Goal: Task Accomplishment & Management: Manage account settings

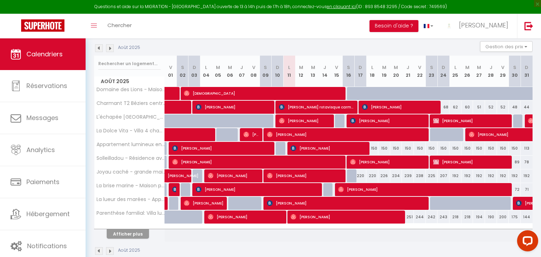
scroll to position [82, 0]
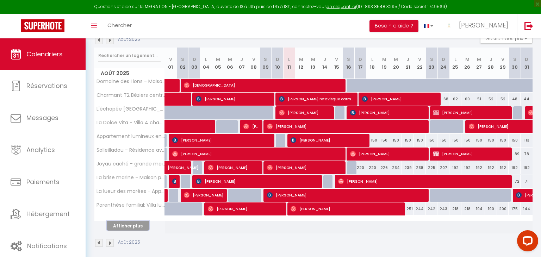
click at [122, 225] on button "Afficher plus" at bounding box center [128, 226] width 42 height 10
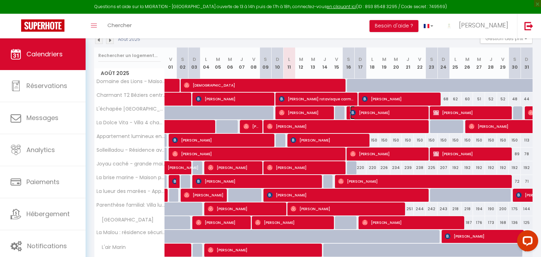
click at [380, 113] on span "Florence Bonadei" at bounding box center [388, 112] width 76 height 13
select select "OK"
select select "KO"
select select "0"
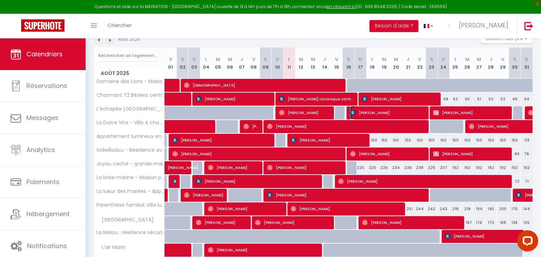
select select "1"
select select
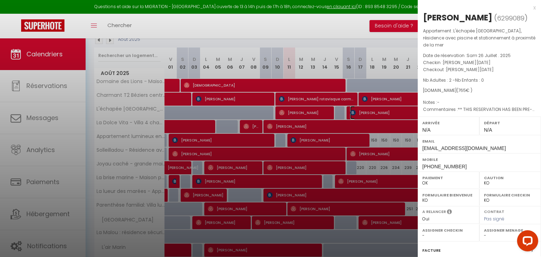
select select "23528"
select select "23530"
click at [340, 114] on div at bounding box center [270, 128] width 541 height 257
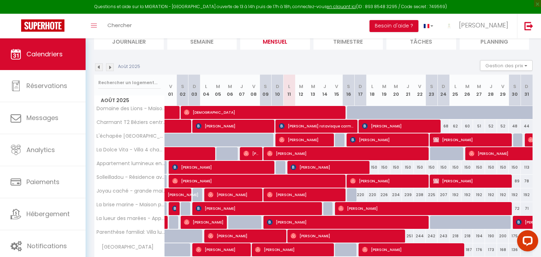
scroll to position [59, 0]
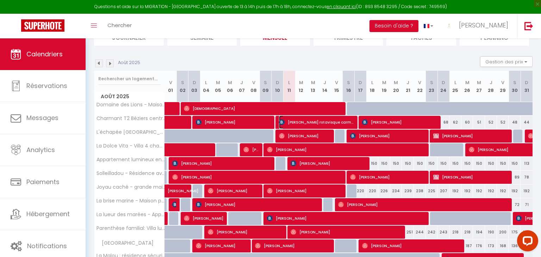
click at [350, 124] on span "Leidy Jhoanna rotavisque carmona" at bounding box center [317, 122] width 76 height 13
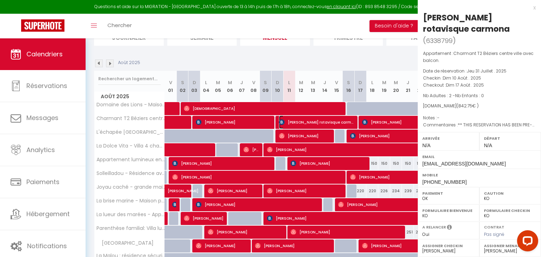
select select
select select "45001"
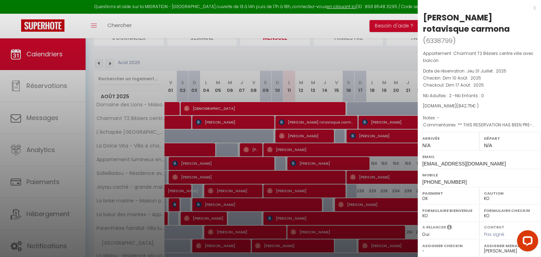
click at [534, 10] on div "x" at bounding box center [477, 8] width 118 height 8
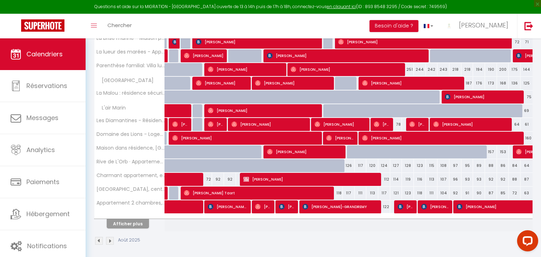
scroll to position [223, 0]
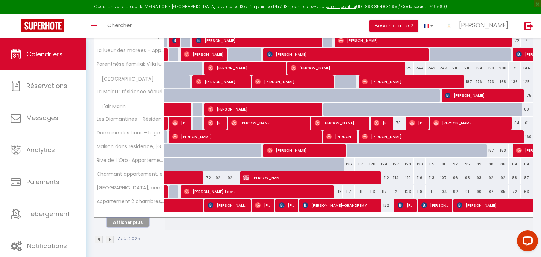
click at [133, 220] on button "Afficher plus" at bounding box center [128, 223] width 42 height 10
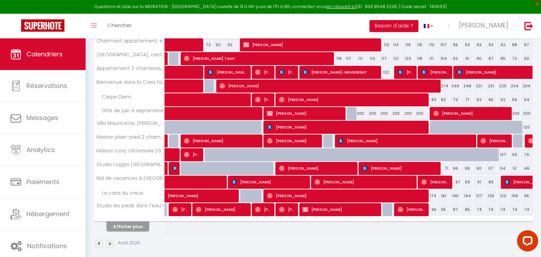
scroll to position [360, 0]
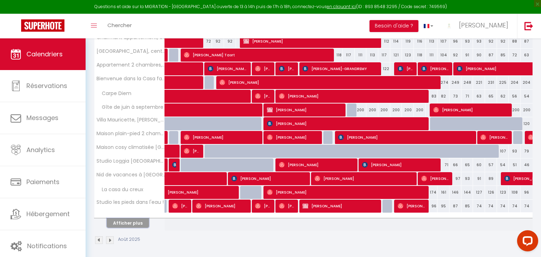
click at [133, 219] on button "Afficher plus" at bounding box center [128, 224] width 42 height 10
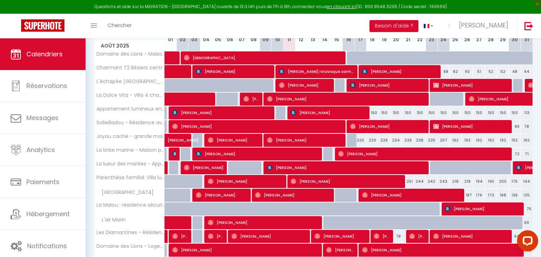
scroll to position [110, 0]
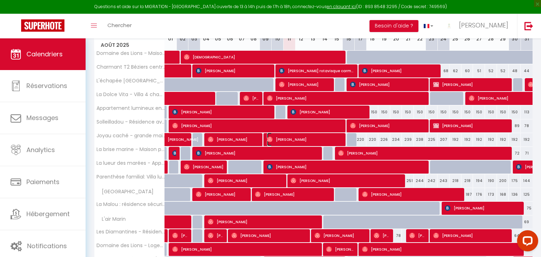
click at [337, 141] on span "Mika Lavo" at bounding box center [305, 139] width 76 height 13
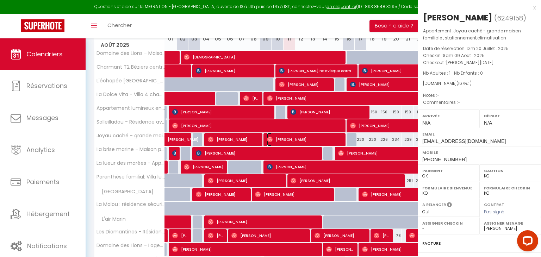
select select "OK"
select select
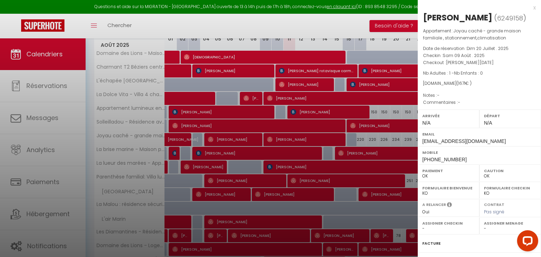
click at [536, 7] on div "x" at bounding box center [477, 8] width 118 height 8
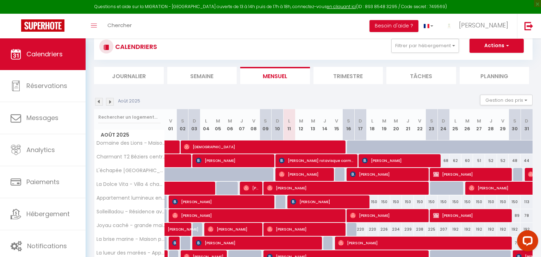
scroll to position [27, 0]
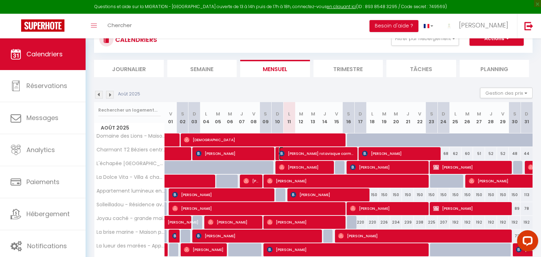
click at [346, 156] on span "Leidy Jhoanna rotavisque carmona" at bounding box center [317, 153] width 76 height 13
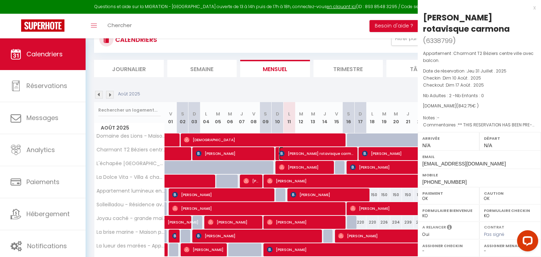
select select "KO"
select select "45001"
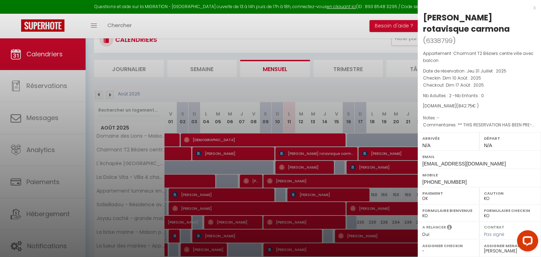
click at [536, 6] on div "x Leidy Jhoanna rotavisque carmona ( 6338799 ) Appartement : Charmant T2 Bézier…" at bounding box center [479, 179] width 123 height 358
click at [534, 7] on div "x" at bounding box center [477, 8] width 118 height 8
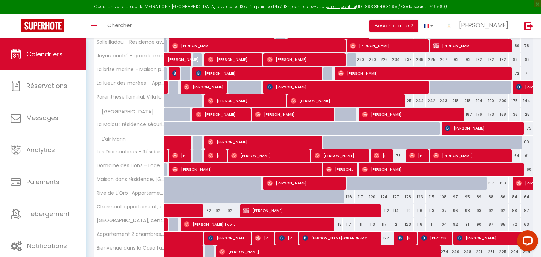
scroll to position [0, 0]
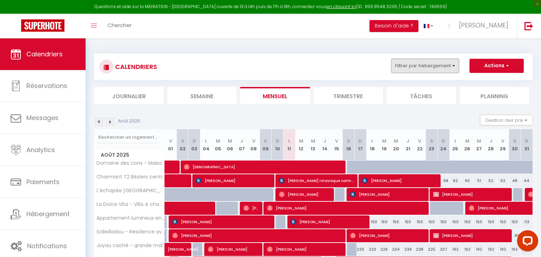
click at [416, 63] on button "Filtrer par hébergement" at bounding box center [426, 66] width 68 height 14
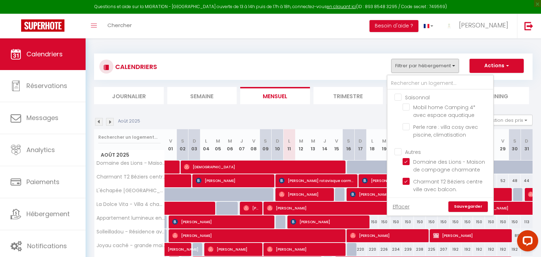
click at [398, 96] on input "Saisonnal" at bounding box center [448, 96] width 106 height 7
checkbox input "true"
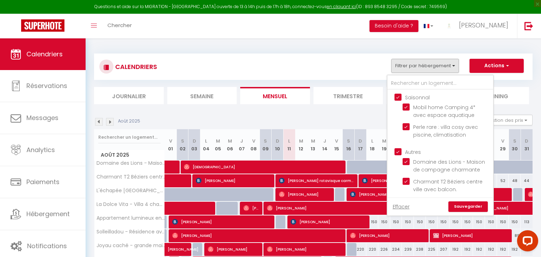
click at [467, 205] on link "Sauvegarder" at bounding box center [468, 207] width 39 height 11
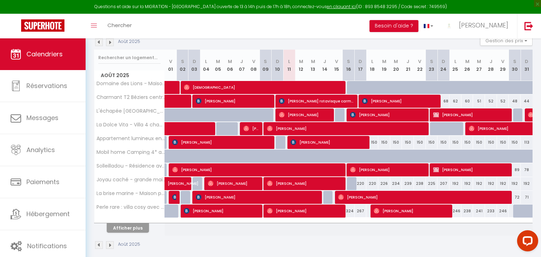
scroll to position [86, 0]
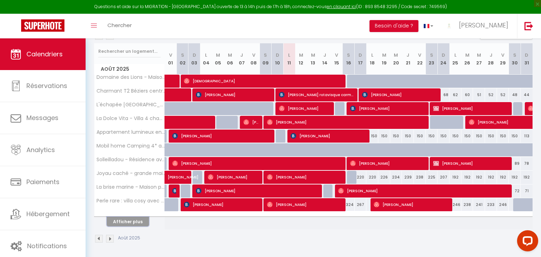
click at [131, 218] on button "Afficher plus" at bounding box center [128, 222] width 42 height 10
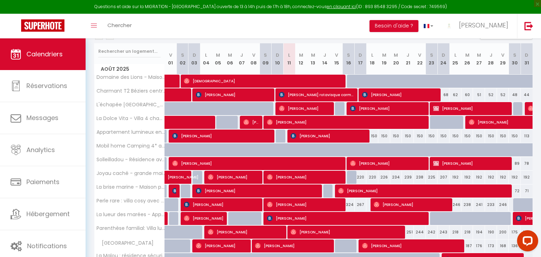
scroll to position [223, 0]
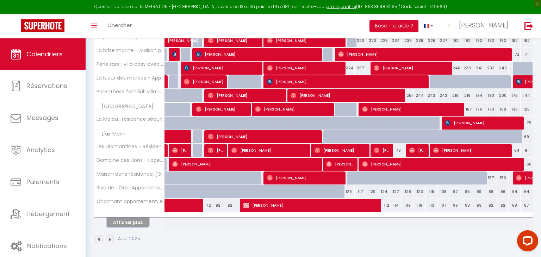
click at [133, 223] on button "Afficher plus" at bounding box center [128, 223] width 42 height 10
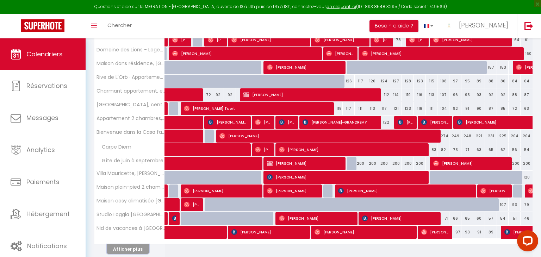
scroll to position [360, 0]
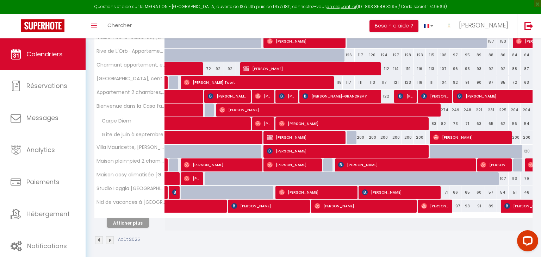
click at [131, 225] on th "Afficher plus" at bounding box center [129, 222] width 70 height 18
click at [135, 219] on button "Afficher plus" at bounding box center [128, 224] width 42 height 10
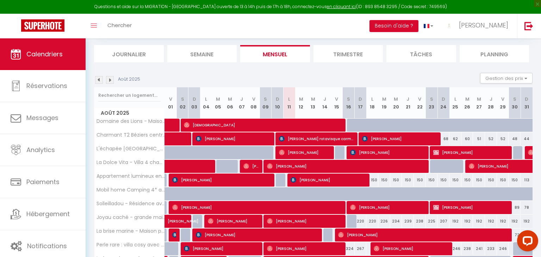
scroll to position [0, 0]
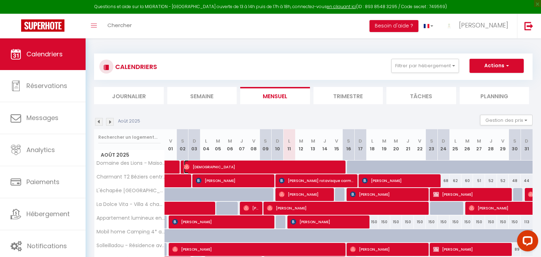
click at [339, 167] on span "Christian" at bounding box center [264, 166] width 160 height 13
select select "OK"
select select "23528"
select select "23694"
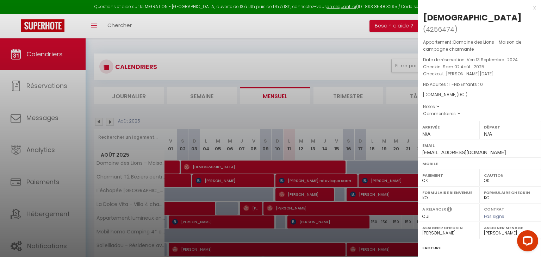
click at [534, 8] on div "x" at bounding box center [477, 8] width 118 height 8
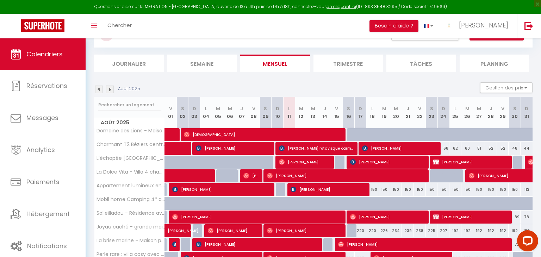
scroll to position [26, 0]
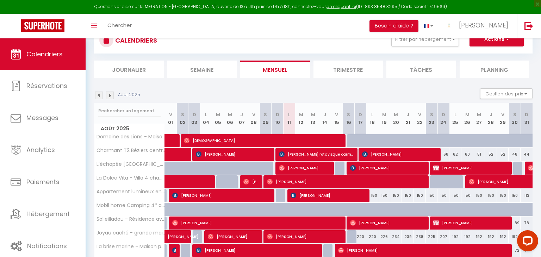
drag, startPoint x: 414, startPoint y: 140, endPoint x: 374, endPoint y: 141, distance: 40.6
click at [374, 141] on tr "Domaine des Lions - Maison de campagne charmante Christian" at bounding box center [313, 141] width 439 height 14
click at [374, 141] on div at bounding box center [377, 144] width 12 height 13
type input "Lun 18 Août 2025"
type input "Mar 19 Août 2025"
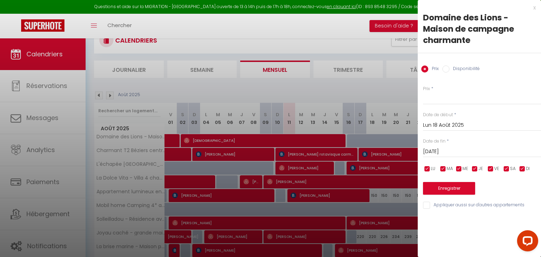
click at [537, 8] on div "x Domaine des Lions - Maison de campagne charmante Prix Disponibilité Prix * St…" at bounding box center [479, 108] width 123 height 217
click at [534, 7] on div "x" at bounding box center [477, 8] width 118 height 8
click at [534, 7] on div at bounding box center [270, 128] width 541 height 257
click at [533, 8] on div at bounding box center [270, 128] width 541 height 257
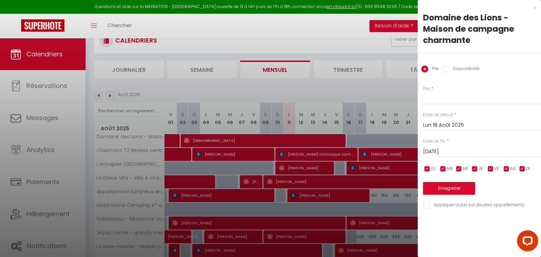
click at [533, 8] on div at bounding box center [270, 128] width 541 height 257
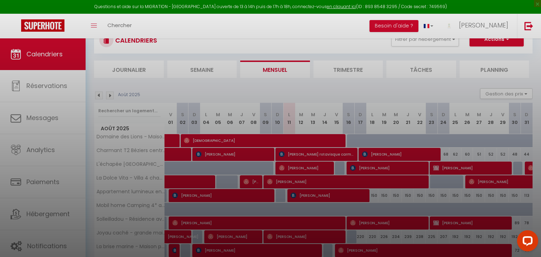
click at [342, 55] on div at bounding box center [270, 128] width 541 height 257
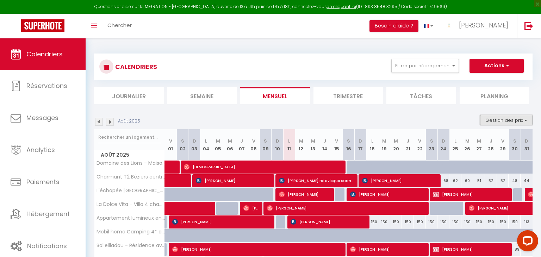
click at [496, 117] on button "Gestion des prix" at bounding box center [506, 120] width 53 height 11
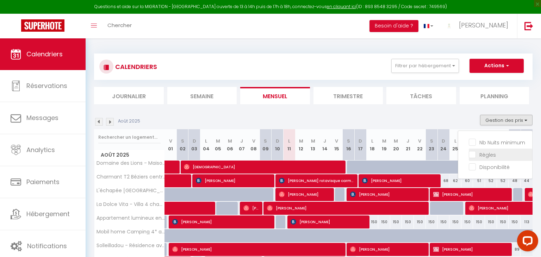
click at [475, 153] on input "Règles" at bounding box center [500, 154] width 63 height 7
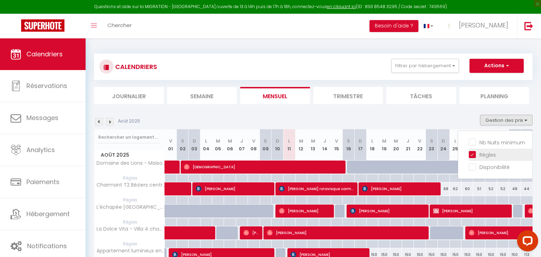
click at [474, 155] on input "Règles" at bounding box center [500, 154] width 63 height 7
checkbox input "false"
click at [474, 168] on input "Disponibilité" at bounding box center [500, 166] width 63 height 7
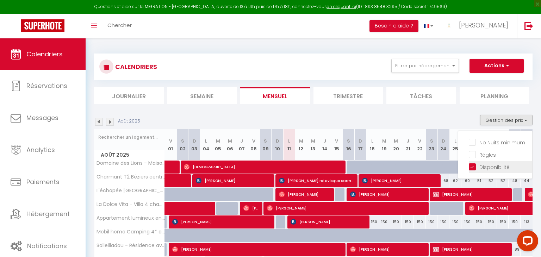
click at [474, 168] on input "Disponibilité" at bounding box center [500, 166] width 63 height 7
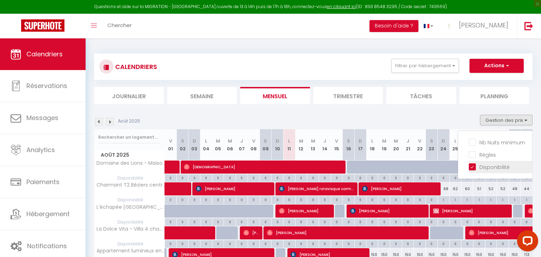
click at [472, 168] on input "Disponibilité" at bounding box center [500, 166] width 63 height 7
checkbox input "false"
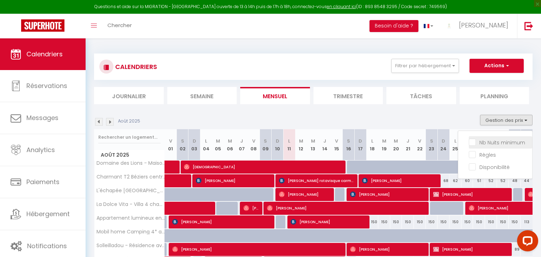
click at [471, 141] on input "Nb Nuits minimum" at bounding box center [500, 142] width 63 height 7
checkbox input "true"
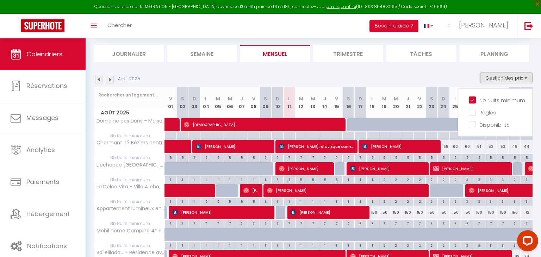
scroll to position [43, 0]
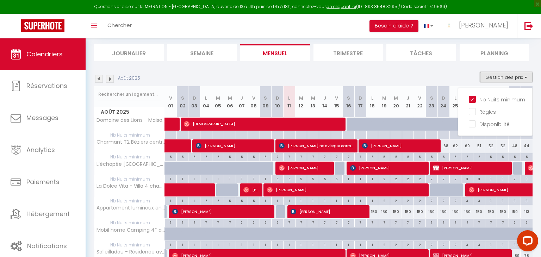
click at [502, 79] on button "Gestion des prix" at bounding box center [506, 77] width 53 height 11
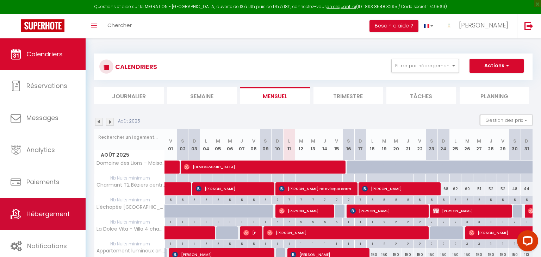
scroll to position [11, 0]
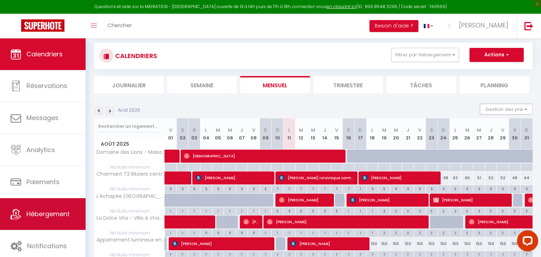
click at [58, 210] on span "Hébergement" at bounding box center [47, 214] width 43 height 9
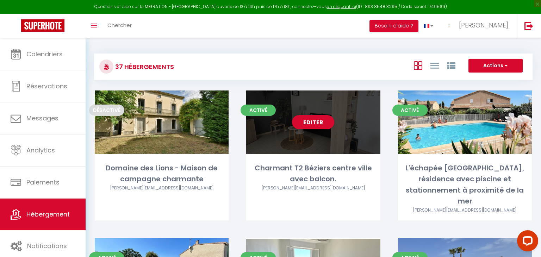
click at [306, 129] on div "Editer" at bounding box center [313, 122] width 134 height 63
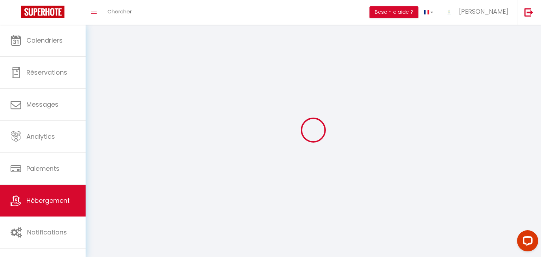
select select
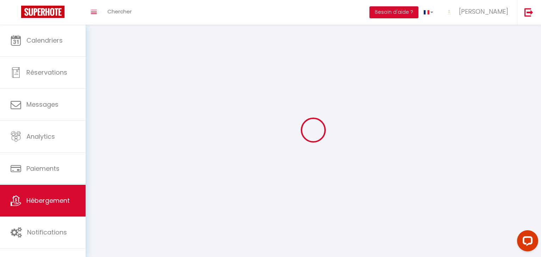
select select "1"
select select
checkbox input "false"
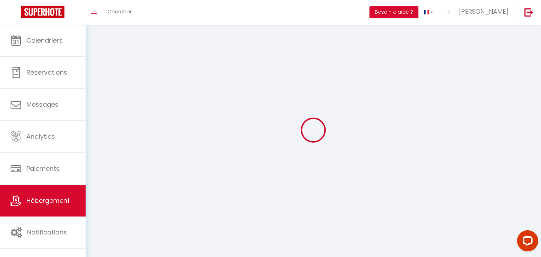
checkbox input "false"
select select "28"
select select
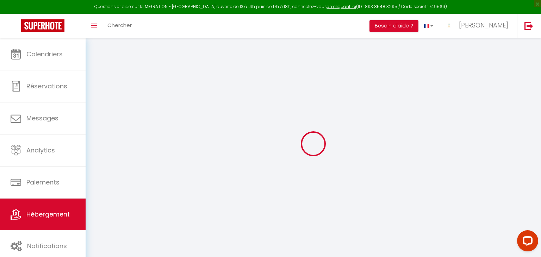
select select
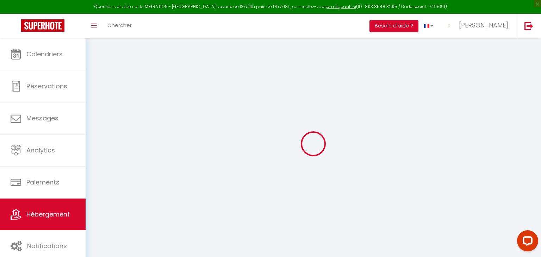
select select
checkbox input "false"
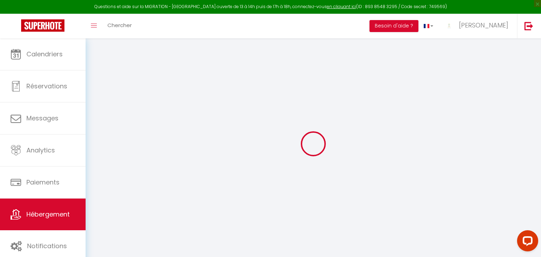
select select
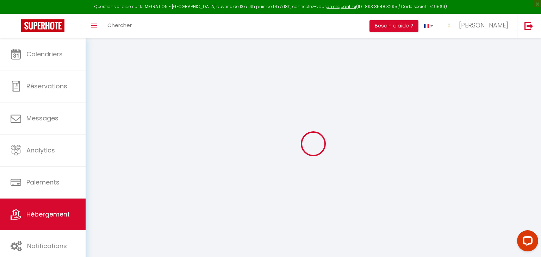
select select
checkbox input "false"
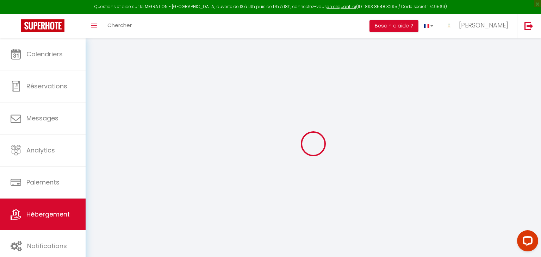
checkbox input "false"
select select
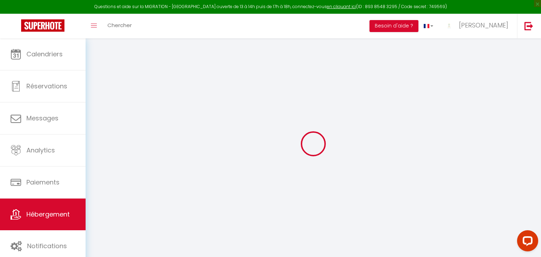
select select
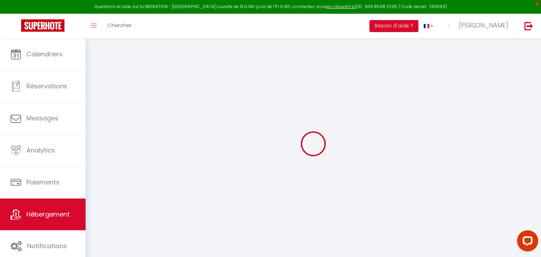
checkbox input "false"
select select
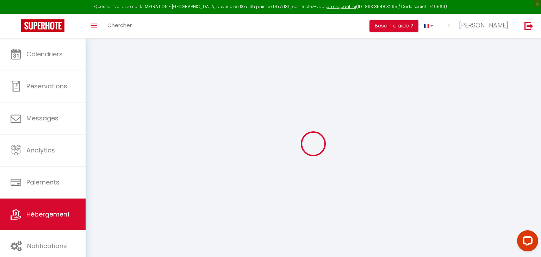
select select
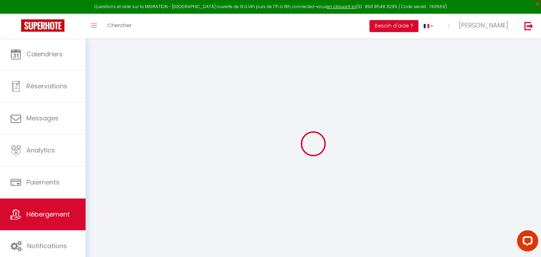
select select
checkbox input "false"
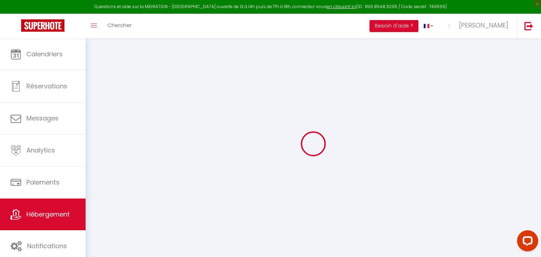
checkbox input "false"
select select
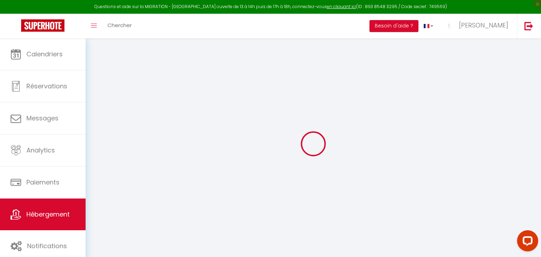
select select
checkbox input "false"
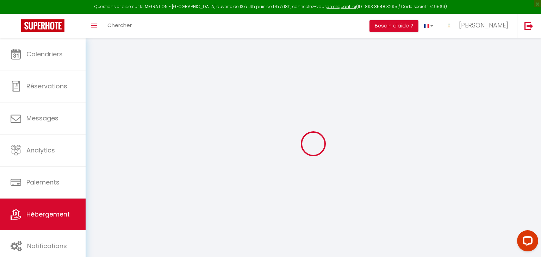
checkbox input "false"
select select
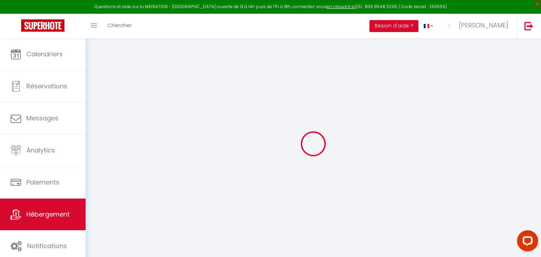
type input "Charmant T2 Béziers centre ville avec balcon."
type input "Marie-Laure"
type input "Chaurin"
type input "410 route de grenoble , les fromentaux"
type input "38270"
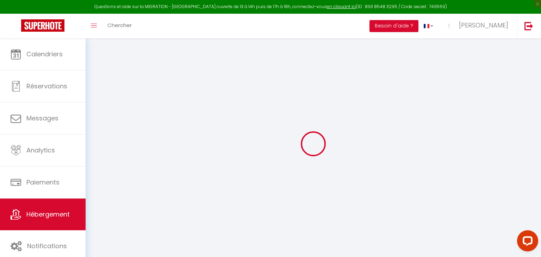
type input "ST BARTHELEMY"
type input "50"
select select
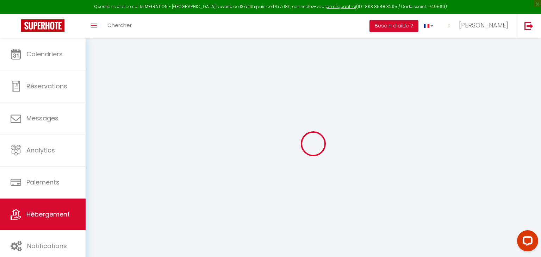
select select
type input "63 Rue Sir Isaac Newton"
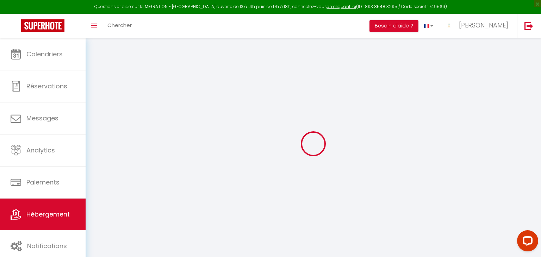
type input "34500"
type input "Béziers"
type input "[PERSON_NAME][EMAIL_ADDRESS][PERSON_NAME][PERSON_NAME][DOMAIN_NAME]"
select select
checkbox input "false"
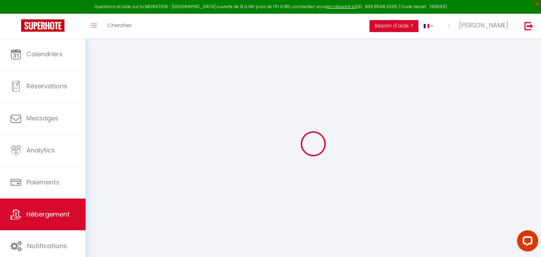
checkbox input "false"
type input "50"
type input "0"
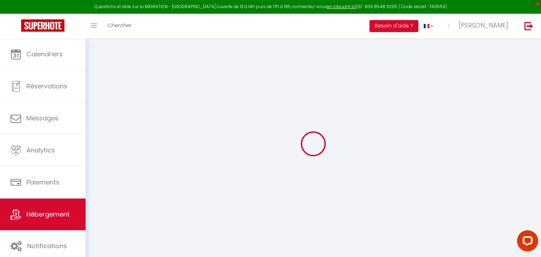
type input "0"
select select
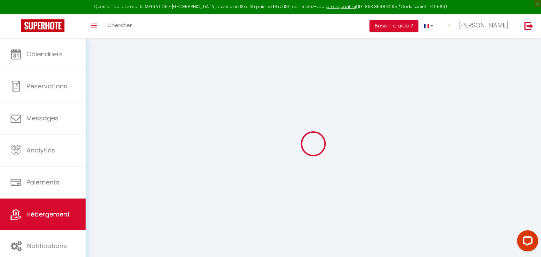
select select
checkbox input "false"
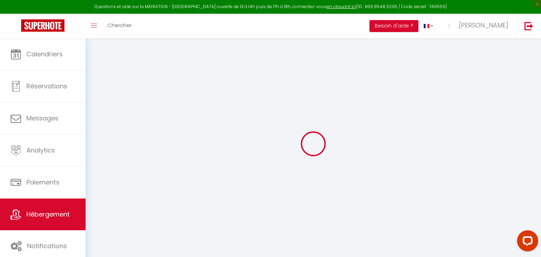
checkbox input "false"
select select
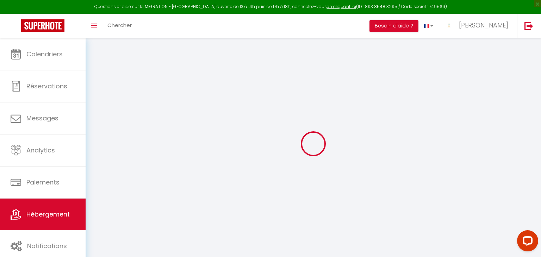
select select
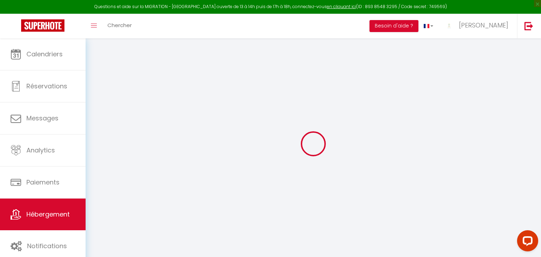
checkbox input "false"
select select
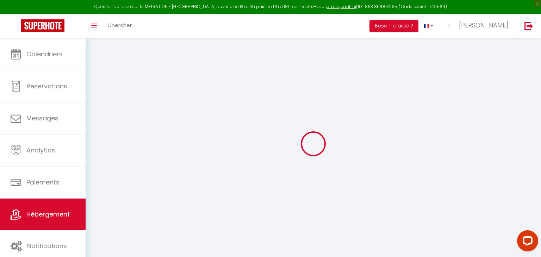
checkbox input "false"
select select "17:00"
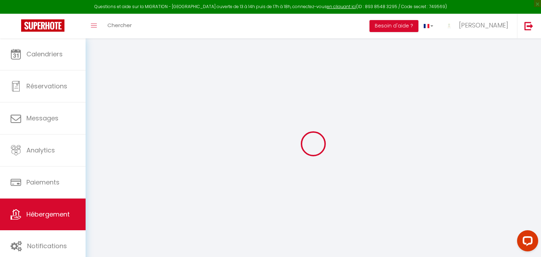
select select "20:00"
select select "10:00"
select select "30"
select select "120"
select select "10:00"
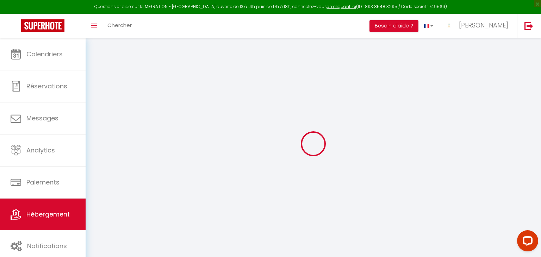
select select
checkbox input "false"
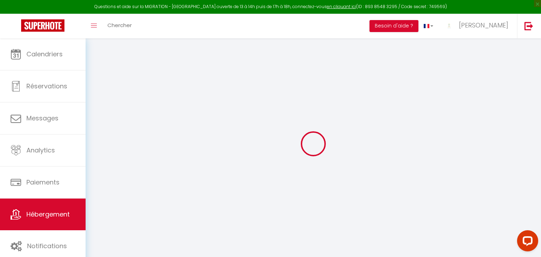
select select
checkbox input "false"
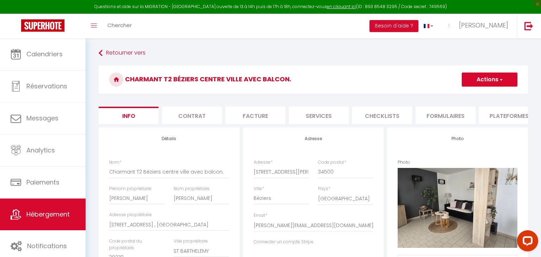
click at [510, 113] on li "Plateformes" at bounding box center [509, 115] width 60 height 17
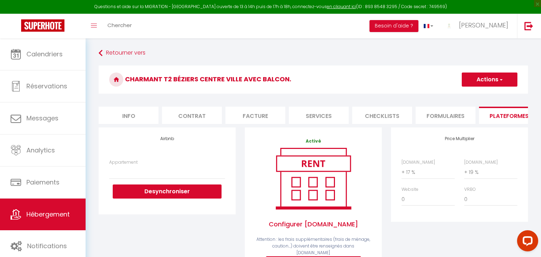
select select
click at [417, 174] on select "0 + 1 % + 2 % + 3 % + 4 % + 5 % + 6 % + 7 % + 8 % + 9 %" at bounding box center [428, 172] width 53 height 13
click at [441, 178] on select "0 + 1 % + 2 % + 3 % + 4 % + 5 % + 6 % + 7 % + 8 % + 9 %" at bounding box center [428, 172] width 53 height 13
select select "0"
click at [402, 166] on select "0 + 1 % + 2 % + 3 % + 4 % + 5 % + 6 % + 7 % + 8 % + 9 %" at bounding box center [428, 172] width 53 height 13
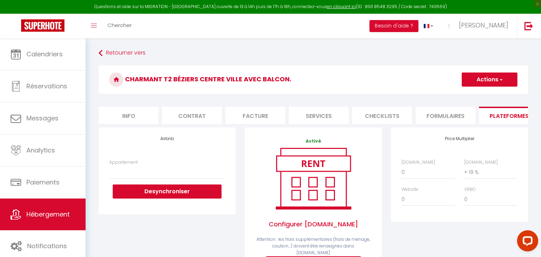
click at [488, 79] on button "Actions" at bounding box center [490, 80] width 56 height 14
click at [484, 95] on link "Enregistrer" at bounding box center [490, 95] width 56 height 9
select select
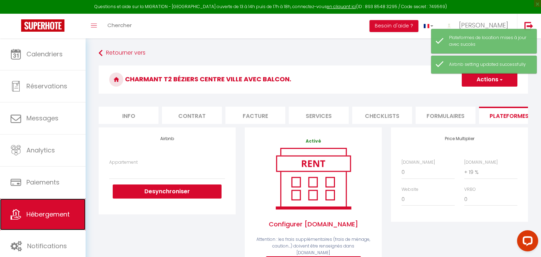
click at [49, 213] on span "Hébergement" at bounding box center [47, 214] width 43 height 9
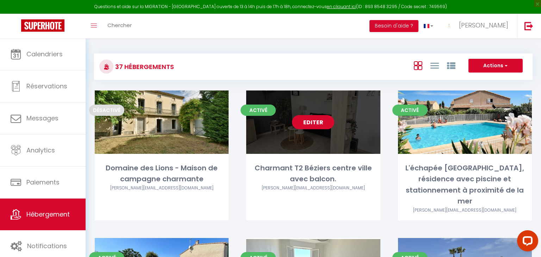
click at [318, 125] on link "Editer" at bounding box center [313, 122] width 42 height 14
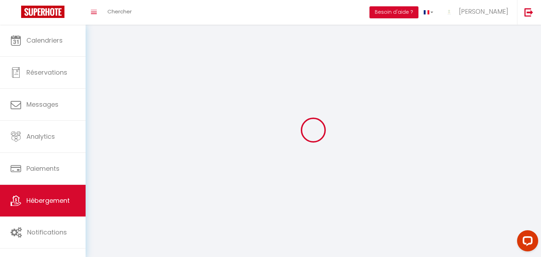
select select "1"
select select "28"
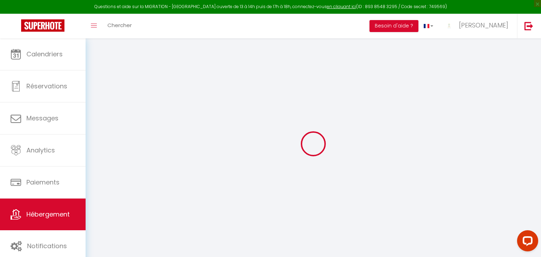
select select
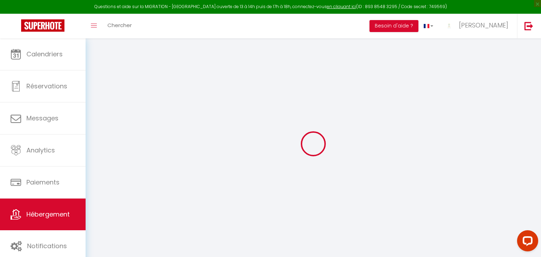
select select
checkbox input "false"
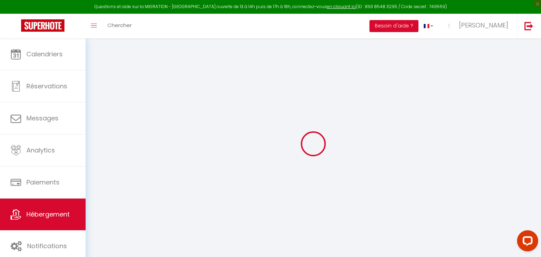
select select
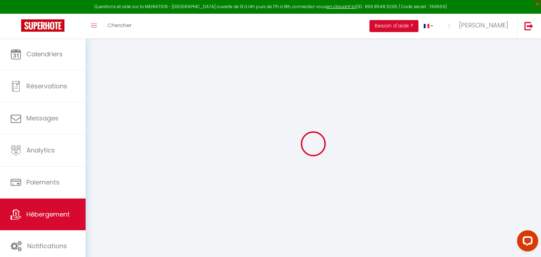
select select
checkbox input "false"
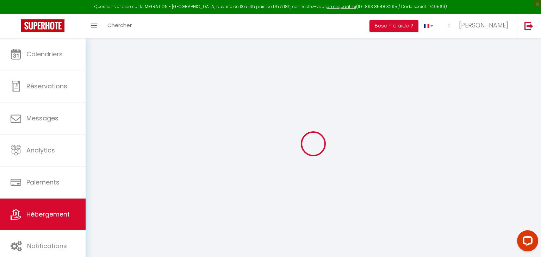
checkbox input "false"
select select
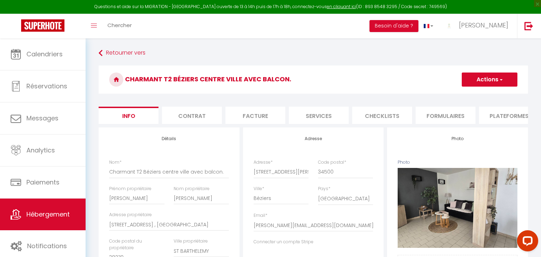
click at [499, 119] on li "Plateformes" at bounding box center [509, 115] width 60 height 17
click at [41, 215] on span "Hébergement" at bounding box center [47, 214] width 43 height 9
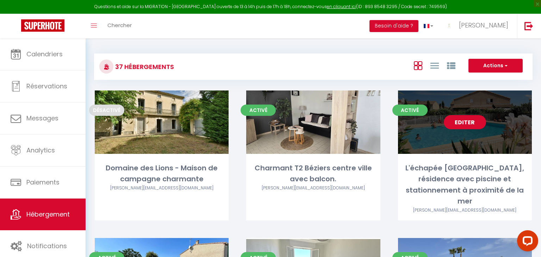
click at [459, 122] on link "Editer" at bounding box center [465, 122] width 42 height 14
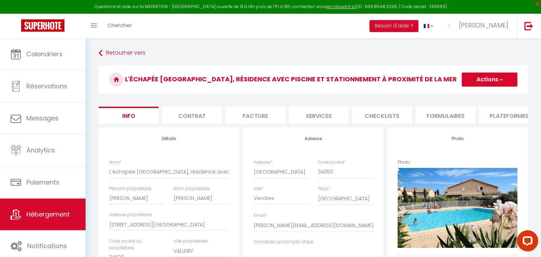
click at [492, 118] on li "Plateformes" at bounding box center [509, 115] width 60 height 17
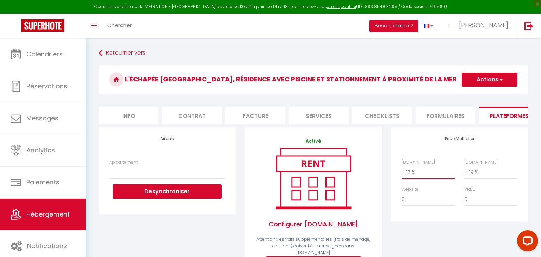
click at [417, 172] on select "0 + 1 % + 2 % + 3 % + 4 % + 5 % + 6 % + 7 % + 8 % + 9 %" at bounding box center [428, 172] width 53 height 13
click at [402, 166] on select "0 + 1 % + 2 % + 3 % + 4 % + 5 % + 6 % + 7 % + 8 % + 9 %" at bounding box center [428, 172] width 53 height 13
click at [488, 80] on button "Actions" at bounding box center [490, 80] width 56 height 14
click at [475, 92] on link "Enregistrer" at bounding box center [490, 95] width 56 height 9
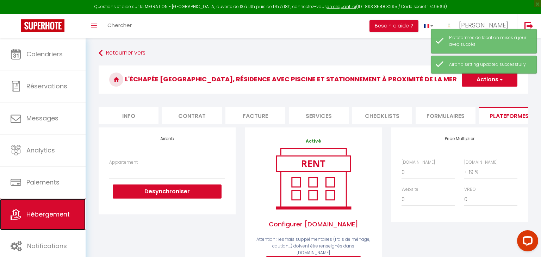
click at [32, 223] on link "Hébergement" at bounding box center [43, 215] width 86 height 32
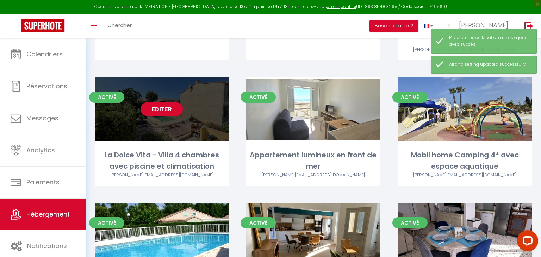
scroll to position [166, 0]
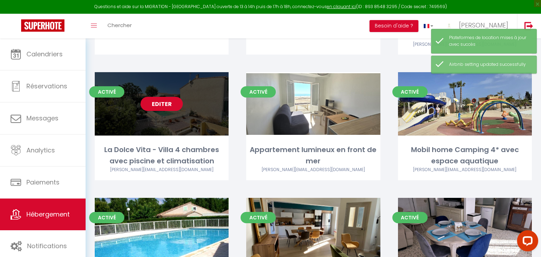
click at [159, 97] on link "Editer" at bounding box center [162, 104] width 42 height 14
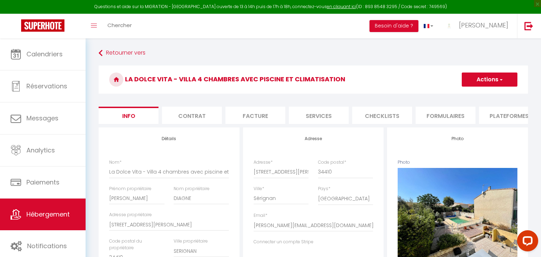
click at [495, 78] on button "Actions" at bounding box center [490, 80] width 56 height 14
click at [372, 69] on h3 "La Dolce Vita - Villa 4 chambres avec piscine et climatisation" at bounding box center [314, 80] width 430 height 28
click at [500, 114] on li "Plateformes" at bounding box center [509, 115] width 60 height 17
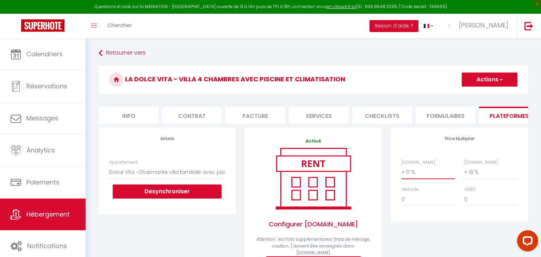
click at [431, 170] on select "0 + 1 % + 2 % + 3 % + 4 % + 5 % + 6 % + 7 % + 8 % + 9 %" at bounding box center [428, 172] width 53 height 13
click at [402, 166] on select "0 + 1 % + 2 % + 3 % + 4 % + 5 % + 6 % + 7 % + 8 % + 9 %" at bounding box center [428, 172] width 53 height 13
click at [490, 82] on button "Actions" at bounding box center [490, 80] width 56 height 14
click at [485, 97] on link "Enregistrer" at bounding box center [490, 95] width 56 height 9
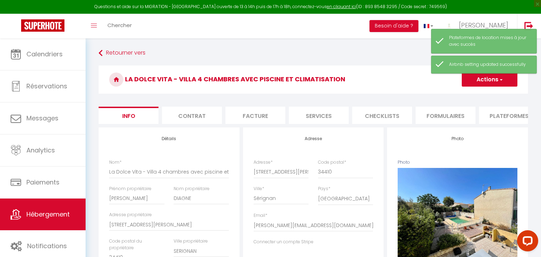
click at [495, 118] on li "Plateformes" at bounding box center [509, 115] width 60 height 17
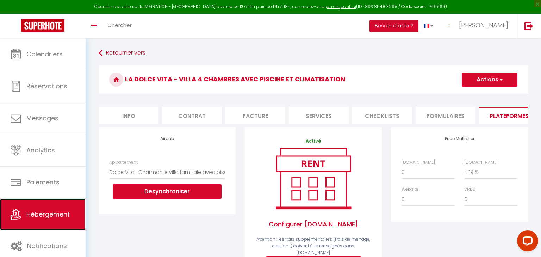
click at [46, 215] on span "Hébergement" at bounding box center [47, 214] width 43 height 9
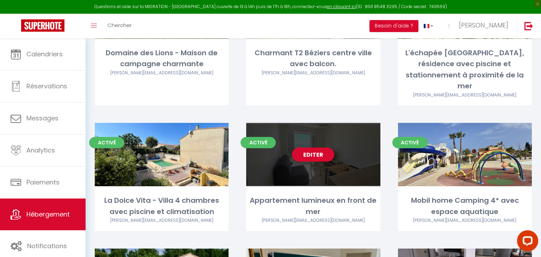
scroll to position [121, 0]
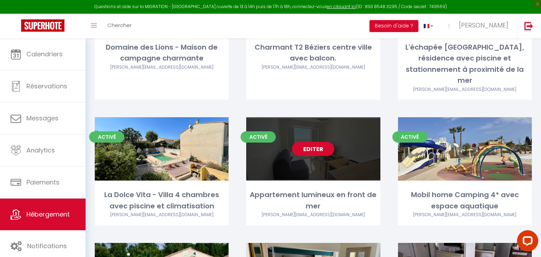
click at [321, 142] on link "Editer" at bounding box center [313, 149] width 42 height 14
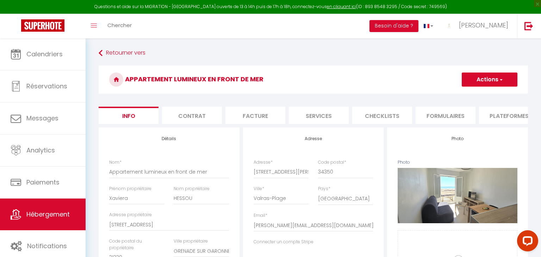
click at [494, 117] on li "Plateformes" at bounding box center [509, 115] width 60 height 17
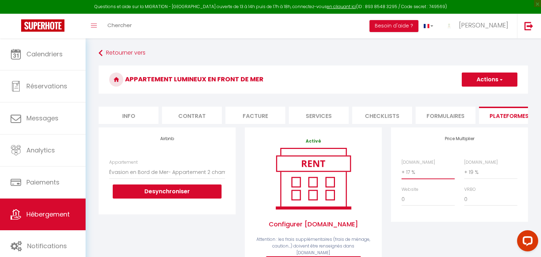
click at [419, 171] on select "0 + 1 % + 2 % + 3 % + 4 % + 5 % + 6 % + 7 % + 8 % + 9 %" at bounding box center [428, 172] width 53 height 13
click at [422, 176] on select "0 + 1 % + 2 % + 3 % + 4 % + 5 % + 6 % + 7 % + 8 % + 9 %" at bounding box center [428, 172] width 53 height 13
click at [402, 166] on select "0 + 1 % + 2 % + 3 % + 4 % + 5 % + 6 % + 7 % + 8 % + 9 %" at bounding box center [428, 172] width 53 height 13
click at [476, 80] on button "Actions" at bounding box center [490, 80] width 56 height 14
click at [483, 95] on link "Enregistrer" at bounding box center [490, 95] width 56 height 9
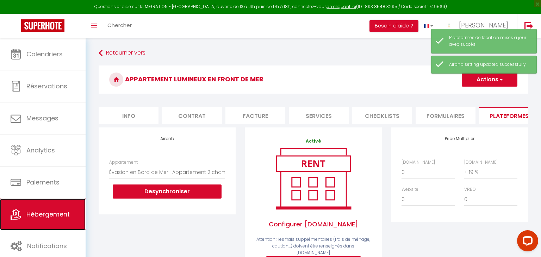
click at [45, 216] on span "Hébergement" at bounding box center [47, 214] width 43 height 9
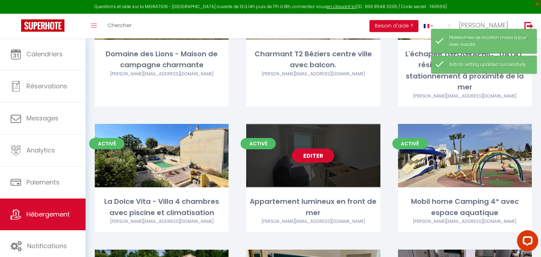
scroll to position [116, 0]
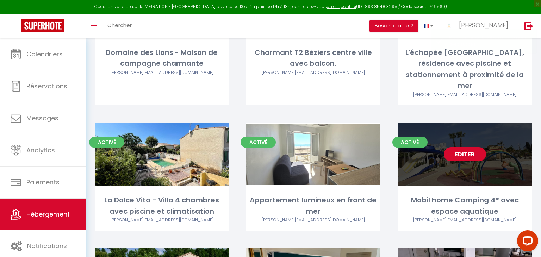
click at [471, 147] on link "Editer" at bounding box center [465, 154] width 42 height 14
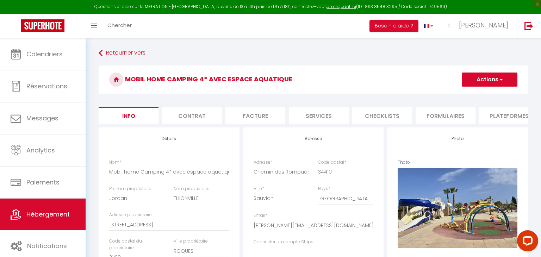
click at [511, 120] on li "Plateformes" at bounding box center [509, 115] width 60 height 17
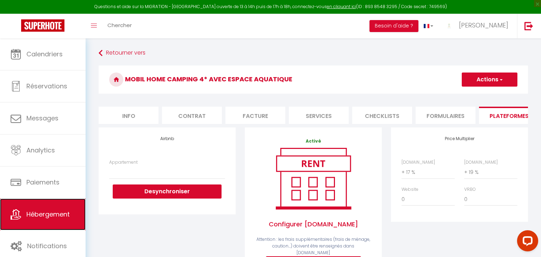
click at [39, 220] on link "Hébergement" at bounding box center [43, 215] width 86 height 32
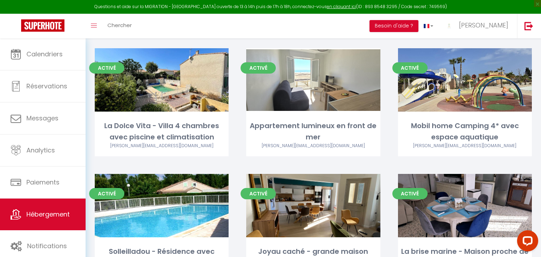
scroll to position [220, 0]
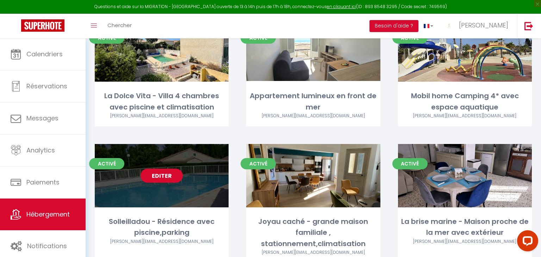
click at [170, 169] on link "Editer" at bounding box center [162, 176] width 42 height 14
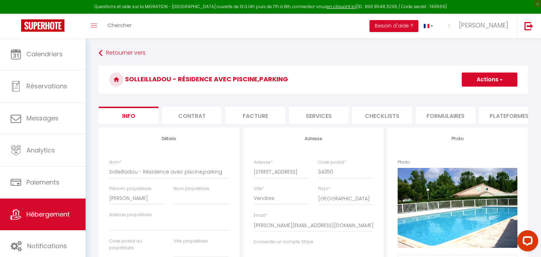
click at [484, 74] on button "Actions" at bounding box center [490, 80] width 56 height 14
select select "houses"
select select "6"
select select "2"
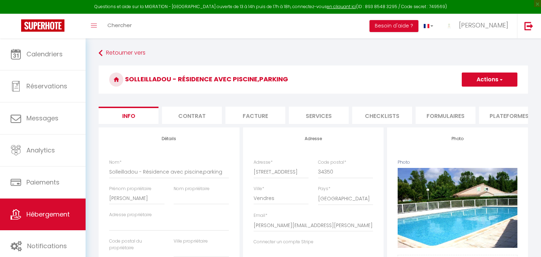
select select "1"
select select "17:00"
select select "20:00"
select select "10:00"
select select "30"
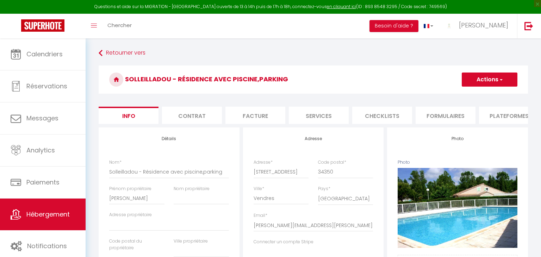
select select "120"
select select "12:00"
select select "28"
click at [513, 113] on li "Plateformes" at bounding box center [509, 115] width 60 height 17
select select
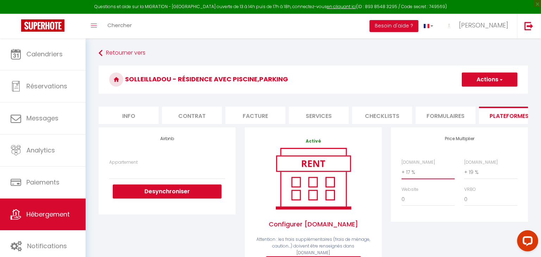
click at [428, 172] on select "0 + 1 % + 2 % + 3 % + 4 % + 5 % + 6 % + 7 % + 8 % + 9 %" at bounding box center [428, 172] width 53 height 13
click at [429, 171] on select "0 + 1 % + 2 % + 3 % + 4 % + 5 % + 6 % + 7 % + 8 % + 9 %" at bounding box center [428, 172] width 53 height 13
select select "0"
click at [402, 166] on select "0 + 1 % + 2 % + 3 % + 4 % + 5 % + 6 % + 7 % + 8 % + 9 %" at bounding box center [428, 172] width 53 height 13
click at [493, 80] on button "Actions" at bounding box center [490, 80] width 56 height 14
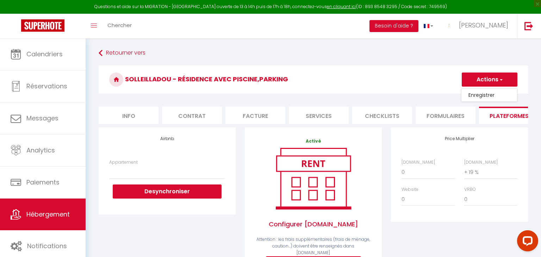
click at [482, 94] on link "Enregistrer" at bounding box center [490, 95] width 56 height 9
select select
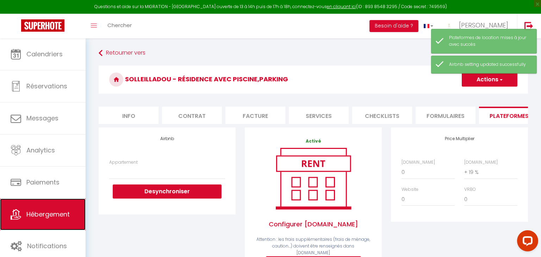
click at [40, 217] on span "Hébergement" at bounding box center [47, 214] width 43 height 9
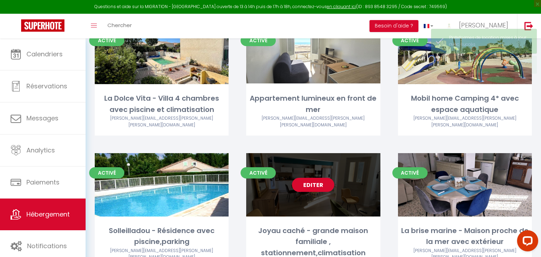
scroll to position [226, 0]
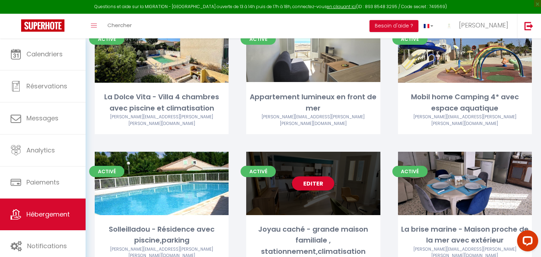
click at [314, 177] on link "Editer" at bounding box center [313, 184] width 42 height 14
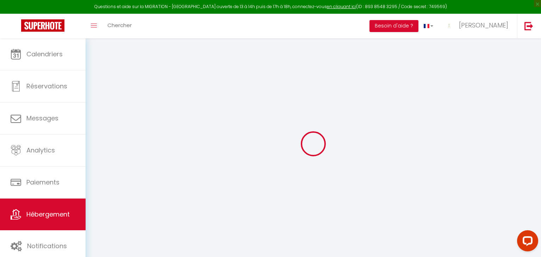
select select
checkbox input "false"
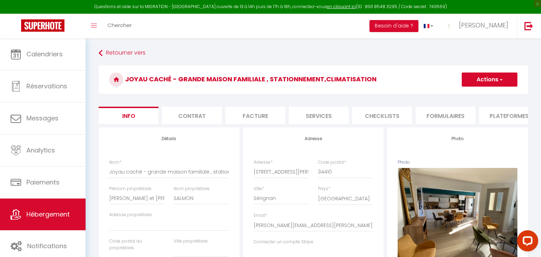
click at [499, 119] on li "Plateformes" at bounding box center [509, 115] width 60 height 17
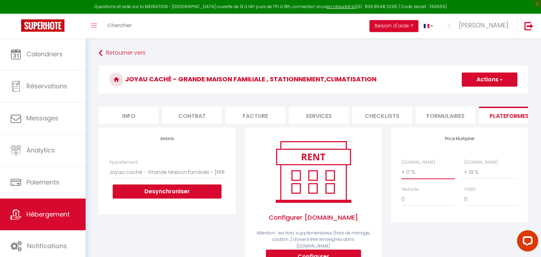
click at [428, 176] on select "0 + 1 % + 2 % + 3 % + 4 % + 5 % + 6 % + 7 % + 8 % + 9 %" at bounding box center [428, 172] width 53 height 13
select select "0"
click at [402, 166] on select "0 + 1 % + 2 % + 3 % + 4 % + 5 % + 6 % + 7 % + 8 % + 9 %" at bounding box center [428, 172] width 53 height 13
click at [513, 80] on button "Actions" at bounding box center [490, 80] width 56 height 14
click at [500, 97] on link "Enregistrer" at bounding box center [490, 95] width 56 height 9
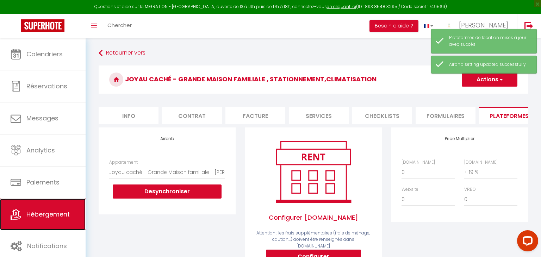
click at [22, 221] on link "Hébergement" at bounding box center [43, 215] width 86 height 32
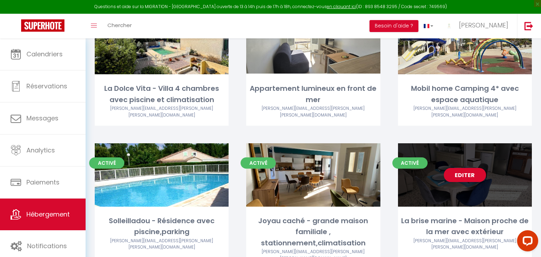
scroll to position [236, 0]
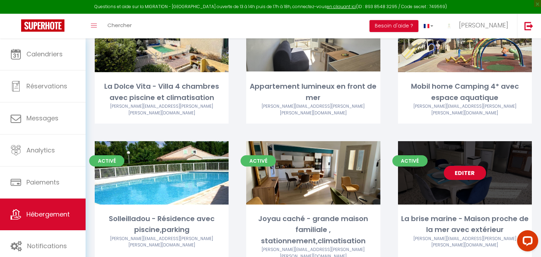
click at [467, 166] on link "Editer" at bounding box center [465, 173] width 42 height 14
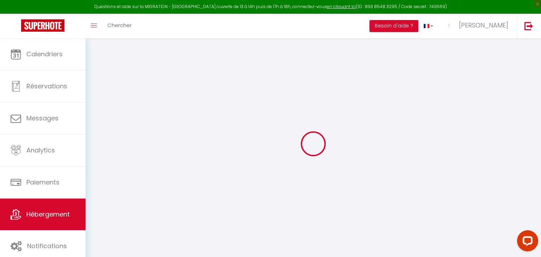
select select "+ 17 %"
select select "+ 19 %"
select select
checkbox input "false"
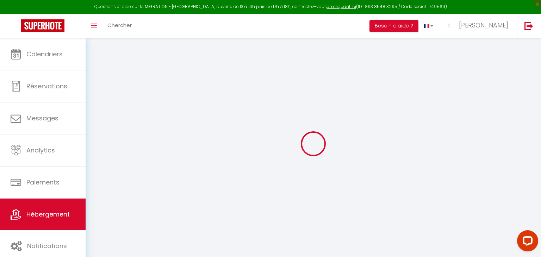
checkbox input "false"
select select "4935-1138315624529551912"
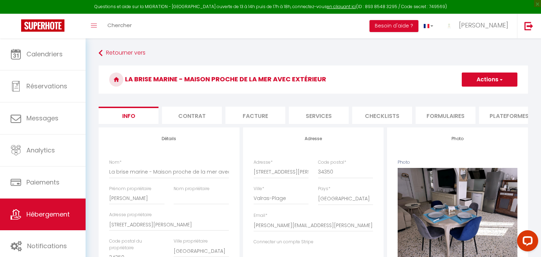
click at [511, 116] on li "Plateformes" at bounding box center [509, 115] width 60 height 17
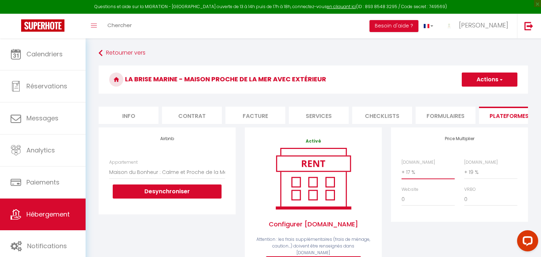
click at [415, 172] on select "0 + 1 % + 2 % + 3 % + 4 % + 5 % + 6 % + 7 % + 8 % + 9 %" at bounding box center [428, 172] width 53 height 13
click at [440, 173] on select "0 + 1 % + 2 % + 3 % + 4 % + 5 % + 6 % + 7 % + 8 % + 9 %" at bounding box center [428, 172] width 53 height 13
select select "0"
click at [402, 166] on select "0 + 1 % + 2 % + 3 % + 4 % + 5 % + 6 % + 7 % + 8 % + 9 %" at bounding box center [428, 172] width 53 height 13
click at [488, 74] on button "Actions" at bounding box center [490, 80] width 56 height 14
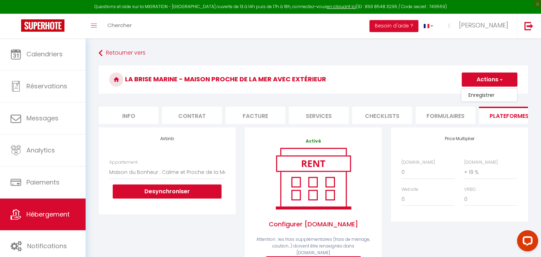
click at [482, 94] on link "Enregistrer" at bounding box center [490, 95] width 56 height 9
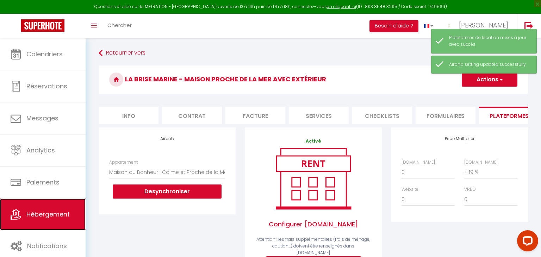
click at [42, 204] on link "Hébergement" at bounding box center [43, 215] width 86 height 32
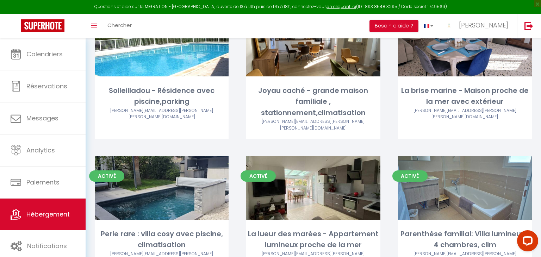
scroll to position [388, 0]
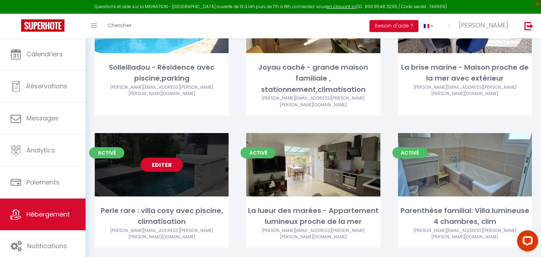
click at [157, 158] on link "Editer" at bounding box center [162, 165] width 42 height 14
select select "3"
select select "2"
select select "1"
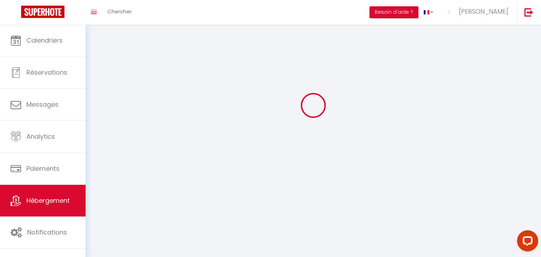
select select
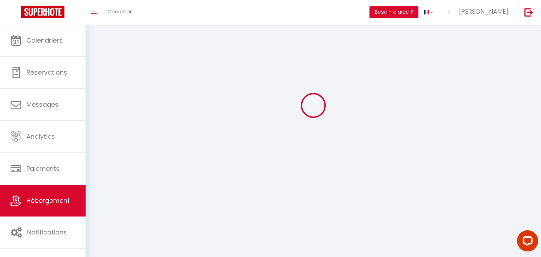
select select "1"
select select
checkbox input "false"
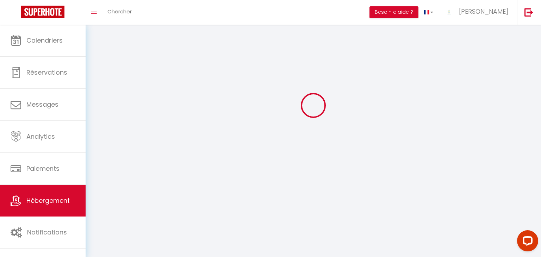
checkbox input "false"
select select "28"
select select
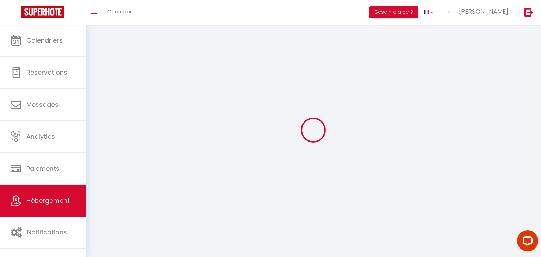
select select
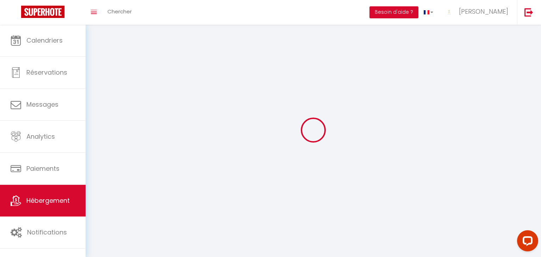
checkbox input "false"
select select
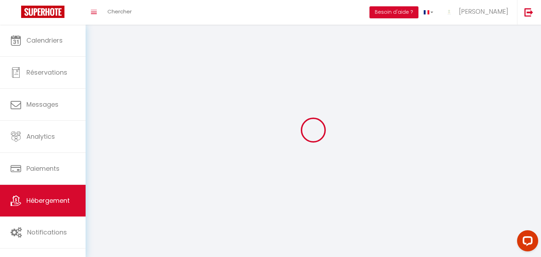
select select
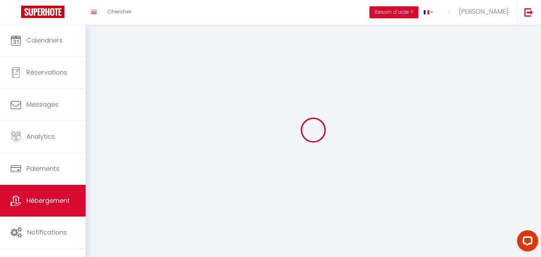
select select
checkbox input "false"
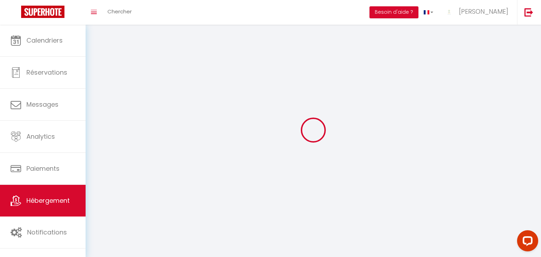
checkbox input "false"
select select
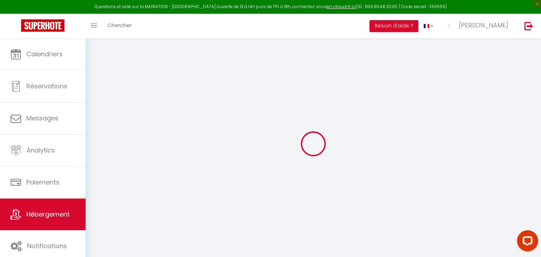
select select
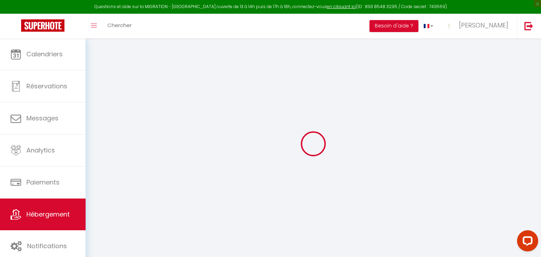
select select
checkbox input "false"
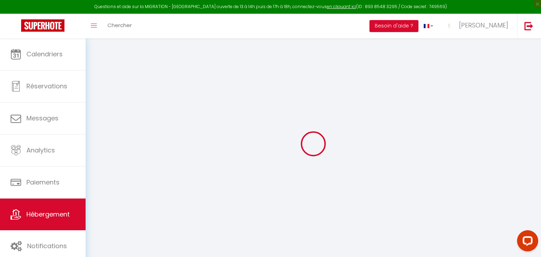
select select
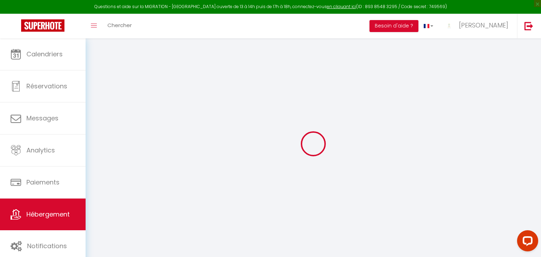
select select
checkbox input "false"
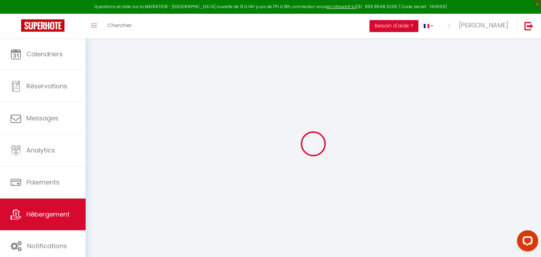
checkbox input "false"
select select
type input "Perle rare : villa cosy avec piscine, climatisation"
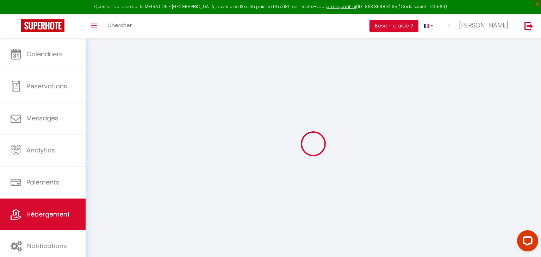
type input "[PERSON_NAME]"
select select "houses"
select select "8"
select select "4"
select select "2"
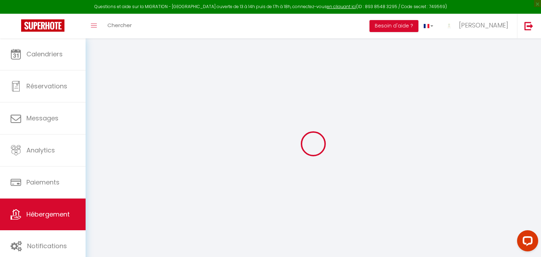
type input "107"
select select
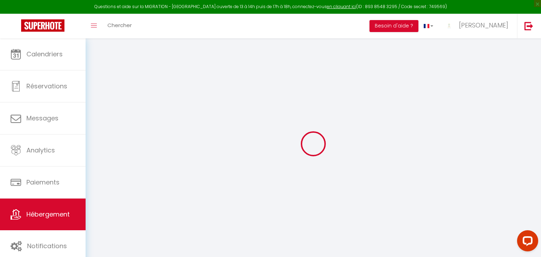
select select
type input "[STREET_ADDRESS]"
type input "34410"
type input "Sauvian"
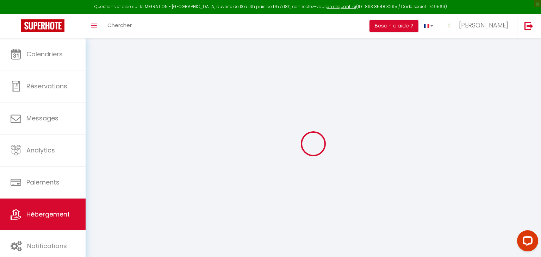
type input "[PERSON_NAME][EMAIL_ADDRESS][PERSON_NAME][PERSON_NAME][DOMAIN_NAME]"
select select
checkbox input "false"
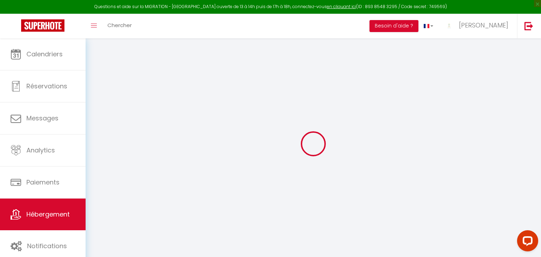
checkbox input "false"
type input "120"
type input "0"
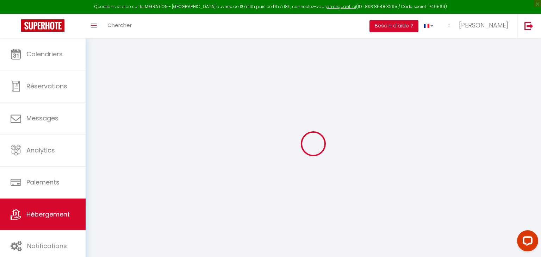
select select "+ 17 %"
select select "+ 19 %"
select select
checkbox input "false"
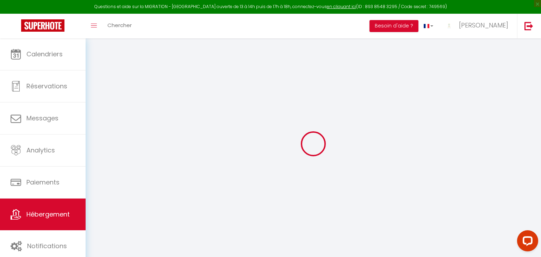
checkbox input "false"
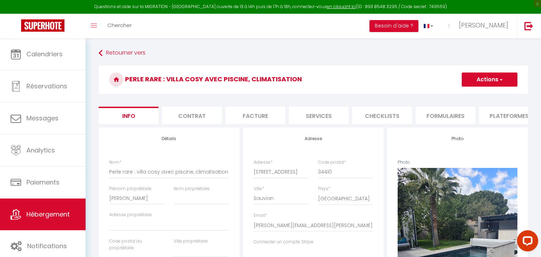
click at [491, 117] on li "Plateformes" at bounding box center [509, 115] width 60 height 17
select select
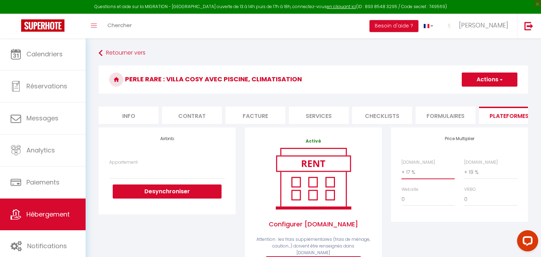
click at [417, 173] on select "0 + 1 % + 2 % + 3 % + 4 % + 5 % + 6 % + 7 % + 8 % + 9 %" at bounding box center [428, 172] width 53 height 13
click at [426, 175] on select "0 + 1 % + 2 % + 3 % + 4 % + 5 % + 6 % + 7 % + 8 % + 9 %" at bounding box center [428, 172] width 53 height 13
select select "0"
click at [402, 166] on select "0 + 1 % + 2 % + 3 % + 4 % + 5 % + 6 % + 7 % + 8 % + 9 %" at bounding box center [428, 172] width 53 height 13
click at [483, 76] on button "Actions" at bounding box center [490, 80] width 56 height 14
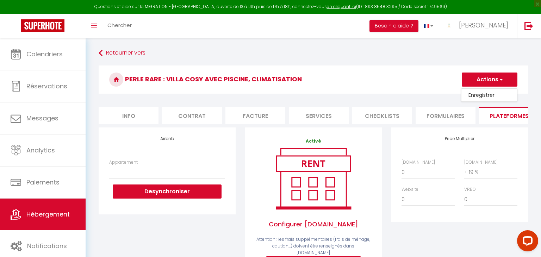
click at [482, 93] on link "Enregistrer" at bounding box center [490, 95] width 56 height 9
select select
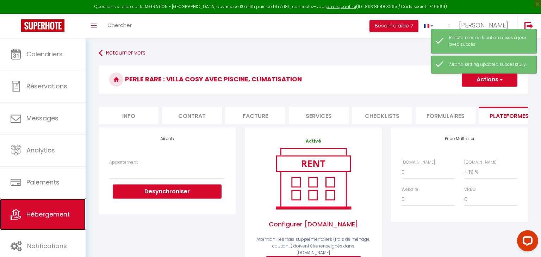
click at [38, 215] on span "Hébergement" at bounding box center [47, 214] width 43 height 9
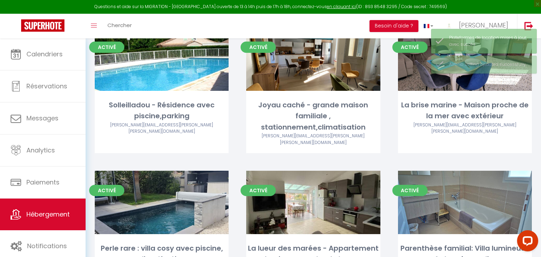
scroll to position [351, 0]
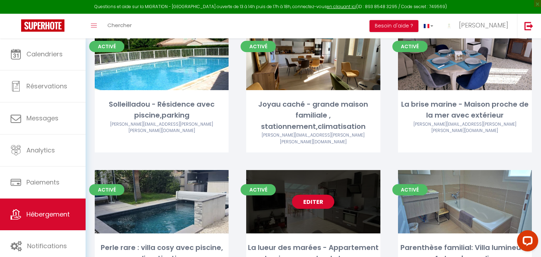
click at [310, 195] on link "Editer" at bounding box center [313, 202] width 42 height 14
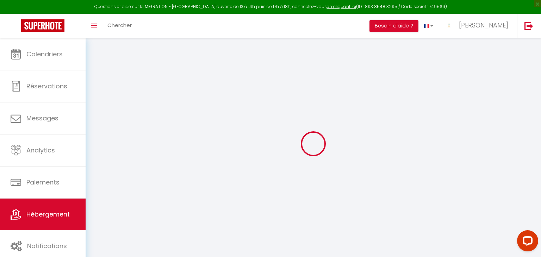
select select
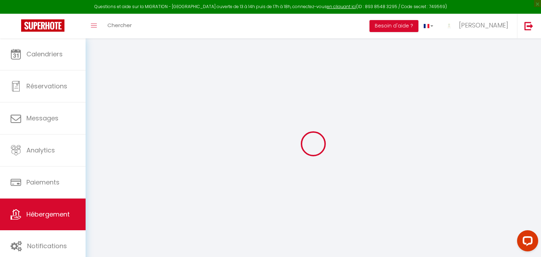
select select
checkbox input "false"
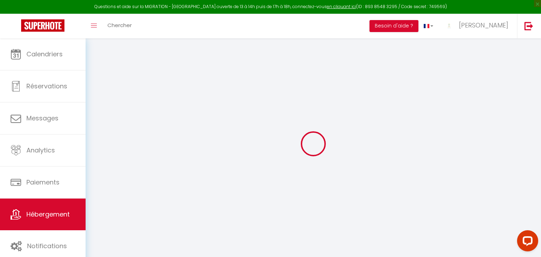
select select
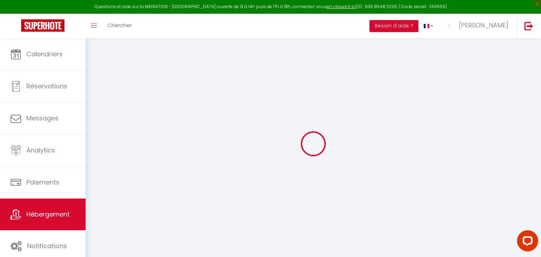
select select
checkbox input "false"
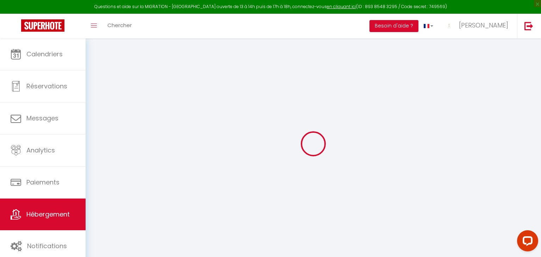
checkbox input "false"
select select
type input "La lueur des marées - Appartement lumineux proche de la mer"
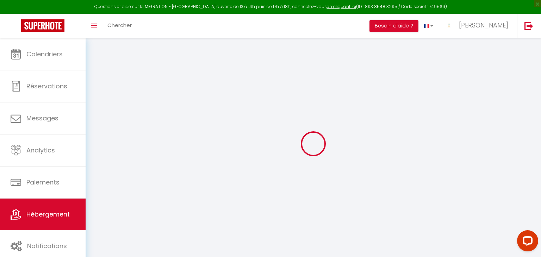
type input "[PERSON_NAME]"
select select "2"
type input "90"
type input "50"
select select
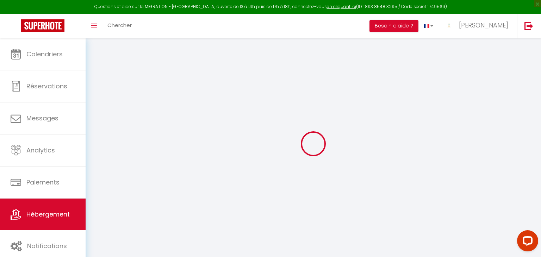
select select
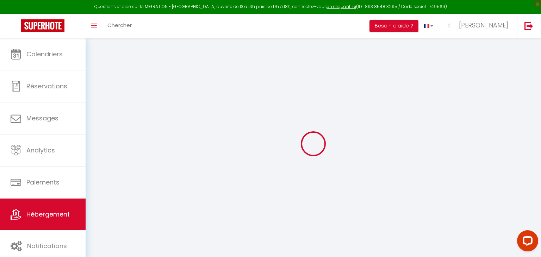
type input "7 Impasse du Pescadou"
type input "34410"
type input "Sérignan"
type input "[PERSON_NAME][EMAIL_ADDRESS][PERSON_NAME][PERSON_NAME][DOMAIN_NAME]"
select select
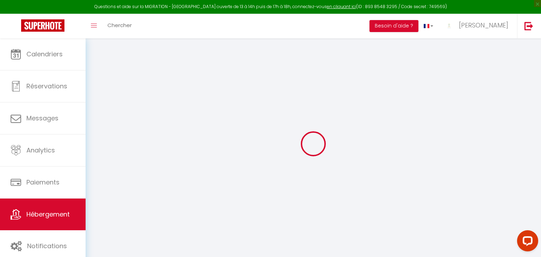
checkbox input "false"
type input "50"
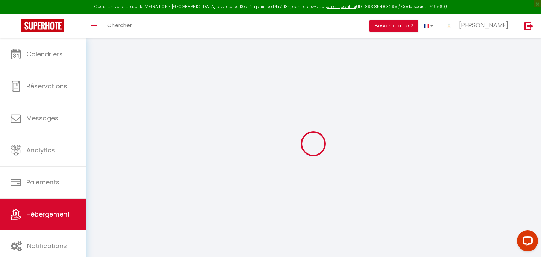
type input "0"
select select
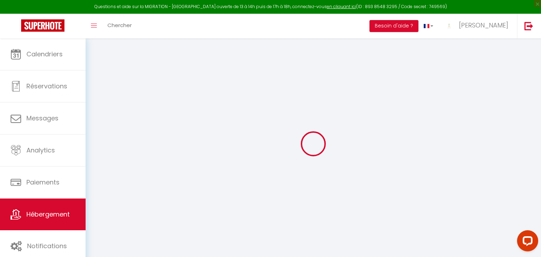
select select
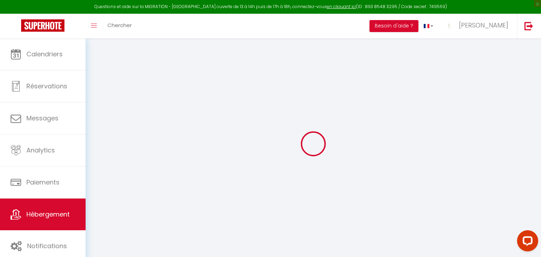
checkbox input "false"
select select
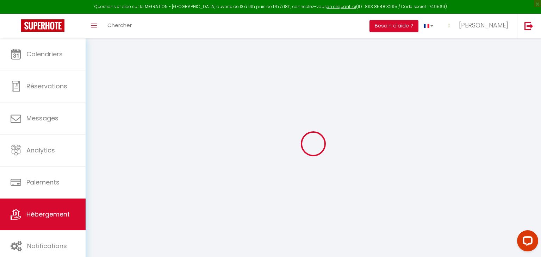
select select
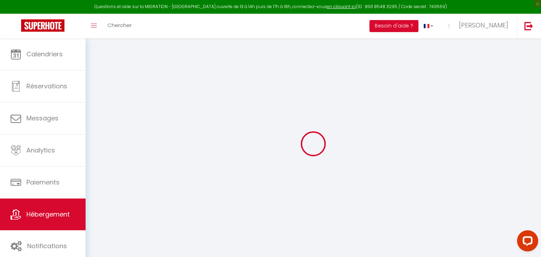
select select
checkbox input "false"
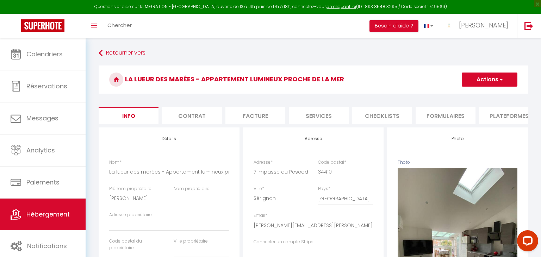
click at [509, 112] on li "Plateformes" at bounding box center [509, 115] width 60 height 17
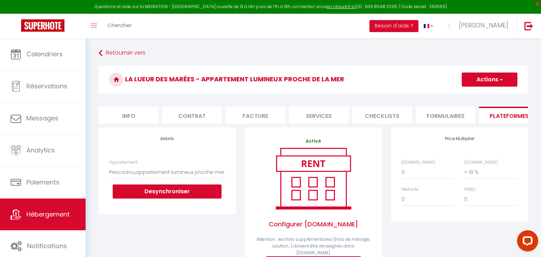
click at [476, 83] on button "Actions" at bounding box center [490, 80] width 56 height 14
click at [473, 94] on link "Enregistrer" at bounding box center [490, 95] width 56 height 9
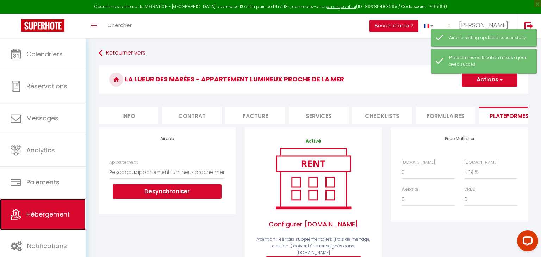
click at [35, 221] on link "Hébergement" at bounding box center [43, 215] width 86 height 32
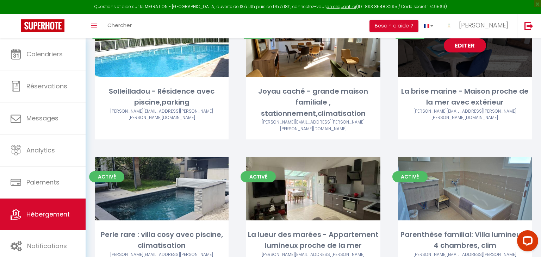
scroll to position [370, 0]
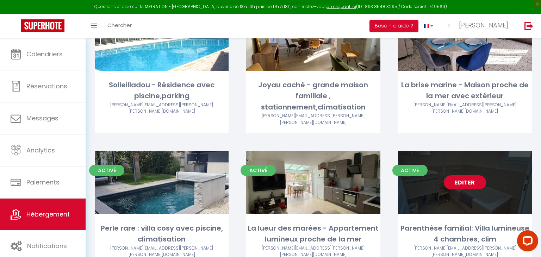
click at [468, 176] on link "Editer" at bounding box center [465, 183] width 42 height 14
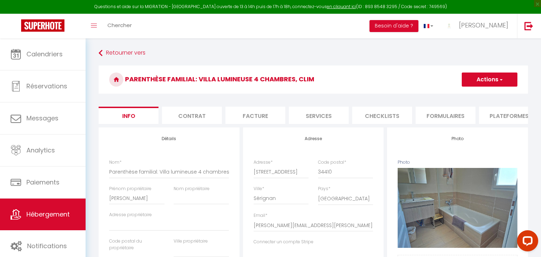
click at [499, 111] on li "Plateformes" at bounding box center [509, 115] width 60 height 17
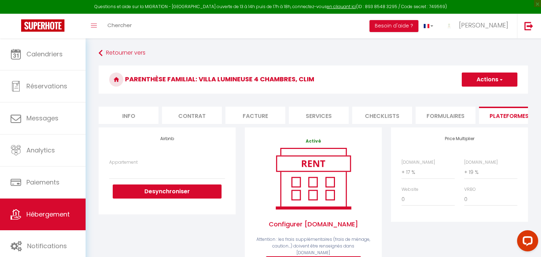
click at [428, 160] on div "[DOMAIN_NAME] 0 + 1 % + 2 % + 3 % + 4 % + 5 % + 6 % + 7 % + 8 %" at bounding box center [428, 169] width 63 height 20
click at [424, 170] on select "0 + 1 % + 2 % + 3 % + 4 % + 5 % + 6 % + 7 % + 8 % + 9 %" at bounding box center [428, 172] width 53 height 13
click at [427, 177] on select "0 + 1 % + 2 % + 3 % + 4 % + 5 % + 6 % + 7 % + 8 % + 9 %" at bounding box center [428, 172] width 53 height 13
click at [411, 172] on select "0 + 1 % + 2 % + 3 % + 4 % + 5 % + 6 % + 7 % + 8 % + 9 %" at bounding box center [428, 172] width 53 height 13
click at [402, 166] on select "0 + 1 % + 2 % + 3 % + 4 % + 5 % + 6 % + 7 % + 8 % + 9 %" at bounding box center [428, 172] width 53 height 13
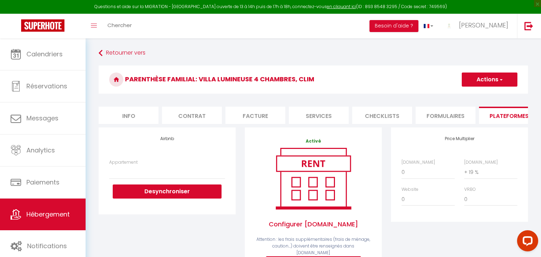
click at [472, 81] on button "Actions" at bounding box center [490, 80] width 56 height 14
click at [482, 96] on link "Enregistrer" at bounding box center [490, 95] width 56 height 9
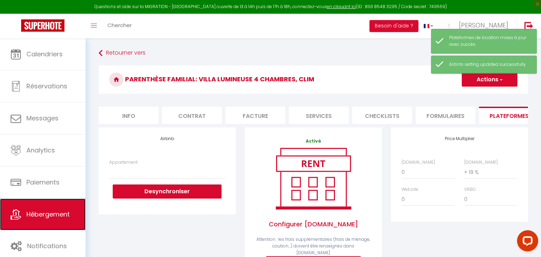
click at [21, 219] on icon at bounding box center [16, 214] width 11 height 11
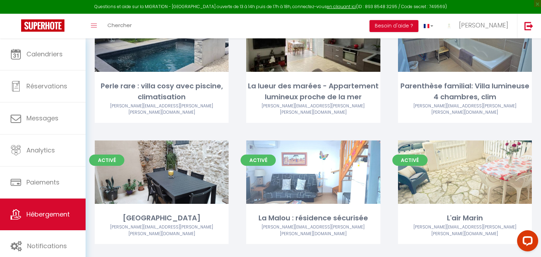
scroll to position [519, 0]
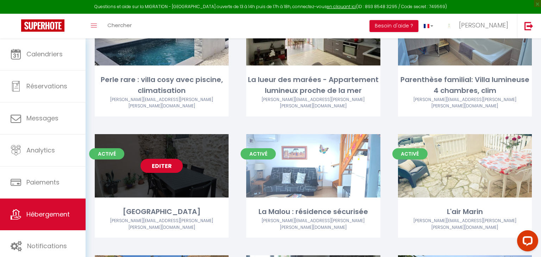
click at [171, 159] on link "Editer" at bounding box center [162, 166] width 42 height 14
click at [158, 159] on link "Editer" at bounding box center [162, 166] width 42 height 14
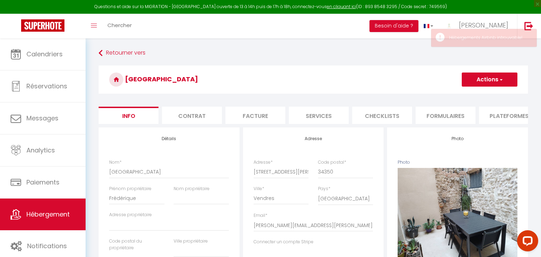
click at [496, 115] on li "Plateformes" at bounding box center [509, 115] width 60 height 17
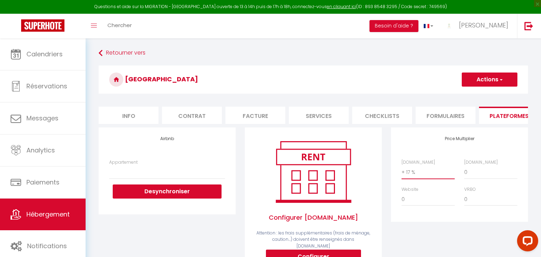
click at [416, 171] on select "0 + 1 % + 2 % + 3 % + 4 % + 5 % + 6 % + 7 % + 8 % + 9 %" at bounding box center [428, 172] width 53 height 13
click at [402, 166] on select "0 + 1 % + 2 % + 3 % + 4 % + 5 % + 6 % + 7 % + 8 % + 9 %" at bounding box center [428, 172] width 53 height 13
click at [468, 79] on button "Actions" at bounding box center [490, 80] width 56 height 14
click at [473, 93] on link "Enregistrer" at bounding box center [490, 95] width 56 height 9
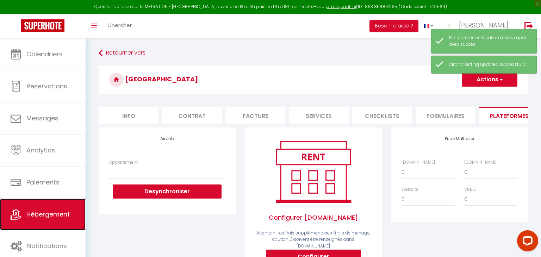
click at [60, 212] on span "Hébergement" at bounding box center [47, 214] width 43 height 9
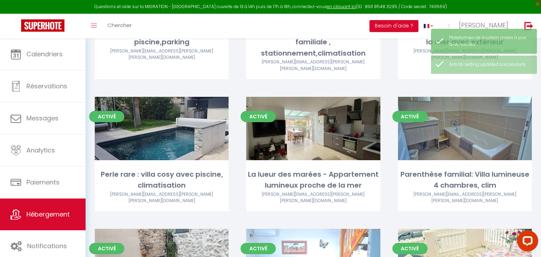
scroll to position [506, 0]
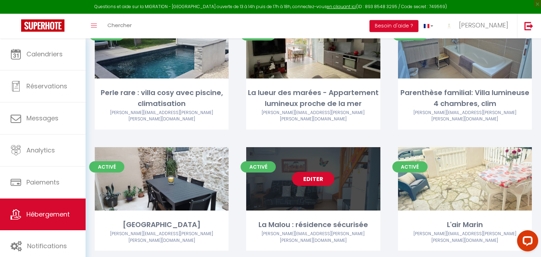
click at [318, 172] on link "Editer" at bounding box center [313, 179] width 42 height 14
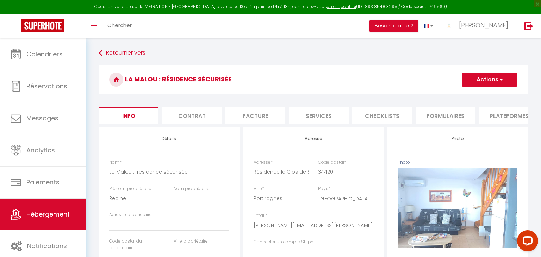
click at [505, 115] on li "Plateformes" at bounding box center [509, 115] width 60 height 17
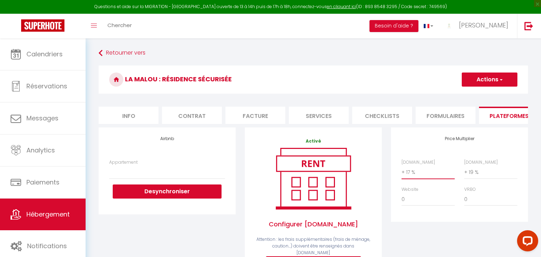
click at [411, 171] on select "0 + 1 % + 2 % + 3 % + 4 % + 5 % + 6 % + 7 % + 8 % + 9 %" at bounding box center [428, 172] width 53 height 13
click at [424, 174] on select "0 + 1 % + 2 % + 3 % + 4 % + 5 % + 6 % + 7 % + 8 % + 9 %" at bounding box center [428, 172] width 53 height 13
click at [428, 177] on select "0 + 1 % + 2 % + 3 % + 4 % + 5 % + 6 % + 7 % + 8 % + 9 %" at bounding box center [428, 172] width 53 height 13
click at [402, 166] on select "0 + 1 % + 2 % + 3 % + 4 % + 5 % + 6 % + 7 % + 8 % + 9 %" at bounding box center [428, 172] width 53 height 13
click at [509, 84] on button "Actions" at bounding box center [490, 80] width 56 height 14
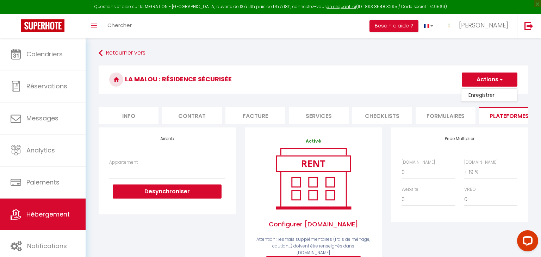
click at [502, 92] on link "Enregistrer" at bounding box center [490, 95] width 56 height 9
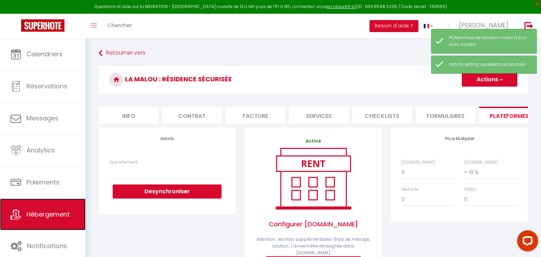
click at [54, 211] on span "Hébergement" at bounding box center [47, 214] width 43 height 9
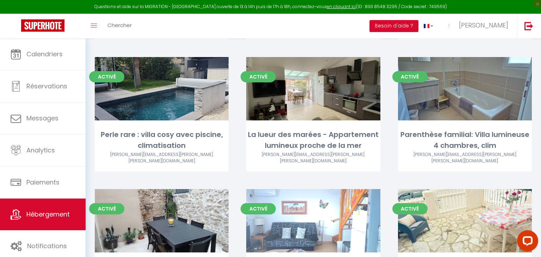
scroll to position [486, 0]
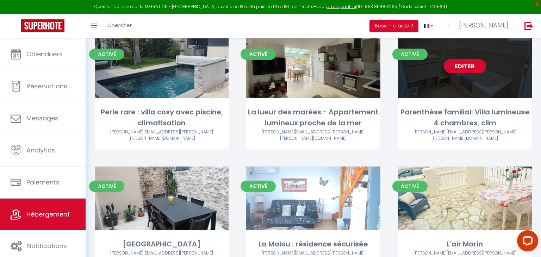
click at [450, 59] on link "Editer" at bounding box center [465, 66] width 42 height 14
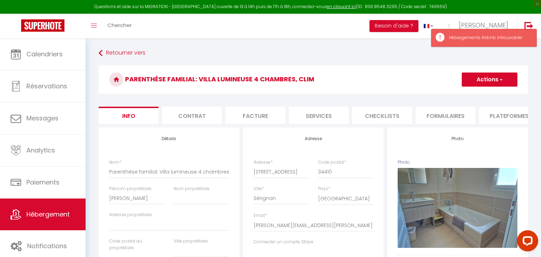
click at [503, 118] on li "Plateformes" at bounding box center [509, 115] width 60 height 17
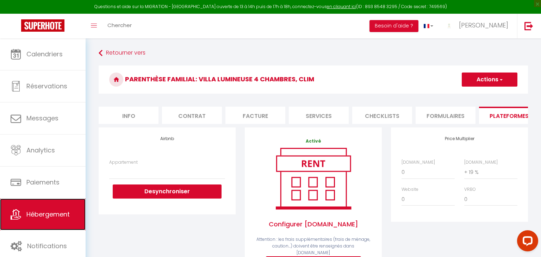
click at [21, 211] on link "Hébergement" at bounding box center [43, 215] width 86 height 32
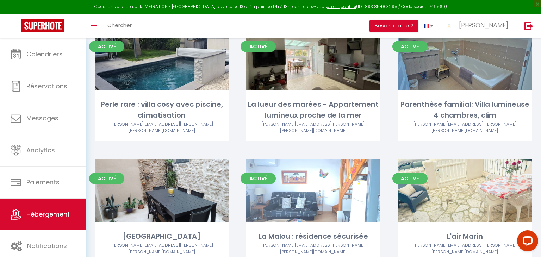
scroll to position [504, 0]
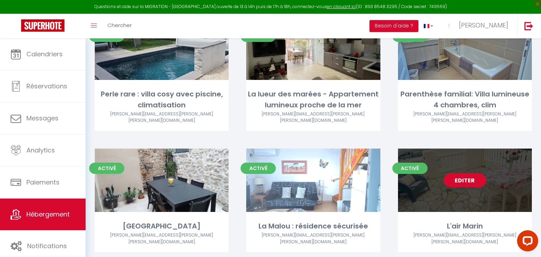
click at [466, 173] on link "Editer" at bounding box center [465, 180] width 42 height 14
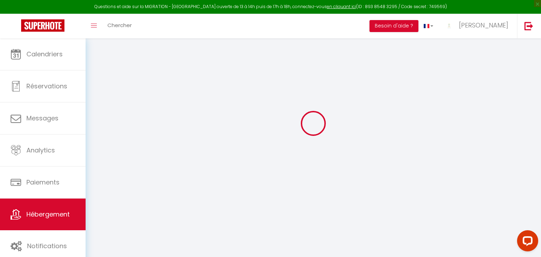
scroll to position [25, 0]
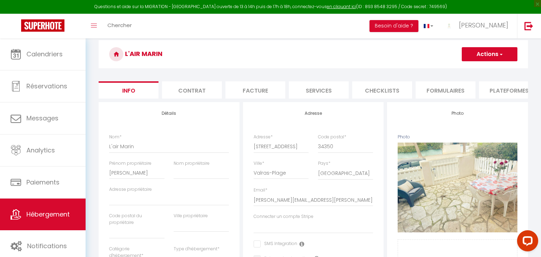
click at [511, 91] on li "Plateformes" at bounding box center [509, 89] width 60 height 17
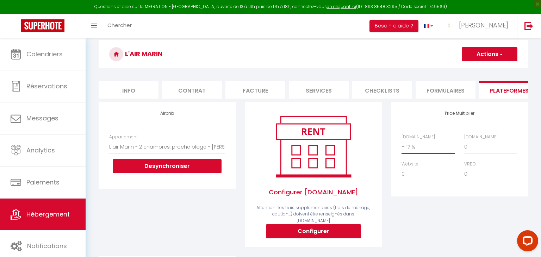
click at [423, 150] on select "0 + 1 % + 2 % + 3 % + 4 % + 5 % + 6 % + 7 % + 8 % + 9 %" at bounding box center [428, 146] width 53 height 13
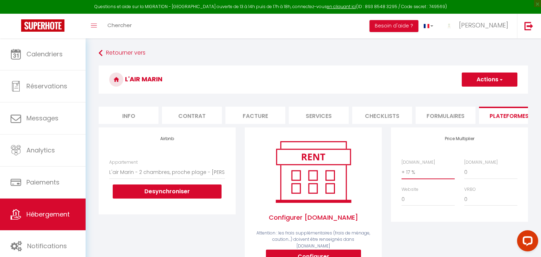
click at [416, 175] on select "0 + 1 % + 2 % + 3 % + 4 % + 5 % + 6 % + 7 % + 8 % + 9 %" at bounding box center [428, 172] width 53 height 13
click at [402, 166] on select "0 + 1 % + 2 % + 3 % + 4 % + 5 % + 6 % + 7 % + 8 % + 9 %" at bounding box center [428, 172] width 53 height 13
click at [489, 77] on button "Actions" at bounding box center [490, 80] width 56 height 14
click at [488, 94] on link "Enregistrer" at bounding box center [490, 95] width 56 height 9
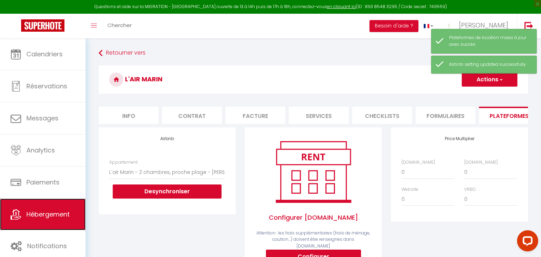
click at [50, 214] on span "Hébergement" at bounding box center [47, 214] width 43 height 9
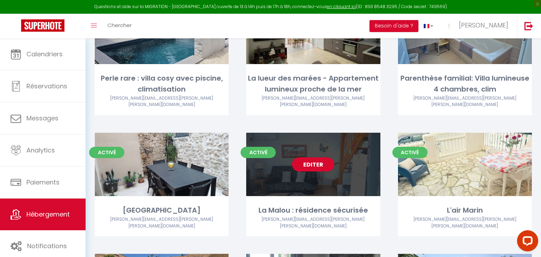
scroll to position [552, 0]
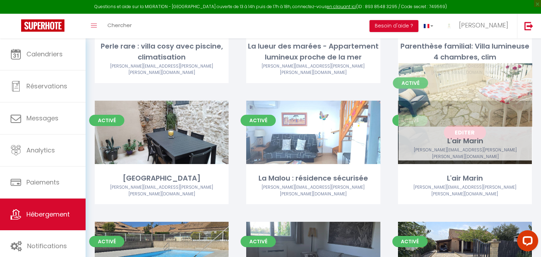
click at [460, 125] on link "Editer" at bounding box center [465, 132] width 42 height 14
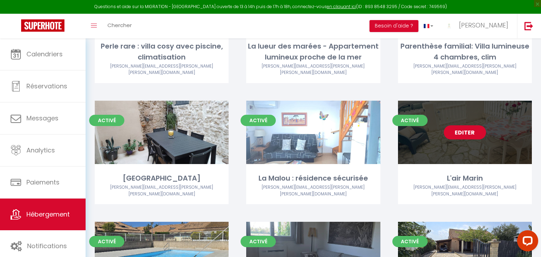
click at [471, 125] on link "Editer" at bounding box center [465, 132] width 42 height 14
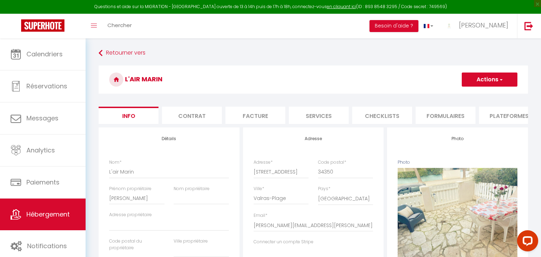
click at [486, 111] on li "Plateformes" at bounding box center [509, 115] width 60 height 17
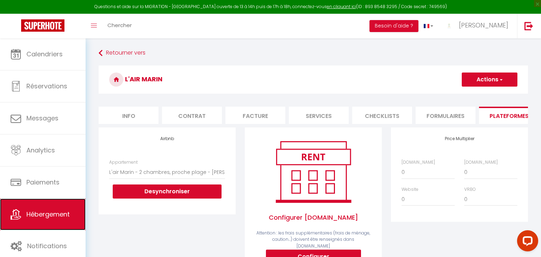
click at [26, 215] on span "Hébergement" at bounding box center [47, 214] width 43 height 9
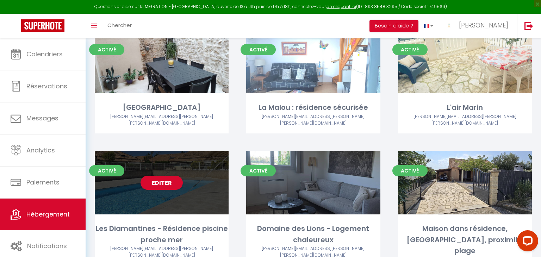
scroll to position [624, 0]
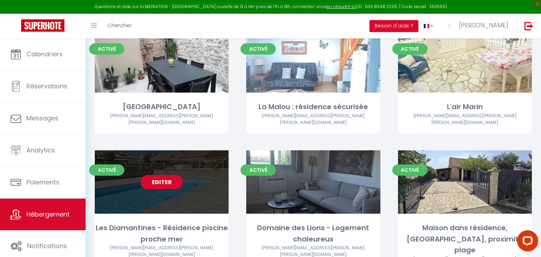
click at [161, 175] on link "Editer" at bounding box center [162, 182] width 42 height 14
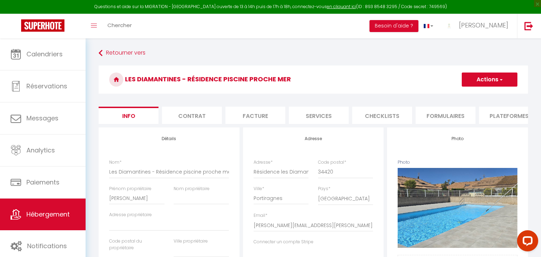
click at [507, 111] on li "Plateformes" at bounding box center [509, 115] width 60 height 17
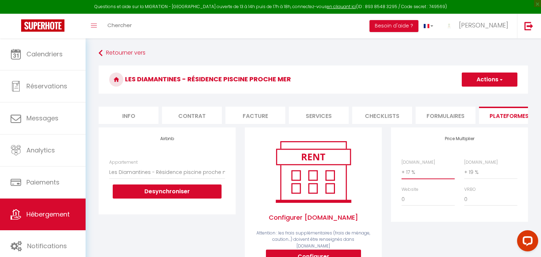
click at [418, 172] on select "0 + 1 % + 2 % + 3 % + 4 % + 5 % + 6 % + 7 % + 8 % + 9 %" at bounding box center [428, 172] width 53 height 13
click at [402, 166] on select "0 + 1 % + 2 % + 3 % + 4 % + 5 % + 6 % + 7 % + 8 % + 9 %" at bounding box center [428, 172] width 53 height 13
click at [490, 83] on button "Actions" at bounding box center [490, 80] width 56 height 14
click at [486, 94] on link "Enregistrer" at bounding box center [490, 95] width 56 height 9
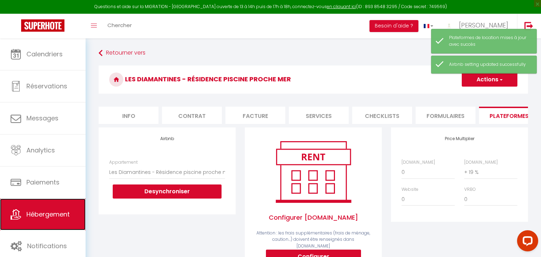
click at [55, 212] on span "Hébergement" at bounding box center [47, 214] width 43 height 9
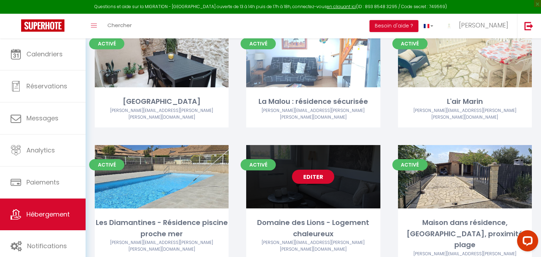
scroll to position [624, 0]
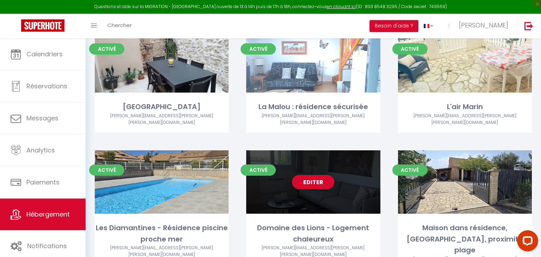
click at [301, 175] on link "Editer" at bounding box center [313, 182] width 42 height 14
click at [316, 175] on link "Editer" at bounding box center [313, 182] width 42 height 14
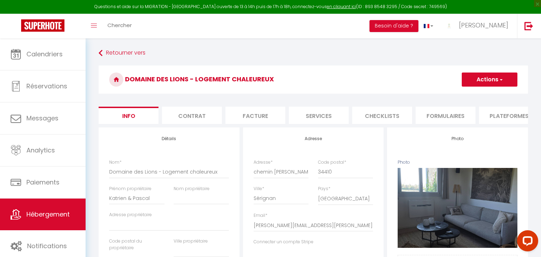
click at [492, 108] on li "Plateformes" at bounding box center [509, 115] width 60 height 17
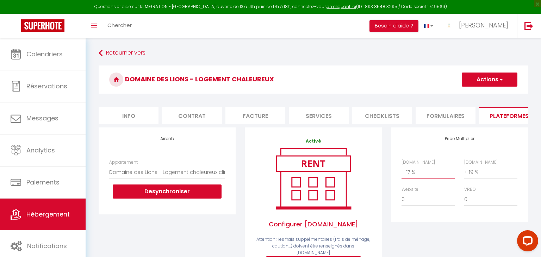
click at [415, 173] on select "0 + 1 % + 2 % + 3 % + 4 % + 5 % + 6 % + 7 % + 8 % + 9 %" at bounding box center [428, 172] width 53 height 13
click at [402, 166] on select "0 + 1 % + 2 % + 3 % + 4 % + 5 % + 6 % + 7 % + 8 % + 9 %" at bounding box center [428, 172] width 53 height 13
click at [488, 81] on button "Actions" at bounding box center [490, 80] width 56 height 14
click at [487, 95] on link "Enregistrer" at bounding box center [490, 95] width 56 height 9
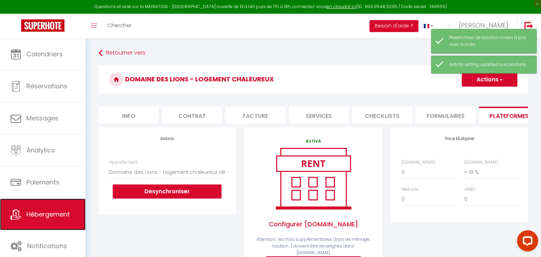
click at [29, 222] on link "Hébergement" at bounding box center [43, 215] width 86 height 32
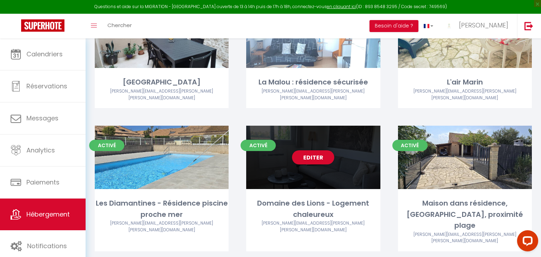
scroll to position [620, 0]
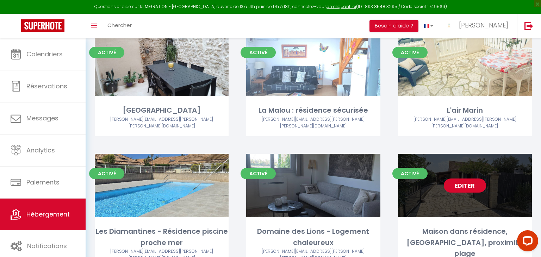
click at [460, 179] on link "Editer" at bounding box center [465, 186] width 42 height 14
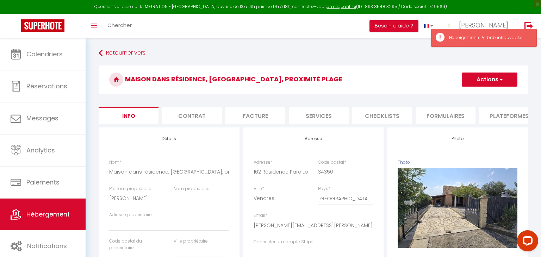
click at [499, 113] on li "Plateformes" at bounding box center [509, 115] width 60 height 17
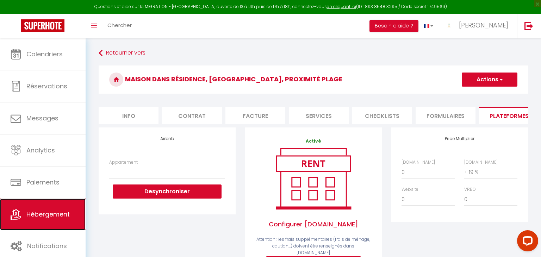
click at [39, 213] on span "Hébergement" at bounding box center [47, 214] width 43 height 9
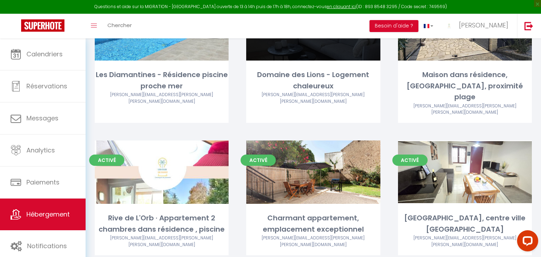
scroll to position [778, 0]
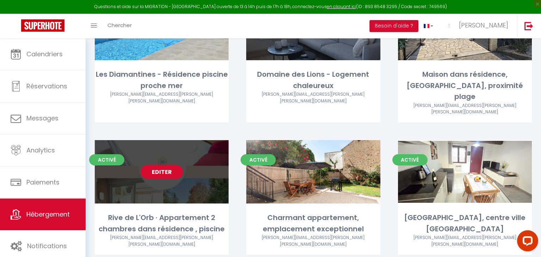
click at [164, 165] on link "Editer" at bounding box center [162, 172] width 42 height 14
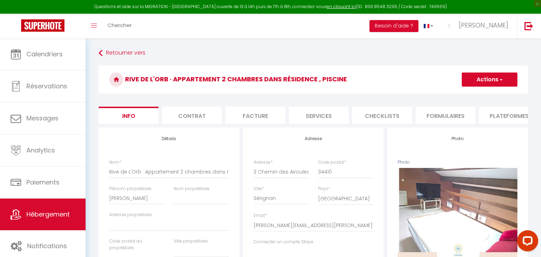
click at [517, 117] on li "Plateformes" at bounding box center [509, 115] width 60 height 17
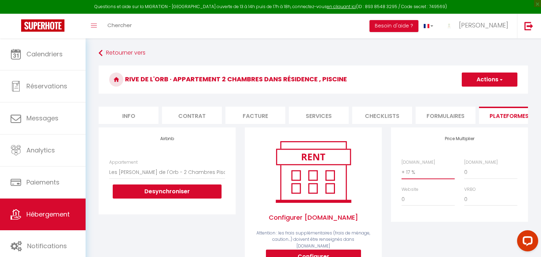
click at [423, 177] on select "0 + 1 % + 2 % + 3 % + 4 % + 5 % + 6 % + 7 % + 8 % + 9 %" at bounding box center [428, 172] width 53 height 13
click at [402, 166] on select "0 + 1 % + 2 % + 3 % + 4 % + 5 % + 6 % + 7 % + 8 % + 9 %" at bounding box center [428, 172] width 53 height 13
click at [482, 77] on button "Actions" at bounding box center [490, 80] width 56 height 14
click at [482, 98] on link "Enregistrer" at bounding box center [490, 95] width 56 height 9
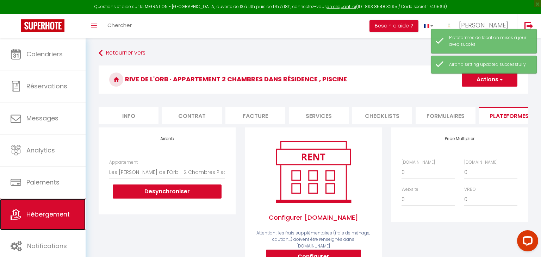
click at [57, 216] on span "Hébergement" at bounding box center [47, 214] width 43 height 9
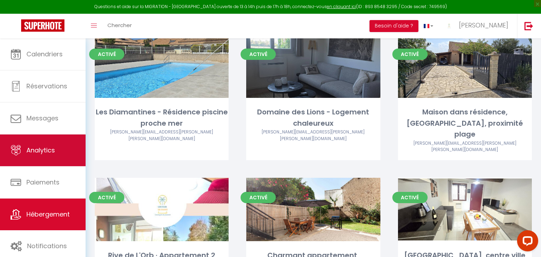
scroll to position [743, 0]
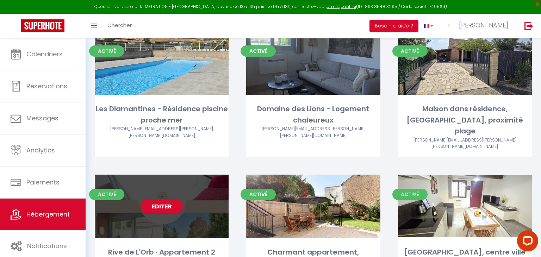
click at [175, 175] on div "Editer" at bounding box center [162, 206] width 134 height 63
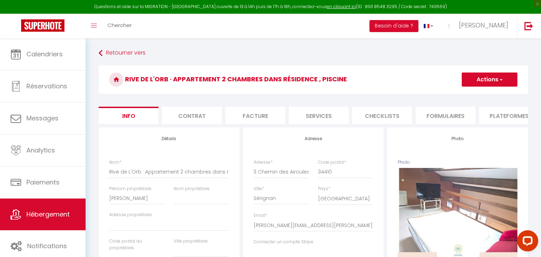
click at [509, 121] on li "Plateformes" at bounding box center [509, 115] width 60 height 17
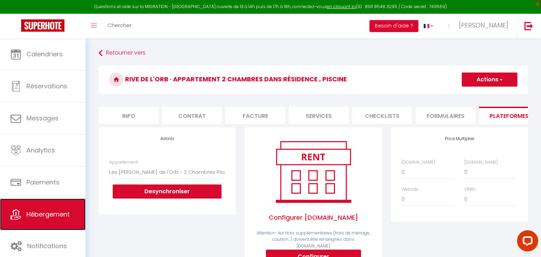
click at [51, 211] on span "Hébergement" at bounding box center [47, 214] width 43 height 9
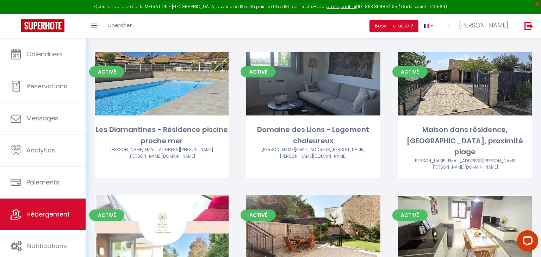
scroll to position [786, 0]
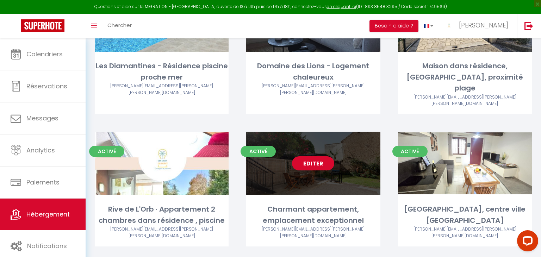
click at [313, 157] on link "Editer" at bounding box center [313, 164] width 42 height 14
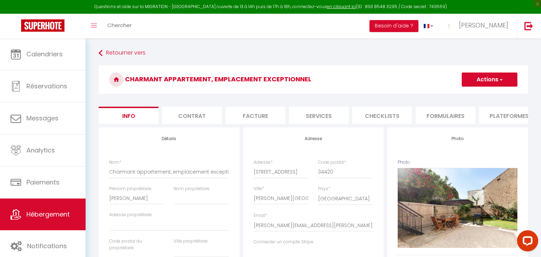
click at [504, 118] on li "Plateformes" at bounding box center [509, 115] width 60 height 17
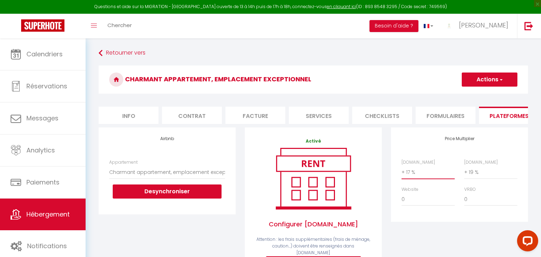
click at [413, 177] on select "0 + 1 % + 2 % + 3 % + 4 % + 5 % + 6 % + 7 % + 8 % + 9 %" at bounding box center [428, 172] width 53 height 13
click at [424, 173] on select "0 + 1 % + 2 % + 3 % + 4 % + 5 % + 6 % + 7 % + 8 % + 9 %" at bounding box center [428, 172] width 53 height 13
click at [402, 166] on select "0 + 1 % + 2 % + 3 % + 4 % + 5 % + 6 % + 7 % + 8 % + 9 %" at bounding box center [428, 172] width 53 height 13
click at [503, 78] on span "button" at bounding box center [501, 79] width 5 height 7
click at [489, 93] on link "Enregistrer" at bounding box center [490, 95] width 56 height 9
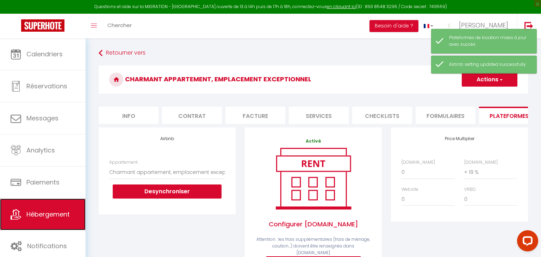
click at [35, 214] on span "Hébergement" at bounding box center [47, 214] width 43 height 9
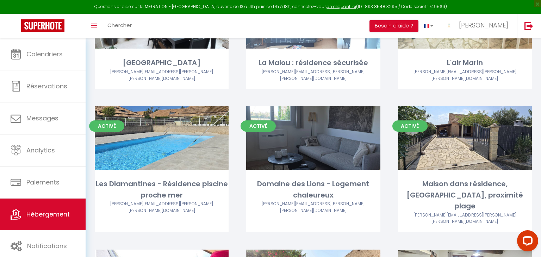
scroll to position [727, 0]
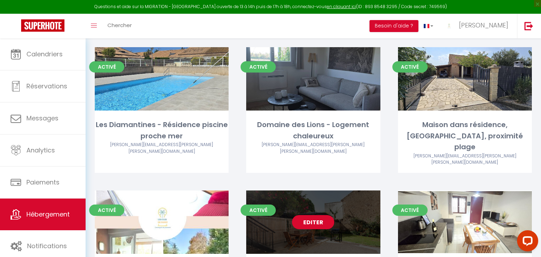
click at [323, 215] on link "Editer" at bounding box center [313, 222] width 42 height 14
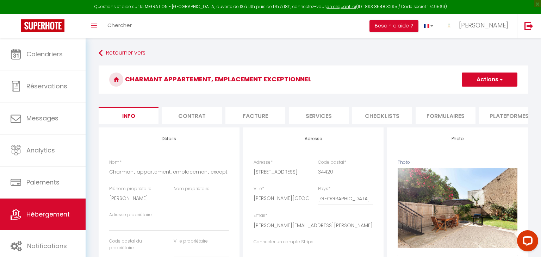
click at [509, 114] on li "Plateformes" at bounding box center [509, 115] width 60 height 17
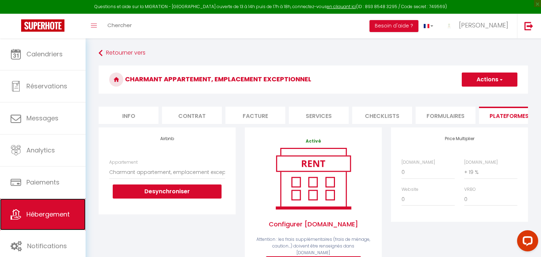
click at [50, 211] on span "Hébergement" at bounding box center [47, 214] width 43 height 9
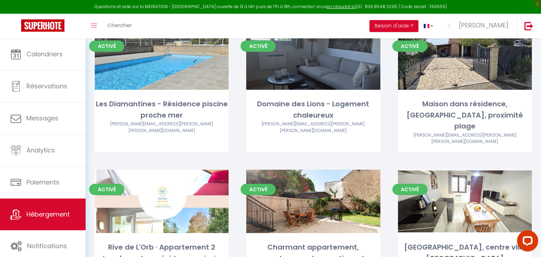
scroll to position [749, 0]
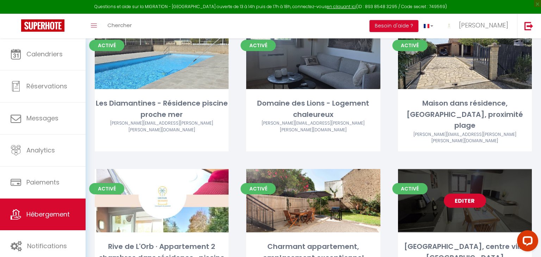
click at [454, 194] on link "Editer" at bounding box center [465, 201] width 42 height 14
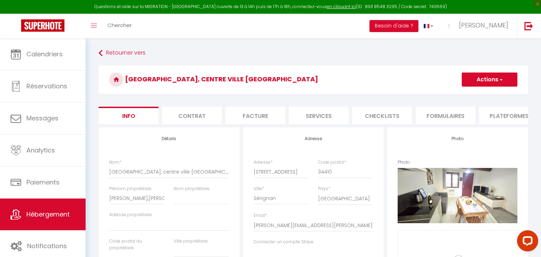
click at [505, 118] on li "Plateformes" at bounding box center [509, 115] width 60 height 17
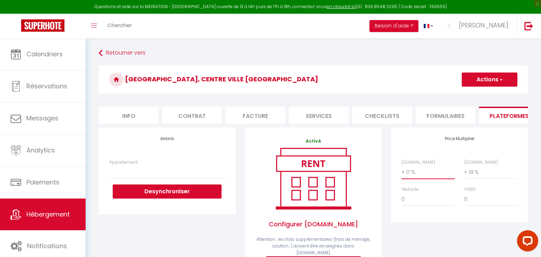
click at [429, 172] on select "0 + 1 % + 2 % + 3 % + 4 % + 5 % + 6 % + 7 % + 8 % + 9 %" at bounding box center [428, 172] width 53 height 13
click at [419, 173] on select "0 + 1 % + 2 % + 3 % + 4 % + 5 % + 6 % + 7 % + 8 % + 9 %" at bounding box center [428, 172] width 53 height 13
click at [402, 166] on select "0 + 1 % + 2 % + 3 % + 4 % + 5 % + 6 % + 7 % + 8 % + 9 %" at bounding box center [428, 172] width 53 height 13
click at [496, 83] on button "Actions" at bounding box center [490, 80] width 56 height 14
click at [490, 94] on link "Enregistrer" at bounding box center [490, 95] width 56 height 9
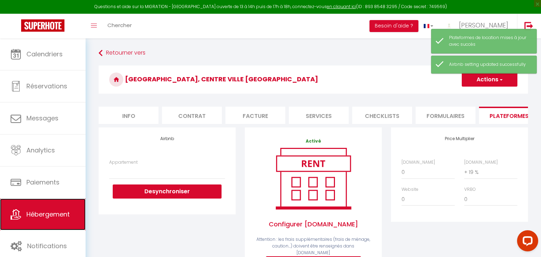
click at [55, 215] on span "Hébergement" at bounding box center [47, 214] width 43 height 9
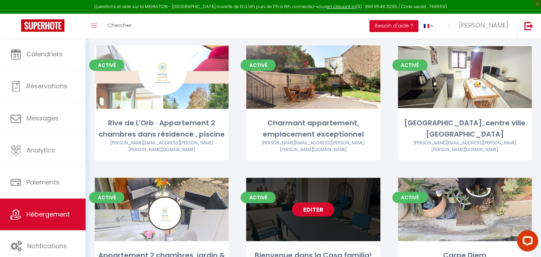
scroll to position [872, 0]
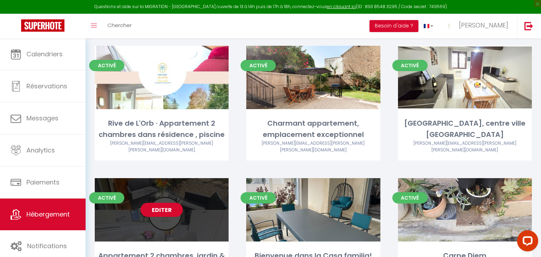
click at [166, 203] on link "Editer" at bounding box center [162, 210] width 42 height 14
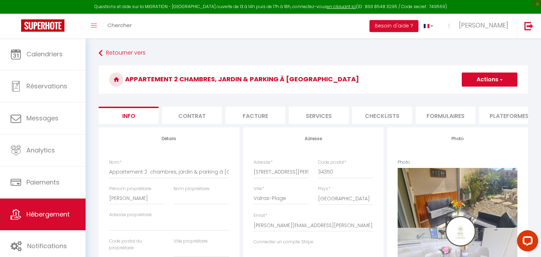
click at [505, 114] on li "Plateformes" at bounding box center [509, 115] width 60 height 17
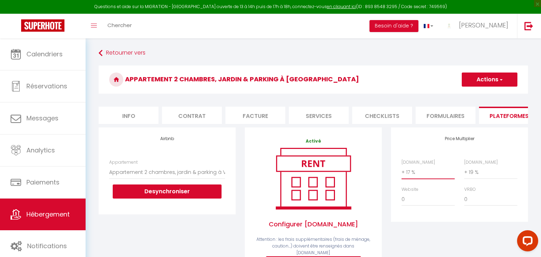
click at [428, 170] on select "0 + 1 % + 2 % + 3 % + 4 % + 5 % + 6 % + 7 % + 8 % + 9 %" at bounding box center [428, 172] width 53 height 13
click at [411, 172] on select "0 + 1 % + 2 % + 3 % + 4 % + 5 % + 6 % + 7 % + 8 % + 9 %" at bounding box center [428, 172] width 53 height 13
click at [402, 166] on select "0 + 1 % + 2 % + 3 % + 4 % + 5 % + 6 % + 7 % + 8 % + 9 %" at bounding box center [428, 172] width 53 height 13
click at [487, 80] on button "Actions" at bounding box center [490, 80] width 56 height 14
click at [486, 95] on link "Enregistrer" at bounding box center [490, 95] width 56 height 9
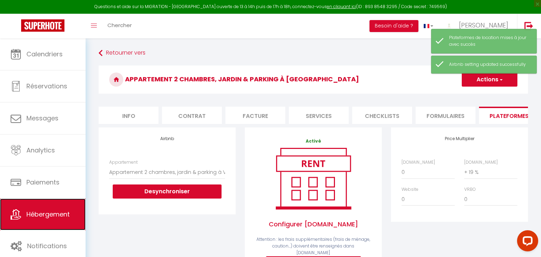
click at [57, 221] on link "Hébergement" at bounding box center [43, 215] width 86 height 32
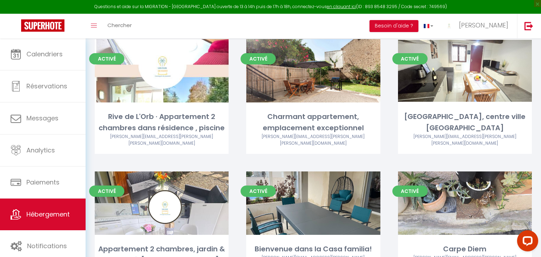
scroll to position [881, 0]
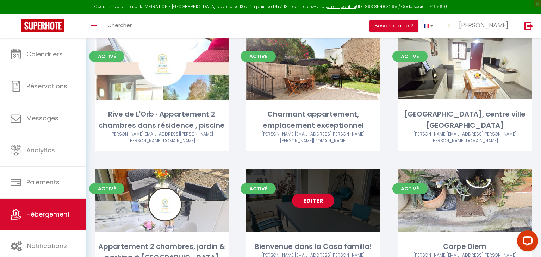
click at [314, 194] on link "Editer" at bounding box center [313, 201] width 42 height 14
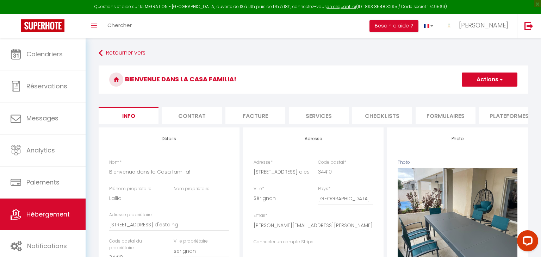
click at [501, 116] on li "Plateformes" at bounding box center [509, 115] width 60 height 17
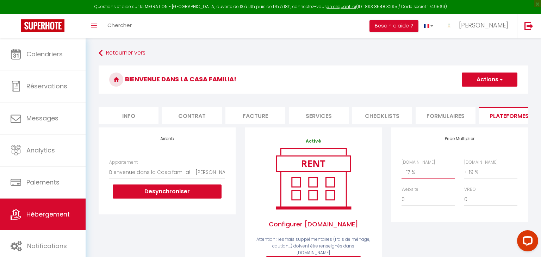
click at [416, 170] on select "0 + 1 % + 2 % + 3 % + 4 % + 5 % + 6 % + 7 % + 8 % + 9 %" at bounding box center [428, 172] width 53 height 13
click at [409, 172] on select "0 + 1 % + 2 % + 3 % + 4 % + 5 % + 6 % + 7 % + 8 % + 9 %" at bounding box center [428, 172] width 53 height 13
click at [402, 166] on select "0 + 1 % + 2 % + 3 % + 4 % + 5 % + 6 % + 7 % + 8 % + 9 %" at bounding box center [428, 172] width 53 height 13
click at [492, 81] on button "Actions" at bounding box center [490, 80] width 56 height 14
click at [485, 97] on link "Enregistrer" at bounding box center [490, 95] width 56 height 9
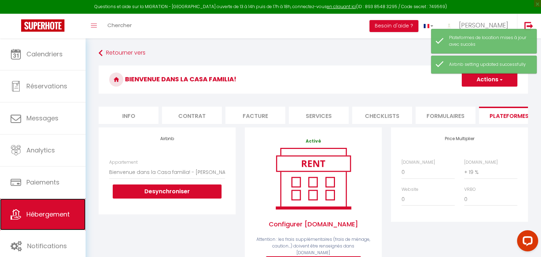
click at [35, 217] on span "Hébergement" at bounding box center [47, 214] width 43 height 9
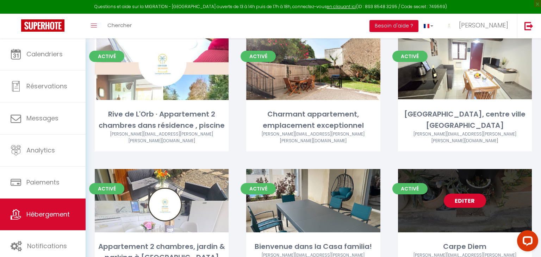
scroll to position [881, 0]
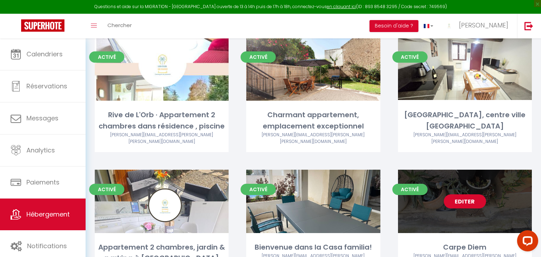
click at [471, 195] on link "Editer" at bounding box center [465, 202] width 42 height 14
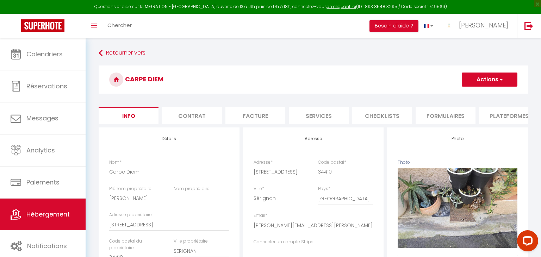
click at [505, 115] on li "Plateformes" at bounding box center [509, 115] width 60 height 17
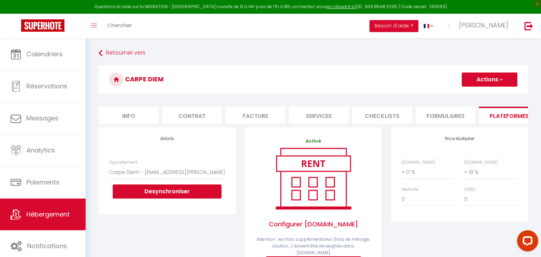
drag, startPoint x: 405, startPoint y: 162, endPoint x: 406, endPoint y: 173, distance: 11.8
click at [405, 168] on div "[DOMAIN_NAME] 0 + 1 % + 2 % + 3 % + 4 % + 5 % + 6 % + 7 % + 8 %" at bounding box center [428, 169] width 63 height 20
click at [407, 173] on select "0 + 1 % + 2 % + 3 % + 4 % + 5 % + 6 % + 7 % + 8 % + 9 %" at bounding box center [428, 172] width 53 height 13
click at [409, 173] on select "0 + 1 % + 2 % + 3 % + 4 % + 5 % + 6 % + 7 % + 8 % + 9 %" at bounding box center [428, 172] width 53 height 13
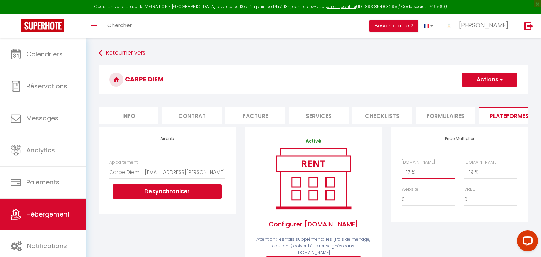
click at [429, 171] on select "0 + 1 % + 2 % + 3 % + 4 % + 5 % + 6 % + 7 % + 8 % + 9 %" at bounding box center [428, 172] width 53 height 13
click at [402, 166] on select "0 + 1 % + 2 % + 3 % + 4 % + 5 % + 6 % + 7 % + 8 % + 9 %" at bounding box center [428, 172] width 53 height 13
click at [489, 78] on button "Actions" at bounding box center [490, 80] width 56 height 14
click at [486, 97] on link "Enregistrer" at bounding box center [490, 95] width 56 height 9
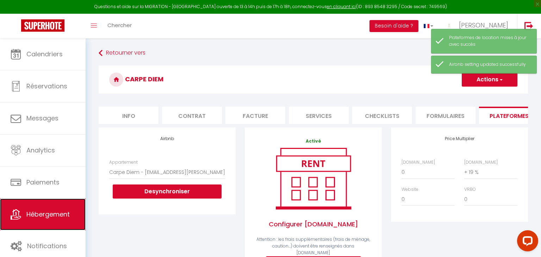
click at [42, 209] on link "Hébergement" at bounding box center [43, 215] width 86 height 32
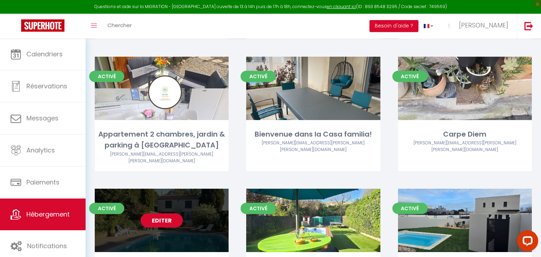
scroll to position [995, 0]
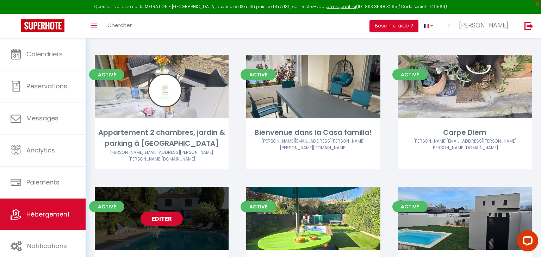
click at [165, 212] on link "Editer" at bounding box center [162, 219] width 42 height 14
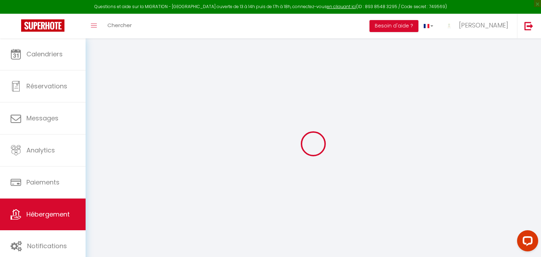
select select
checkbox input "false"
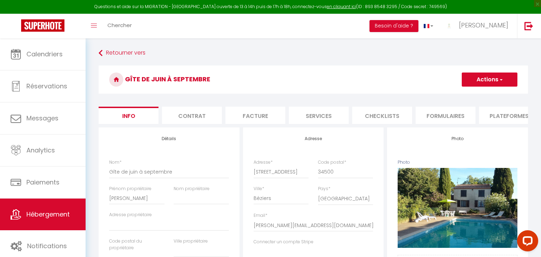
click at [501, 119] on li "Plateformes" at bounding box center [509, 115] width 60 height 17
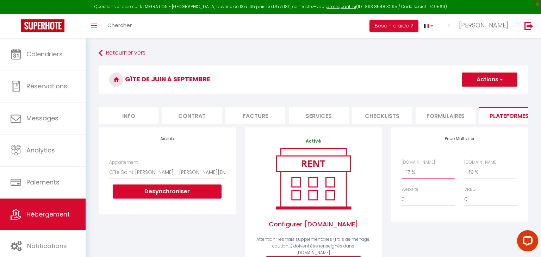
click at [410, 176] on select "0 + 1 % + 2 % + 3 % + 4 % + 5 % + 6 % + 7 % + 8 % + 9 %" at bounding box center [428, 172] width 53 height 13
select select "0"
click at [402, 166] on select "0 + 1 % + 2 % + 3 % + 4 % + 5 % + 6 % + 7 % + 8 % + 9 %" at bounding box center [428, 172] width 53 height 13
click at [489, 77] on button "Actions" at bounding box center [490, 80] width 56 height 14
click at [485, 94] on link "Enregistrer" at bounding box center [490, 95] width 56 height 9
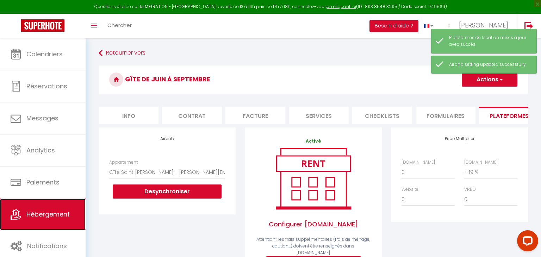
click at [59, 213] on span "Hébergement" at bounding box center [47, 214] width 43 height 9
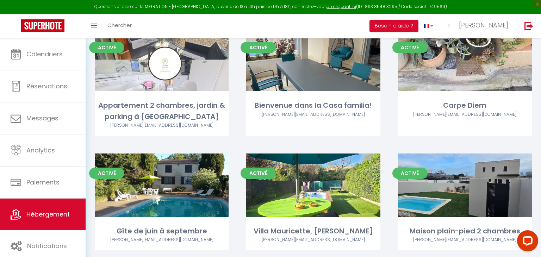
scroll to position [991, 0]
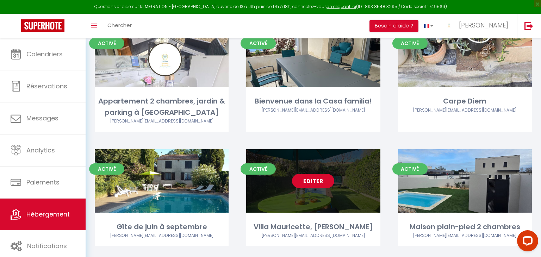
click at [317, 174] on link "Editer" at bounding box center [313, 181] width 42 height 14
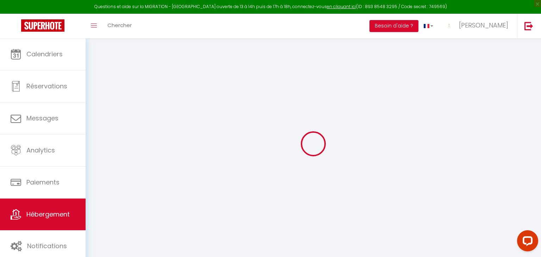
select select
checkbox input "false"
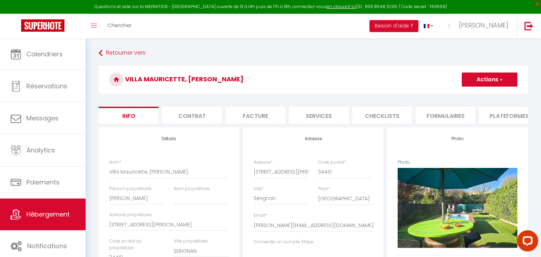
click at [514, 116] on li "Plateformes" at bounding box center [509, 115] width 60 height 17
select select
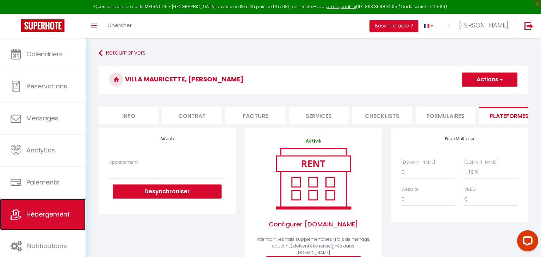
click at [24, 217] on link "Hébergement" at bounding box center [43, 215] width 86 height 32
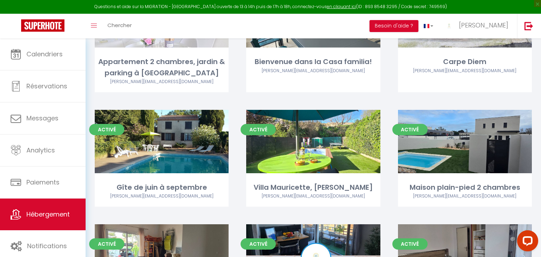
scroll to position [1048, 0]
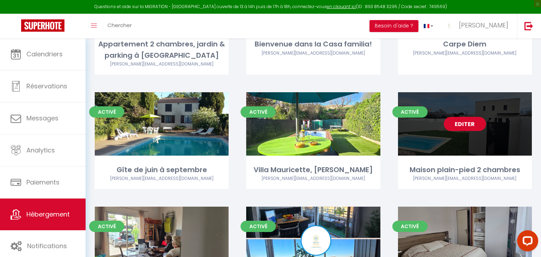
click at [463, 117] on link "Editer" at bounding box center [465, 124] width 42 height 14
select select "3"
select select "2"
select select "1"
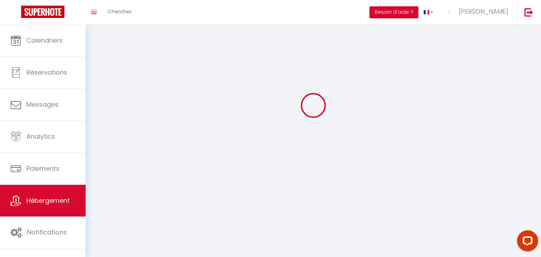
select select
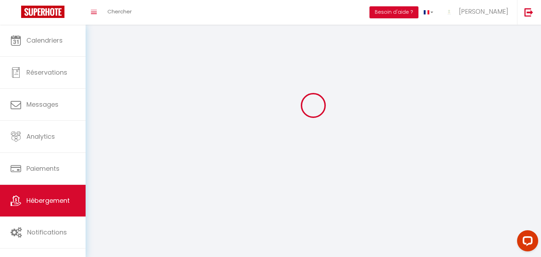
select select "1"
select select
checkbox input "false"
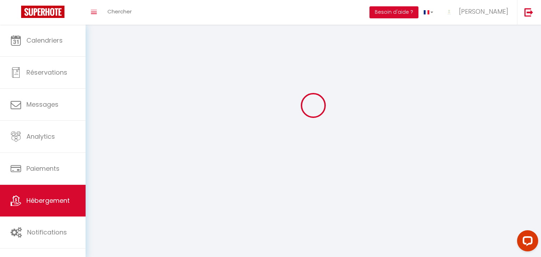
checkbox input "false"
select select "28"
select select
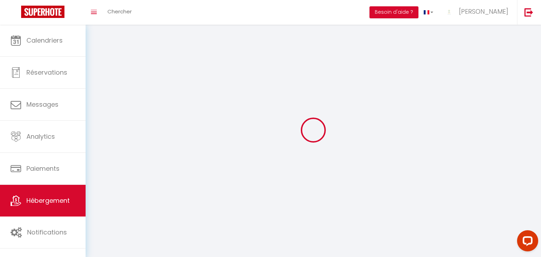
select select
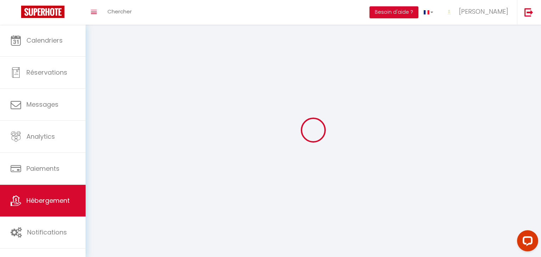
checkbox input "false"
select select
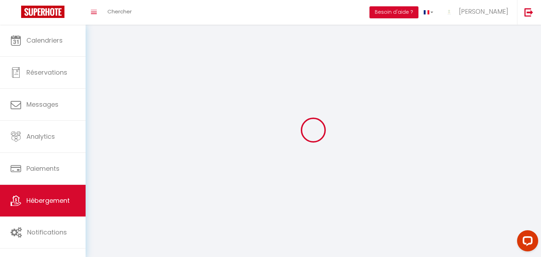
select select
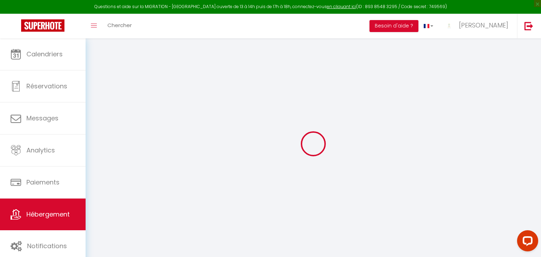
select select
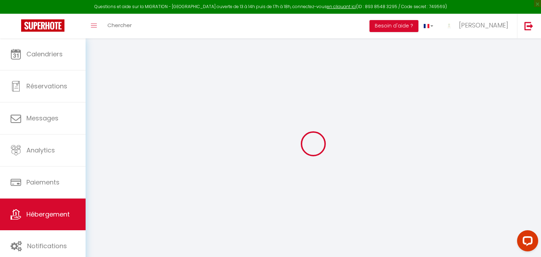
select select
checkbox input "false"
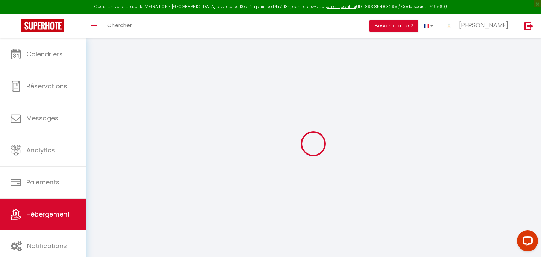
select select
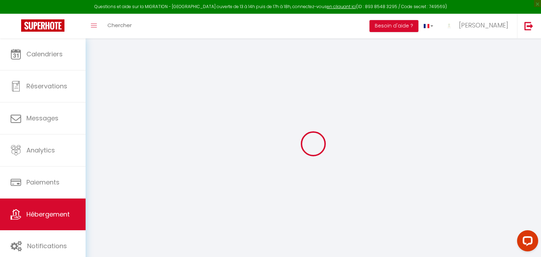
select select
checkbox input "false"
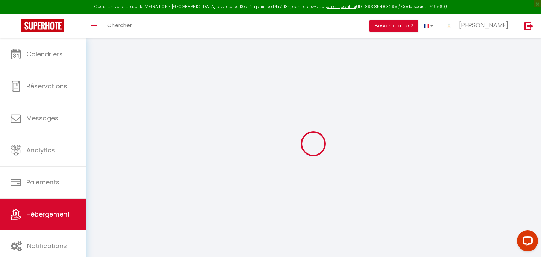
checkbox input "false"
select select
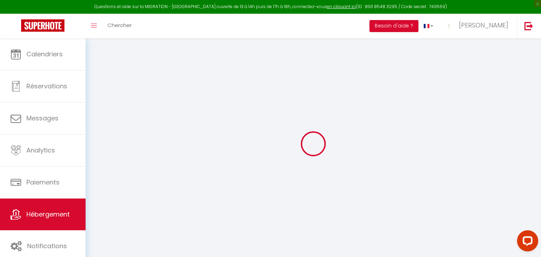
select select
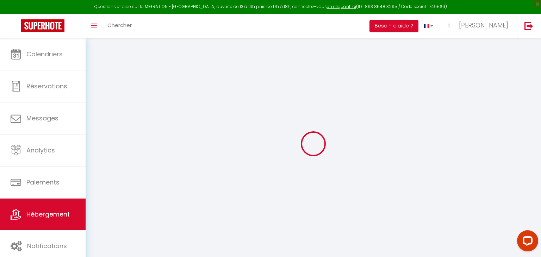
checkbox input "false"
select select
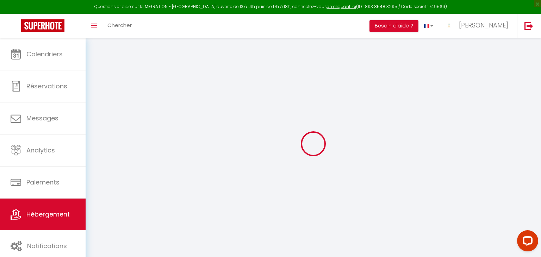
select select
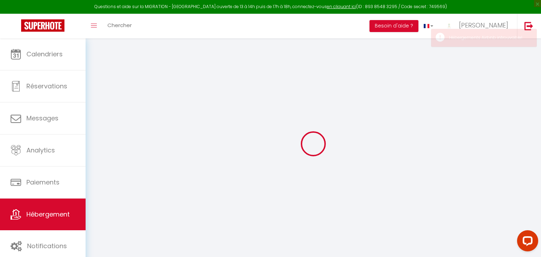
select select
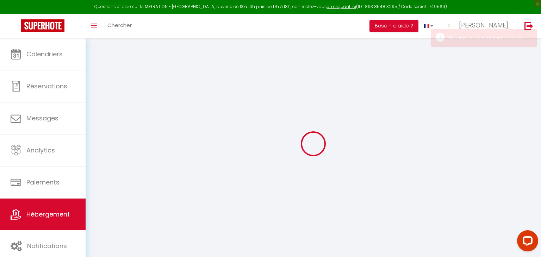
select select
checkbox input "false"
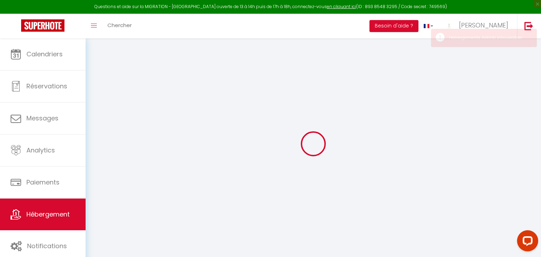
select select
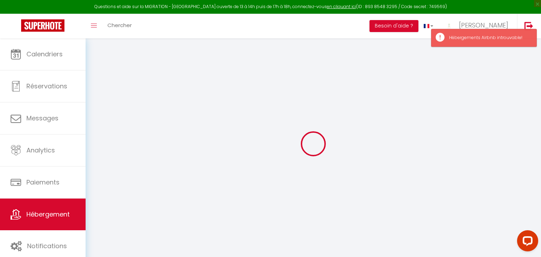
type input "Maison plain-pied 2 chambres"
type input "Clément"
type input "8 rue de la bonite"
type input "34410"
type input "SERIGNAN"
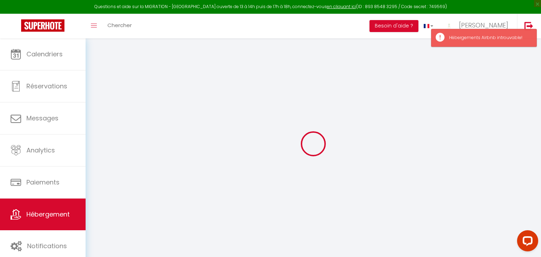
select select "2"
type input "102"
type input "90"
select select
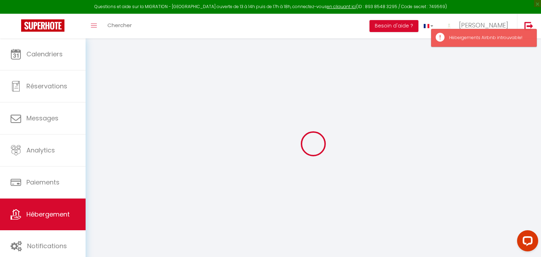
select select
type input "8 rue de la bonite"
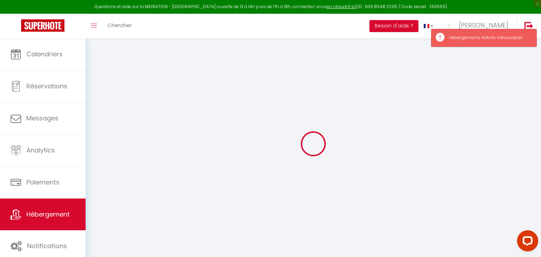
type input "34410"
type input "Sérignan"
type input "[PERSON_NAME][EMAIL_ADDRESS][PERSON_NAME][PERSON_NAME][DOMAIN_NAME]"
select select
checkbox input "false"
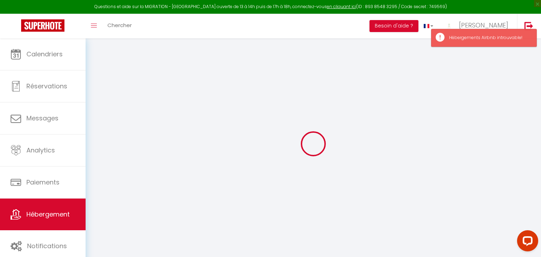
checkbox input "false"
type input "0"
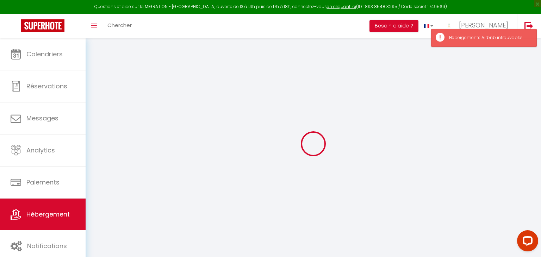
type input "0"
select select "+ 17 %"
select select "+ 19 %"
select select
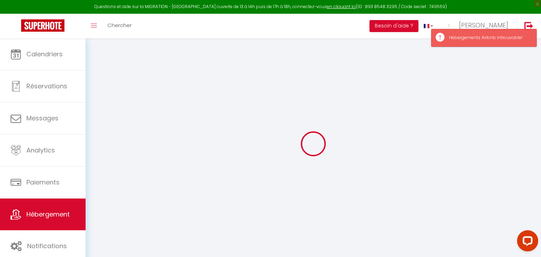
checkbox input "false"
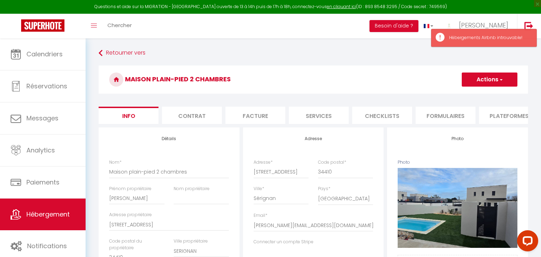
click at [519, 117] on li "Plateformes" at bounding box center [509, 115] width 60 height 17
select select
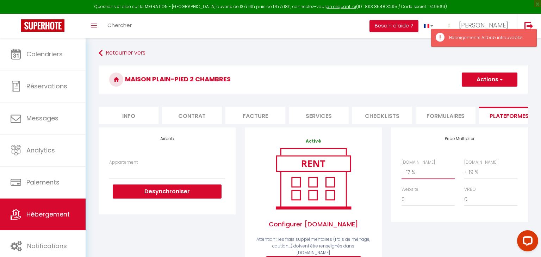
click at [420, 176] on select "0 + 1 % + 2 % + 3 % + 4 % + 5 % + 6 % + 7 % + 8 % + 9 %" at bounding box center [428, 172] width 53 height 13
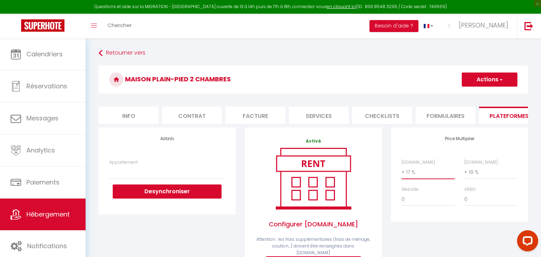
select select "0"
click at [402, 166] on select "0 + 1 % + 2 % + 3 % + 4 % + 5 % + 6 % + 7 % + 8 % + 9 %" at bounding box center [428, 172] width 53 height 13
click at [501, 81] on span "button" at bounding box center [501, 79] width 5 height 7
click at [491, 95] on link "Enregistrer" at bounding box center [490, 95] width 56 height 9
select select
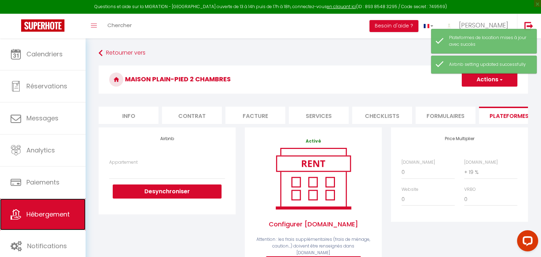
click at [43, 221] on link "Hébergement" at bounding box center [43, 215] width 86 height 32
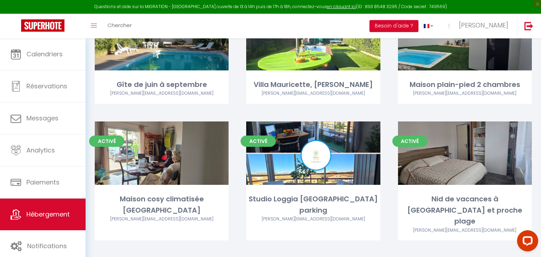
scroll to position [1149, 0]
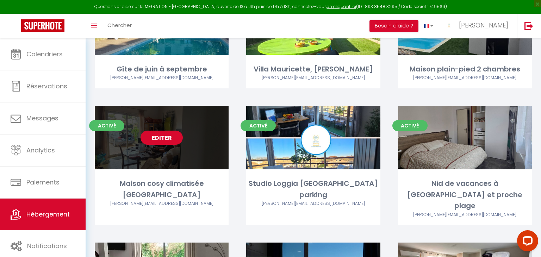
click at [160, 131] on link "Editer" at bounding box center [162, 138] width 42 height 14
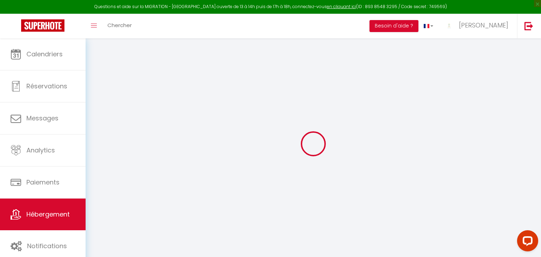
select select "+ 17 %"
select select "+ 19 %"
select select
checkbox input "false"
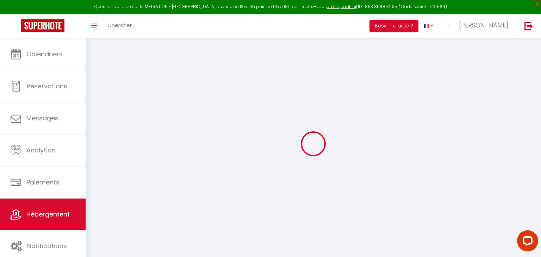
checkbox input "false"
select select
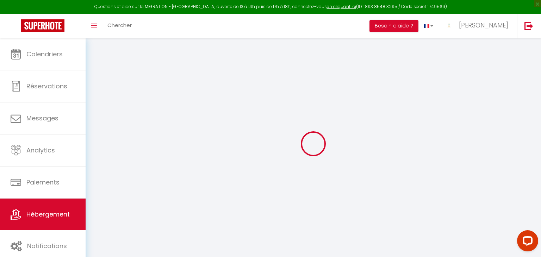
checkbox input "false"
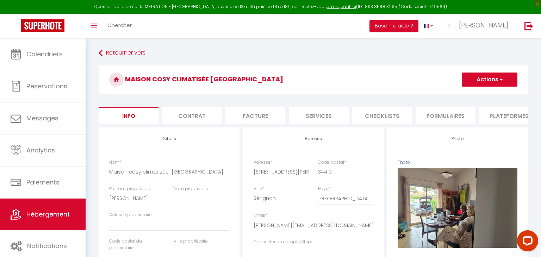
click at [512, 112] on li "Plateformes" at bounding box center [509, 115] width 60 height 17
select select
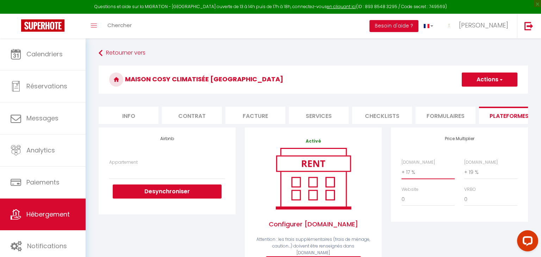
click at [420, 170] on select "0 + 1 % + 2 % + 3 % + 4 % + 5 % + 6 % + 7 % + 8 % + 9 %" at bounding box center [428, 172] width 53 height 13
click at [417, 179] on div "[DOMAIN_NAME] 0 + 1 % + 2 % + 3 % + 4 % + 5 % + 6 % + 7 % + 8 %" at bounding box center [459, 186] width 125 height 54
click at [409, 174] on select "0 + 1 % + 2 % + 3 % + 4 % + 5 % + 6 % + 7 % + 8 % + 9 %" at bounding box center [428, 172] width 53 height 13
select select "0"
click at [402, 166] on select "0 + 1 % + 2 % + 3 % + 4 % + 5 % + 6 % + 7 % + 8 % + 9 %" at bounding box center [428, 172] width 53 height 13
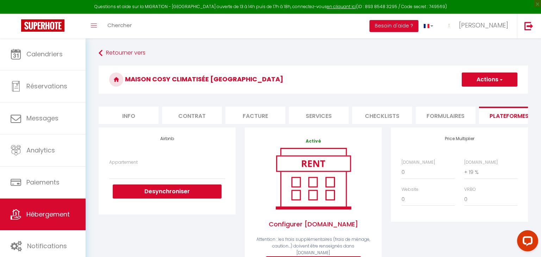
click at [486, 72] on h3 "Maison cosy climatisée [GEOGRAPHIC_DATA]" at bounding box center [314, 80] width 430 height 28
click at [485, 79] on button "Actions" at bounding box center [490, 80] width 56 height 14
click at [476, 94] on link "Enregistrer" at bounding box center [490, 95] width 56 height 9
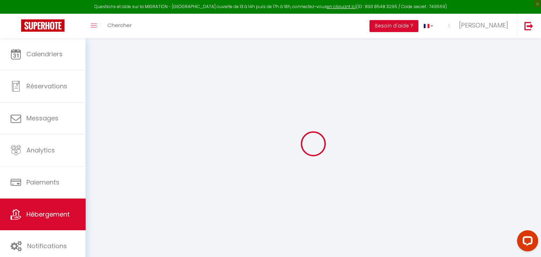
select select
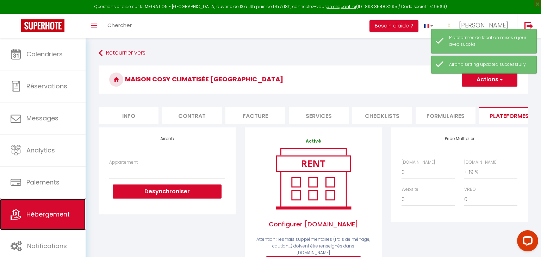
click at [24, 211] on link "Hébergement" at bounding box center [43, 215] width 86 height 32
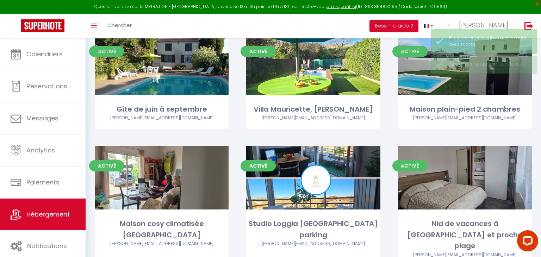
scroll to position [1128, 0]
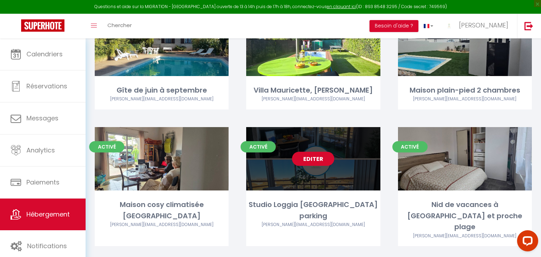
click at [315, 152] on link "Editer" at bounding box center [313, 159] width 42 height 14
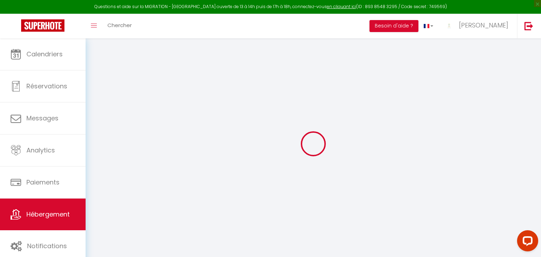
select select "+ 17 %"
select select "+ 19 %"
select select
checkbox input "false"
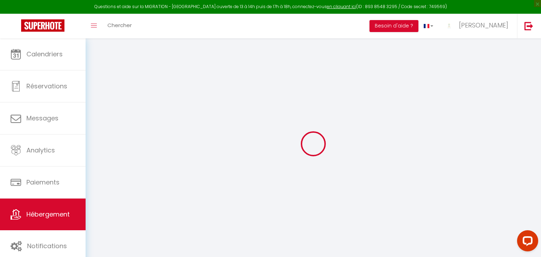
checkbox input "false"
select select "4935-1341151806675233539"
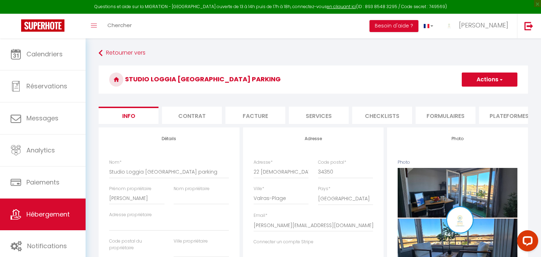
click at [491, 118] on li "Plateformes" at bounding box center [509, 115] width 60 height 17
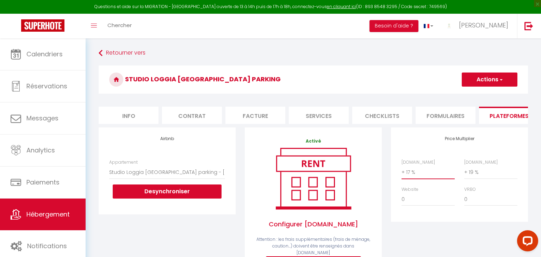
click at [414, 171] on select "0 + 1 % + 2 % + 3 % + 4 % + 5 % + 6 % + 7 % + 8 % + 9 %" at bounding box center [428, 172] width 53 height 13
click at [411, 177] on select "0 + 1 % + 2 % + 3 % + 4 % + 5 % + 6 % + 7 % + 8 % + 9 %" at bounding box center [428, 172] width 53 height 13
select select "0"
click at [402, 166] on select "0 + 1 % + 2 % + 3 % + 4 % + 5 % + 6 % + 7 % + 8 % + 9 %" at bounding box center [428, 172] width 53 height 13
click at [489, 80] on button "Actions" at bounding box center [490, 80] width 56 height 14
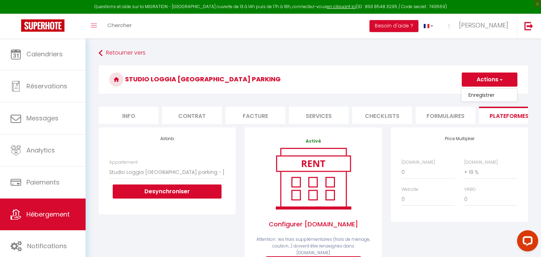
click at [484, 97] on link "Enregistrer" at bounding box center [490, 95] width 56 height 9
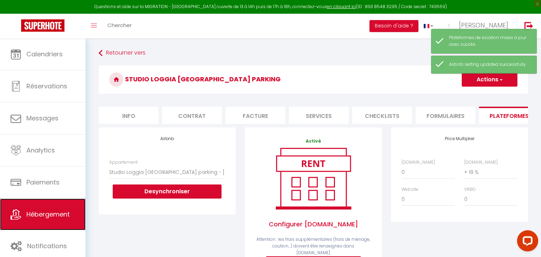
click at [13, 224] on link "Hébergement" at bounding box center [43, 215] width 86 height 32
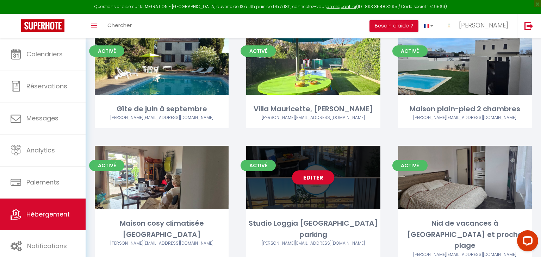
scroll to position [1136, 0]
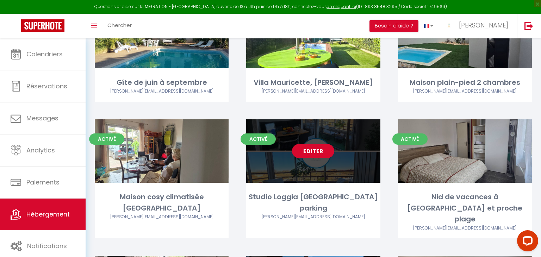
click at [326, 144] on link "Editer" at bounding box center [313, 151] width 42 height 14
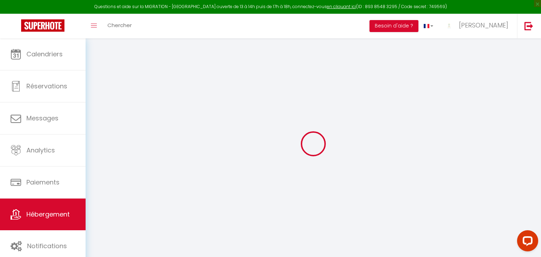
select select
checkbox input "false"
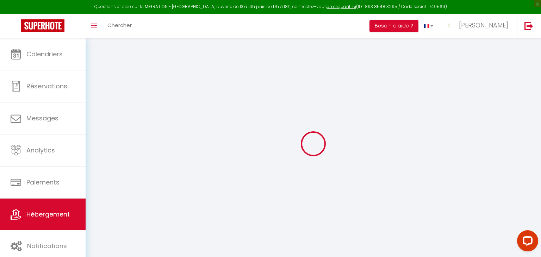
checkbox input "false"
select select "4935-1341151806675233539"
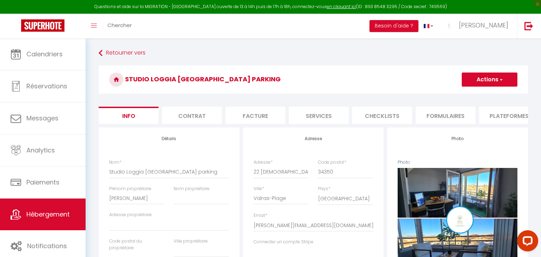
click at [497, 115] on li "Plateformes" at bounding box center [509, 115] width 60 height 17
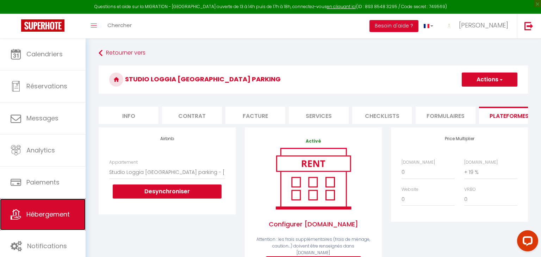
click at [18, 221] on link "Hébergement" at bounding box center [43, 215] width 86 height 32
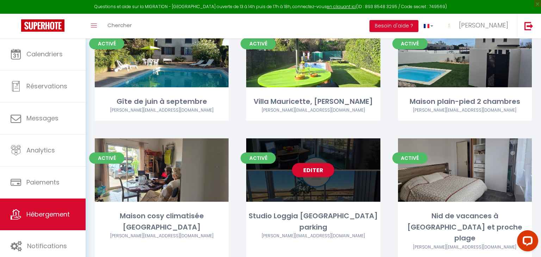
scroll to position [1123, 0]
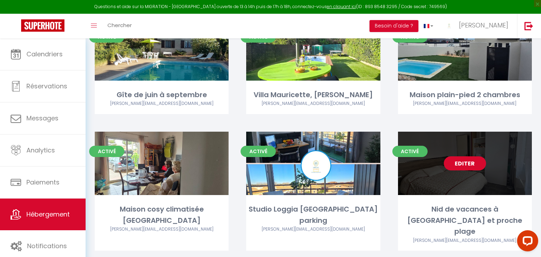
click at [462, 157] on link "Editer" at bounding box center [465, 164] width 42 height 14
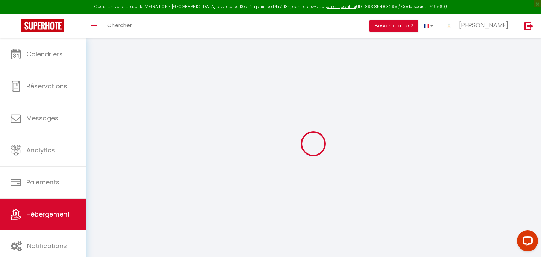
select select "+ 19 %"
select select
checkbox input "false"
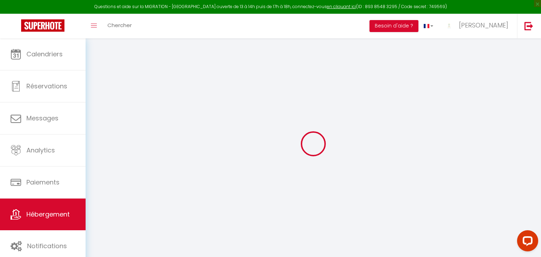
checkbox input "false"
select select "4935-1395474530143194616"
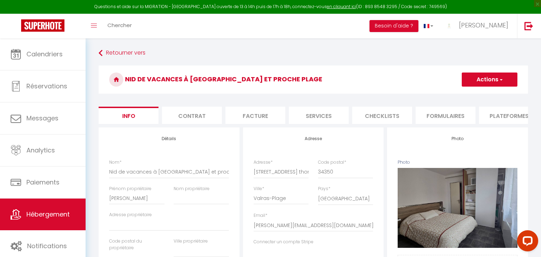
click at [507, 119] on li "Plateformes" at bounding box center [509, 115] width 60 height 17
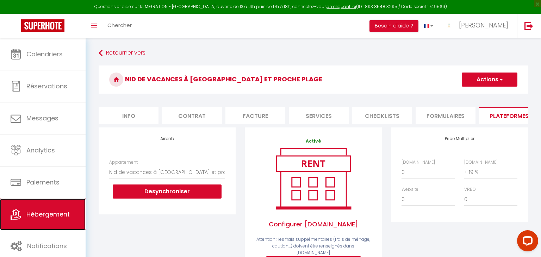
click at [17, 212] on icon at bounding box center [16, 214] width 11 height 11
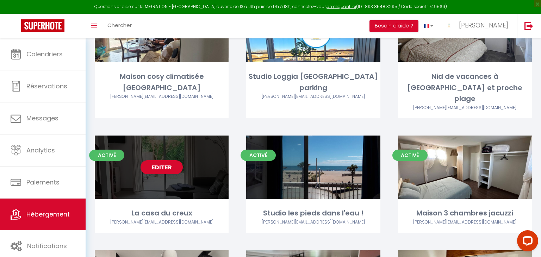
scroll to position [1304, 0]
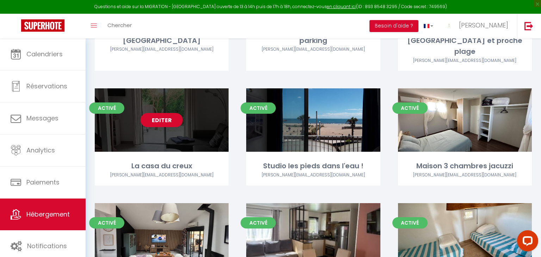
click at [163, 113] on link "Editer" at bounding box center [162, 120] width 42 height 14
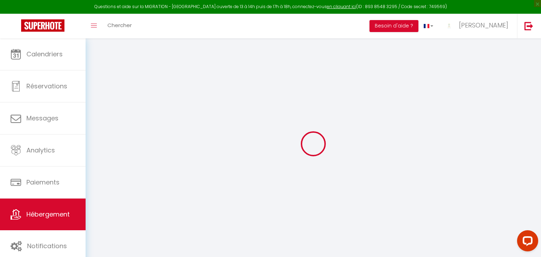
select select "+ 17 %"
select select "+ 19 %"
select select
checkbox input "false"
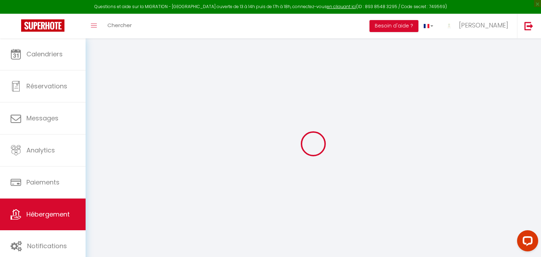
checkbox input "false"
select select
checkbox input "false"
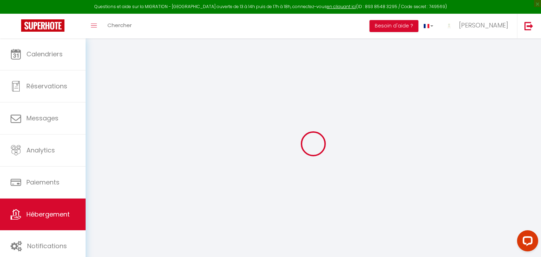
checkbox input "false"
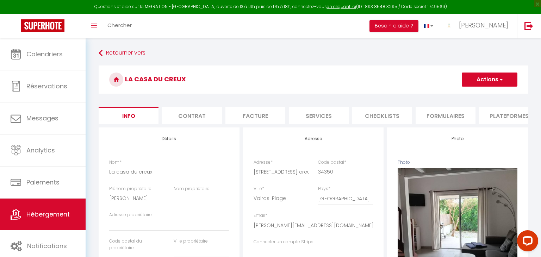
click at [511, 116] on li "Plateformes" at bounding box center [509, 115] width 60 height 17
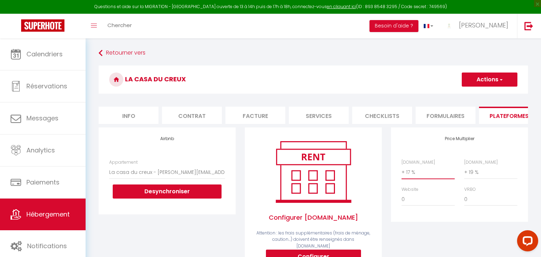
click at [424, 169] on select "0 + 1 % + 2 % + 3 % + 4 % + 5 % + 6 % + 7 % + 8 % + 9 %" at bounding box center [428, 172] width 53 height 13
select select "0"
click at [402, 166] on select "0 + 1 % + 2 % + 3 % + 4 % + 5 % + 6 % + 7 % + 8 % + 9 %" at bounding box center [428, 172] width 53 height 13
click at [494, 72] on h3 "La casa du creux" at bounding box center [314, 80] width 430 height 28
click at [496, 78] on button "Actions" at bounding box center [490, 80] width 56 height 14
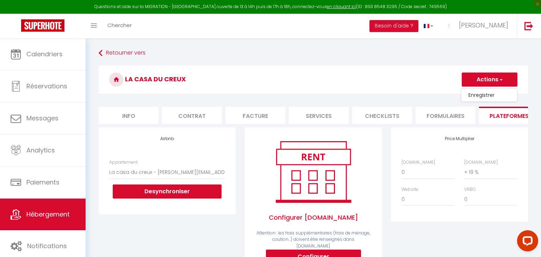
click at [482, 98] on link "Enregistrer" at bounding box center [490, 95] width 56 height 9
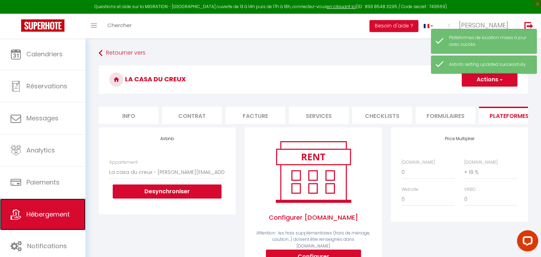
click at [54, 213] on span "Hébergement" at bounding box center [47, 214] width 43 height 9
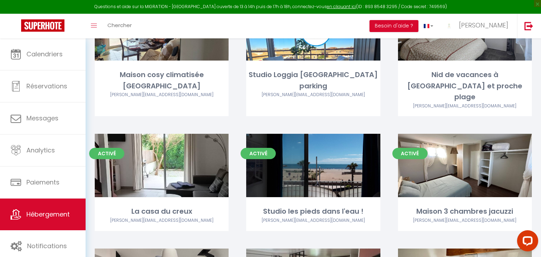
scroll to position [1262, 0]
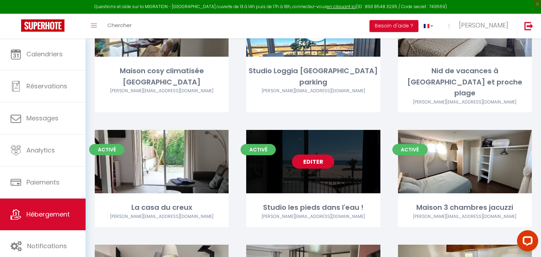
click at [319, 155] on link "Editer" at bounding box center [313, 162] width 42 height 14
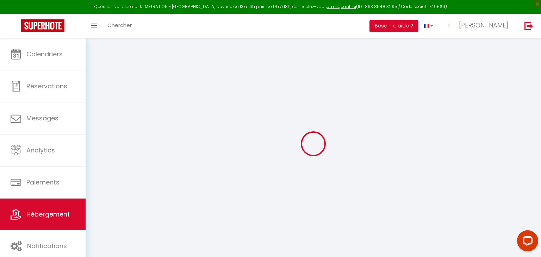
select select "+ 17 %"
select select "+ 19 %"
select select
checkbox input "false"
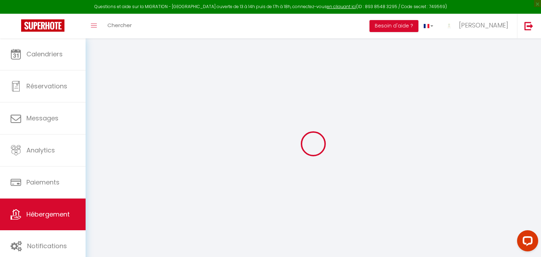
checkbox input "false"
select select "4935-1409188402390297247"
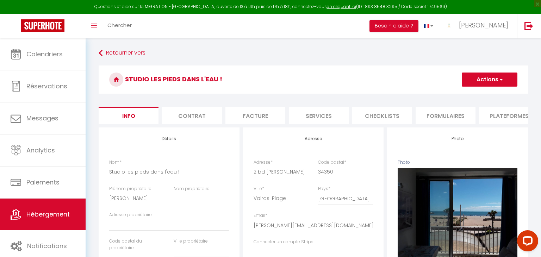
click at [499, 117] on li "Plateformes" at bounding box center [509, 115] width 60 height 17
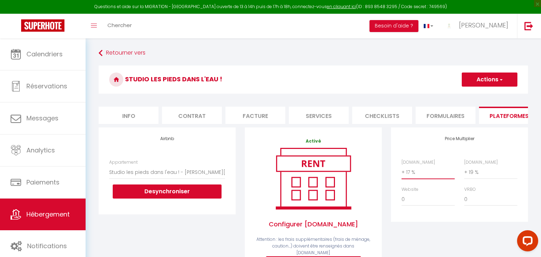
click at [404, 172] on select "0 + 1 % + 2 % + 3 % + 4 % + 5 % + 6 % + 7 % + 8 % + 9 %" at bounding box center [428, 172] width 53 height 13
click at [417, 171] on select "0 + 1 % + 2 % + 3 % + 4 % + 5 % + 6 % + 7 % + 8 % + 9 %" at bounding box center [428, 172] width 53 height 13
select select "0"
click at [402, 166] on select "0 + 1 % + 2 % + 3 % + 4 % + 5 % + 6 % + 7 % + 8 % + 9 %" at bounding box center [428, 172] width 53 height 13
click at [490, 80] on button "Actions" at bounding box center [490, 80] width 56 height 14
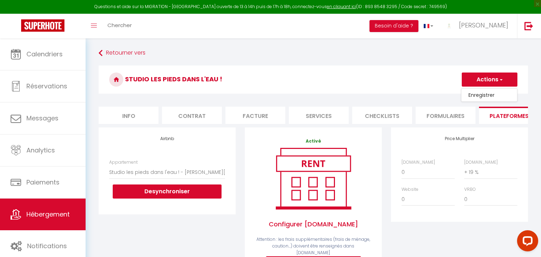
click at [488, 93] on link "Enregistrer" at bounding box center [490, 95] width 56 height 9
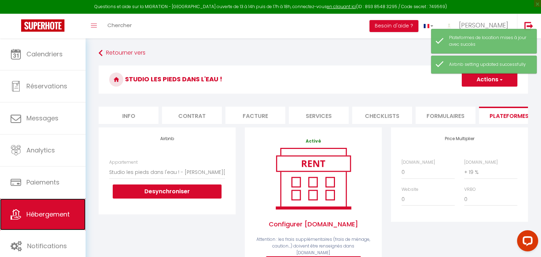
click at [25, 219] on link "Hébergement" at bounding box center [43, 215] width 86 height 32
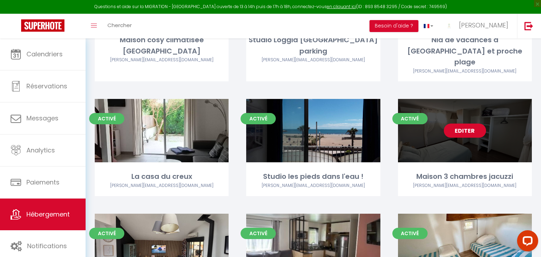
scroll to position [1251, 0]
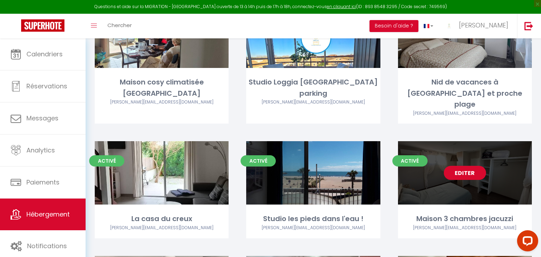
click at [457, 166] on link "Editer" at bounding box center [465, 173] width 42 height 14
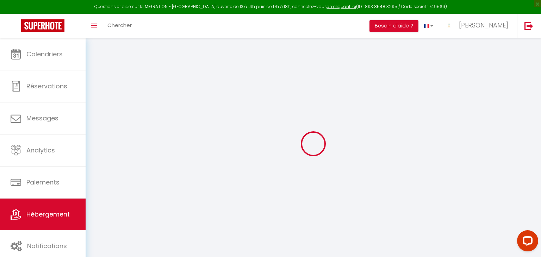
select select "+ 17 %"
select select "+ 19 %"
select select
checkbox input "false"
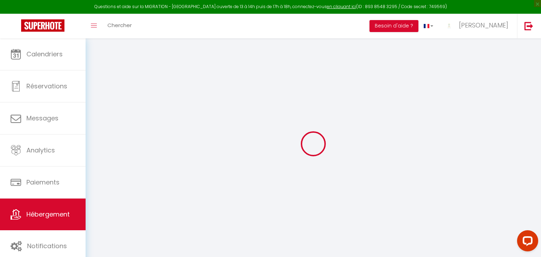
checkbox input "false"
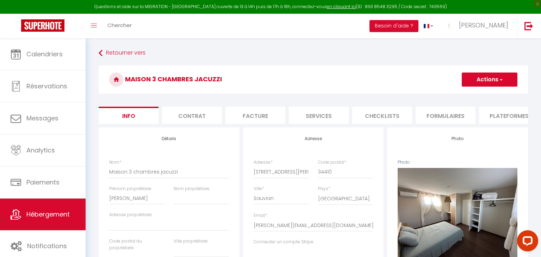
click at [492, 117] on li "Plateformes" at bounding box center [509, 115] width 60 height 17
select select
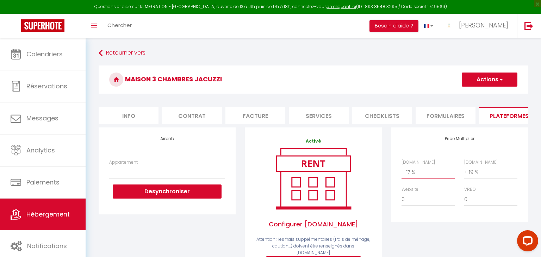
click at [413, 173] on select "0 + 1 % + 2 % + 3 % + 4 % + 5 % + 6 % + 7 % + 8 % + 9 %" at bounding box center [428, 172] width 53 height 13
click at [402, 166] on select "0 + 1 % + 2 % + 3 % + 4 % + 5 % + 6 % + 7 % + 8 % + 9 %" at bounding box center [428, 172] width 53 height 13
click at [508, 83] on button "Actions" at bounding box center [490, 80] width 56 height 14
click at [500, 95] on link "Enregistrer" at bounding box center [490, 95] width 56 height 9
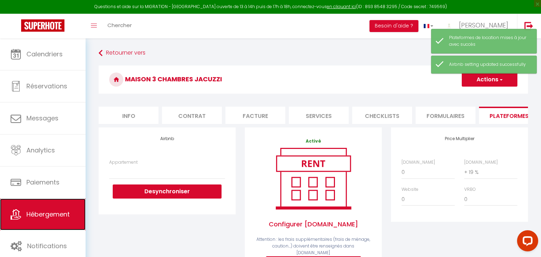
click at [27, 219] on span "Hébergement" at bounding box center [47, 214] width 43 height 9
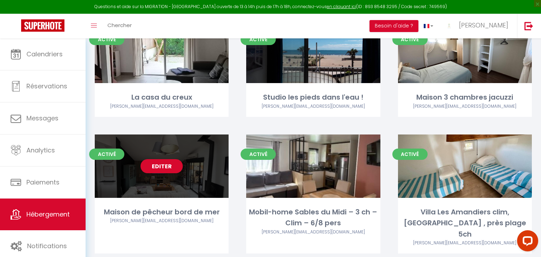
scroll to position [1358, 0]
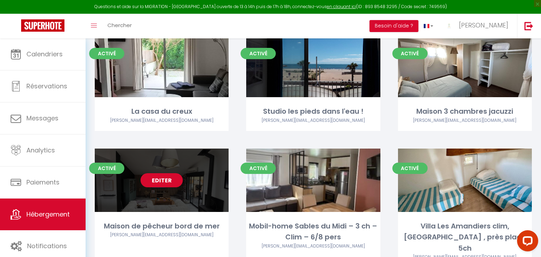
click at [162, 173] on link "Editer" at bounding box center [162, 180] width 42 height 14
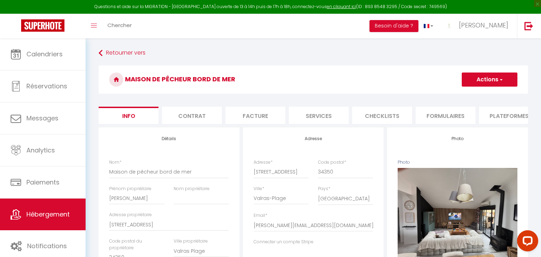
click at [499, 111] on li "Plateformes" at bounding box center [509, 115] width 60 height 17
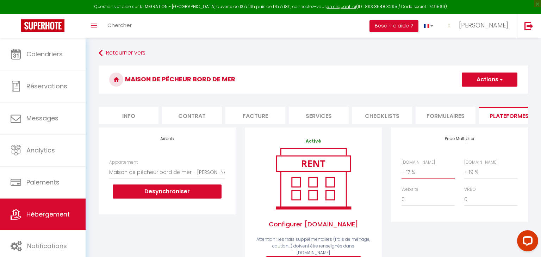
click at [410, 175] on select "0 + 1 % + 2 % + 3 % + 4 % + 5 % + 6 % + 7 % + 8 % + 9 %" at bounding box center [428, 172] width 53 height 13
click at [402, 166] on select "0 + 1 % + 2 % + 3 % + 4 % + 5 % + 6 % + 7 % + 8 % + 9 %" at bounding box center [428, 172] width 53 height 13
click at [478, 82] on button "Actions" at bounding box center [490, 80] width 56 height 14
click at [477, 97] on link "Enregistrer" at bounding box center [490, 95] width 56 height 9
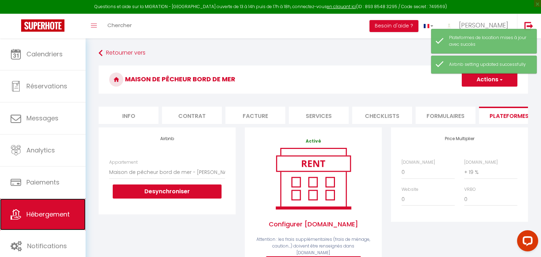
click at [34, 212] on span "Hébergement" at bounding box center [47, 214] width 43 height 9
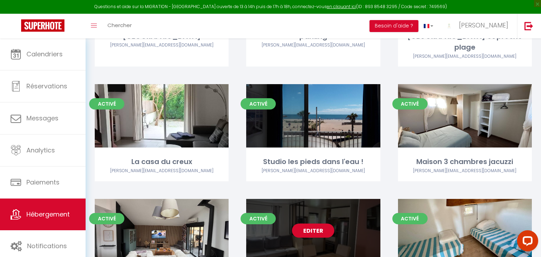
scroll to position [1286, 0]
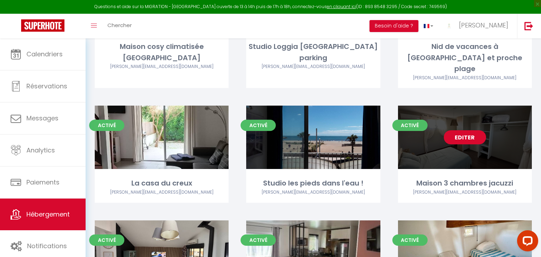
click at [455, 130] on link "Editer" at bounding box center [465, 137] width 42 height 14
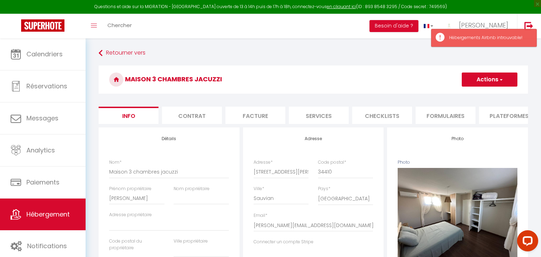
click at [505, 119] on li "Plateformes" at bounding box center [509, 115] width 60 height 17
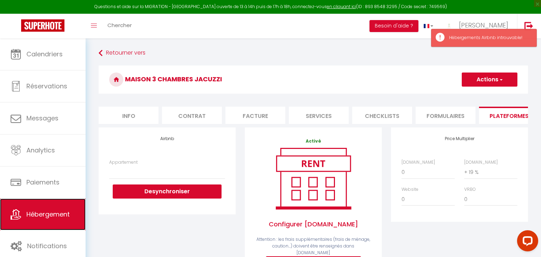
click at [36, 210] on span "Hébergement" at bounding box center [47, 214] width 43 height 9
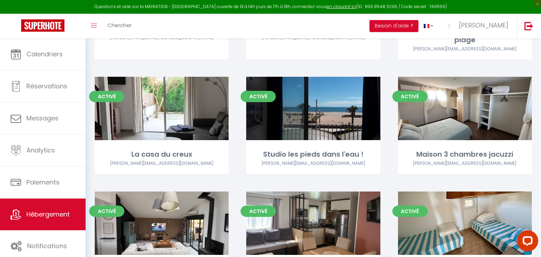
scroll to position [1312, 0]
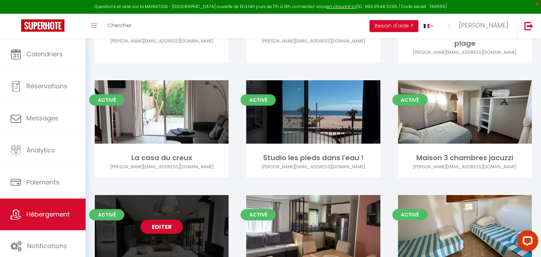
click at [154, 220] on link "Editer" at bounding box center [162, 227] width 42 height 14
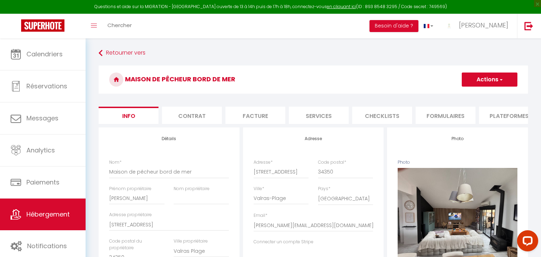
click at [509, 112] on li "Plateformes" at bounding box center [509, 115] width 60 height 17
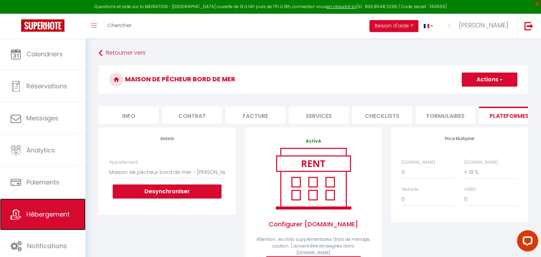
click at [27, 216] on span "Hébergement" at bounding box center [47, 214] width 43 height 9
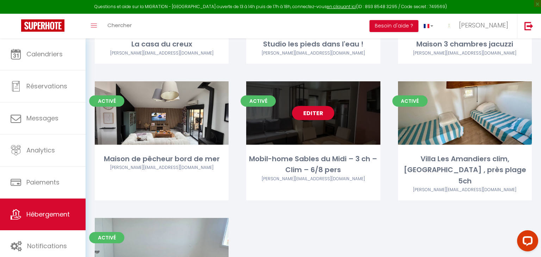
scroll to position [1421, 0]
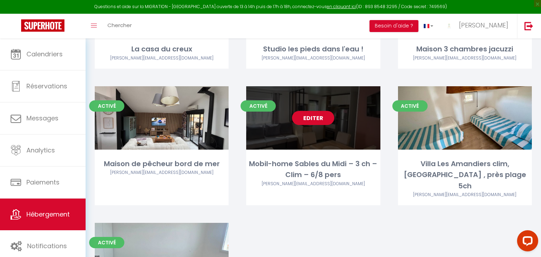
click at [307, 111] on link "Editer" at bounding box center [313, 118] width 42 height 14
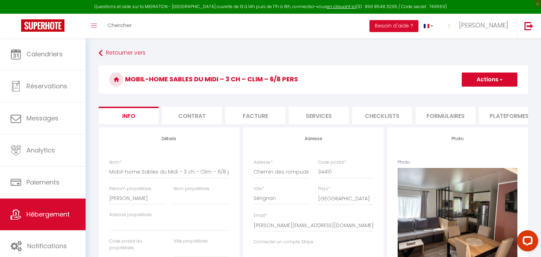
click at [511, 119] on li "Plateformes" at bounding box center [509, 115] width 60 height 17
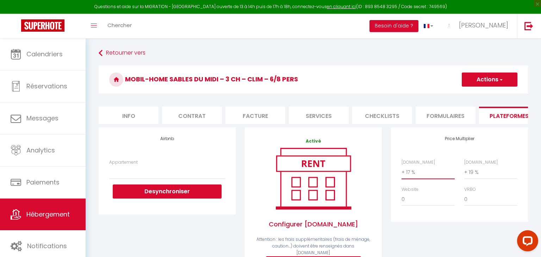
click at [415, 171] on select "0 + 1 % + 2 % + 3 % + 4 % + 5 % + 6 % + 7 % + 8 % + 9 %" at bounding box center [428, 172] width 53 height 13
click at [402, 166] on select "0 + 1 % + 2 % + 3 % + 4 % + 5 % + 6 % + 7 % + 8 % + 9 %" at bounding box center [428, 172] width 53 height 13
click at [475, 81] on button "Actions" at bounding box center [490, 80] width 56 height 14
click at [480, 96] on link "Enregistrer" at bounding box center [490, 95] width 56 height 9
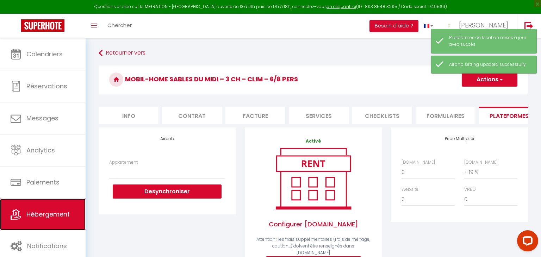
click at [49, 215] on span "Hébergement" at bounding box center [47, 214] width 43 height 9
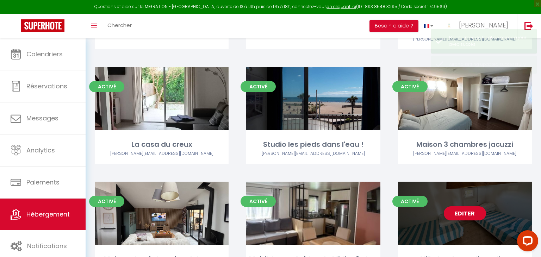
scroll to position [1326, 0]
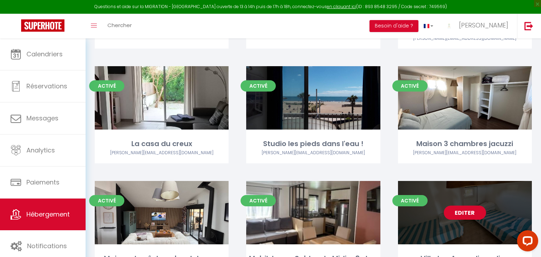
click at [458, 206] on link "Editer" at bounding box center [465, 213] width 42 height 14
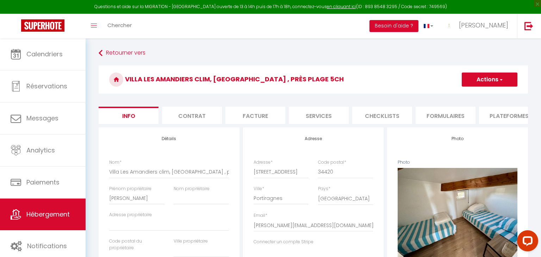
click at [509, 118] on li "Plateformes" at bounding box center [509, 115] width 60 height 17
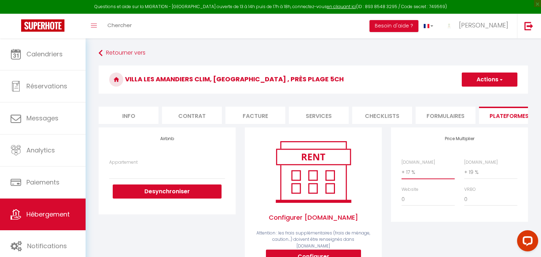
click at [415, 172] on select "0 + 1 % + 2 % + 3 % + 4 % + 5 % + 6 % + 7 % + 8 % + 9 %" at bounding box center [428, 172] width 53 height 13
click at [402, 166] on select "0 + 1 % + 2 % + 3 % + 4 % + 5 % + 6 % + 7 % + 8 % + 9 %" at bounding box center [428, 172] width 53 height 13
click at [496, 79] on button "Actions" at bounding box center [490, 80] width 56 height 14
click at [475, 94] on link "Enregistrer" at bounding box center [490, 95] width 56 height 9
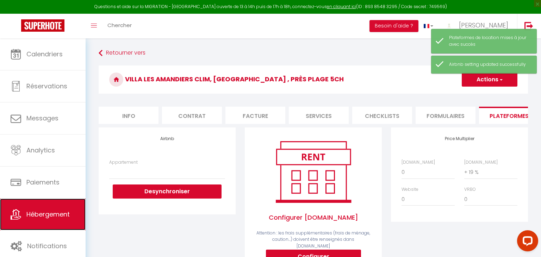
click at [50, 206] on link "Hébergement" at bounding box center [43, 215] width 86 height 32
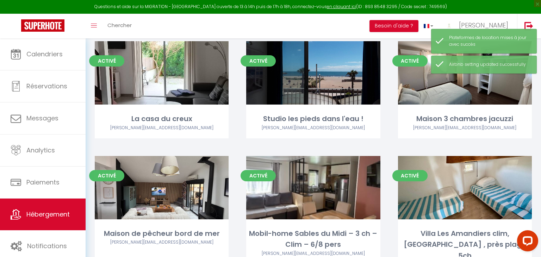
scroll to position [1454, 0]
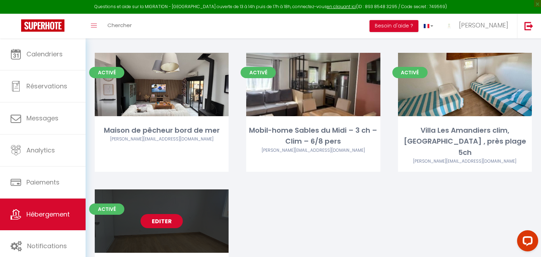
click at [163, 214] on link "Editer" at bounding box center [162, 221] width 42 height 14
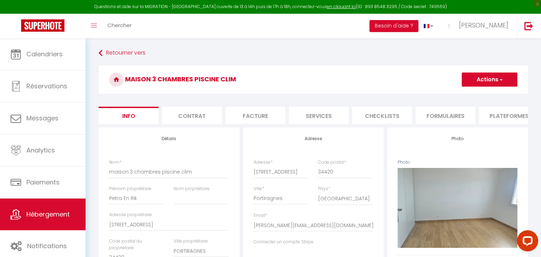
click at [501, 117] on li "Plateformes" at bounding box center [509, 115] width 60 height 17
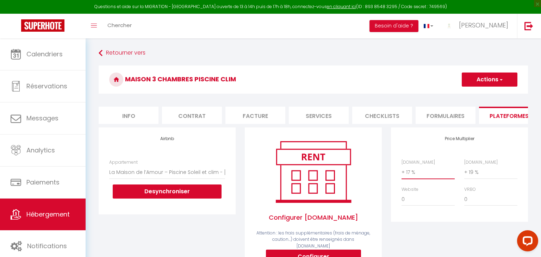
click at [415, 176] on select "0 + 1 % + 2 % + 3 % + 4 % + 5 % + 6 % + 7 % + 8 % + 9 %" at bounding box center [428, 172] width 53 height 13
click at [402, 166] on select "0 + 1 % + 2 % + 3 % + 4 % + 5 % + 6 % + 7 % + 8 % + 9 %" at bounding box center [428, 172] width 53 height 13
click at [476, 79] on button "Actions" at bounding box center [490, 80] width 56 height 14
click at [475, 92] on link "Enregistrer" at bounding box center [490, 95] width 56 height 9
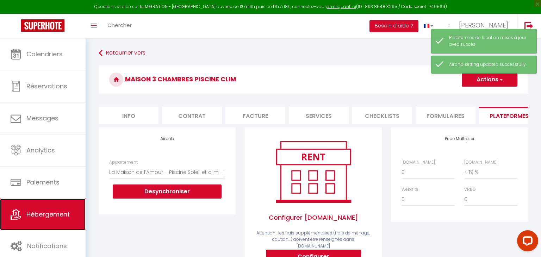
click at [62, 210] on span "Hébergement" at bounding box center [47, 214] width 43 height 9
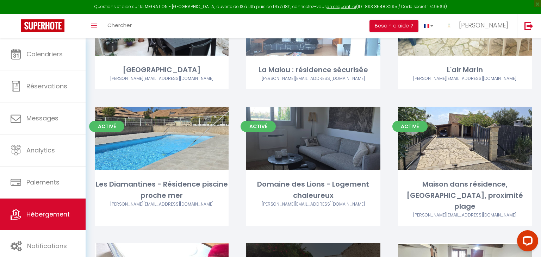
scroll to position [281, 0]
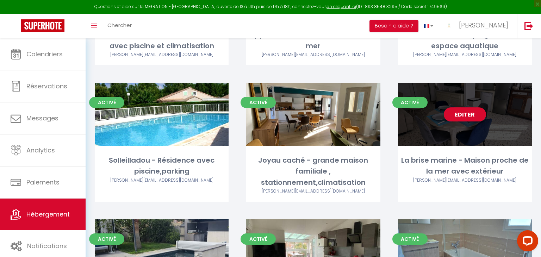
click at [324, 108] on link "Editer" at bounding box center [313, 115] width 42 height 14
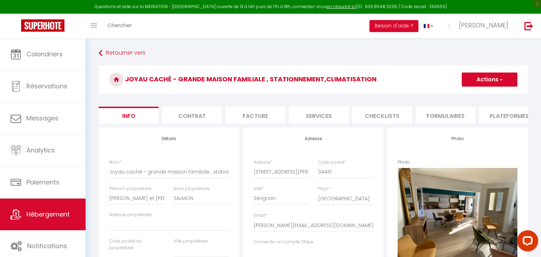
click at [497, 116] on li "Plateformes" at bounding box center [509, 115] width 60 height 17
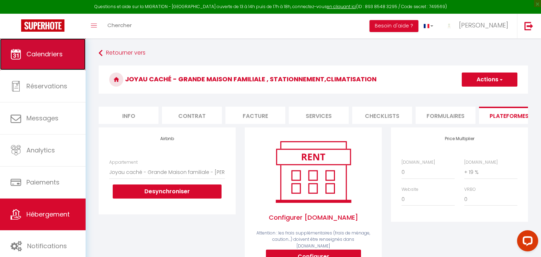
click at [56, 68] on link "Calendriers" at bounding box center [43, 54] width 86 height 32
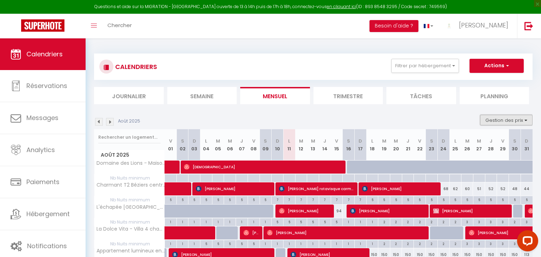
click at [504, 118] on button "Gestion des prix" at bounding box center [506, 120] width 53 height 11
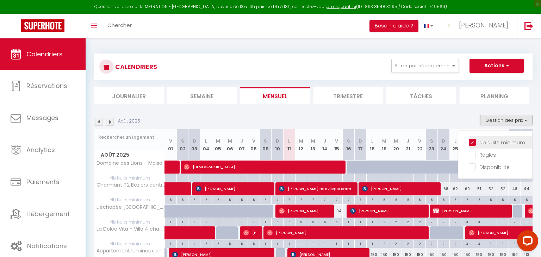
click at [473, 140] on input "Nb Nuits minimum" at bounding box center [500, 142] width 63 height 7
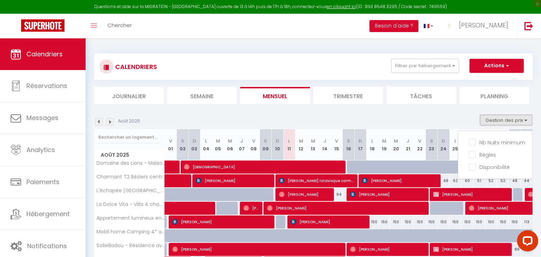
click at [492, 119] on button "Gestion des prix" at bounding box center [506, 120] width 53 height 11
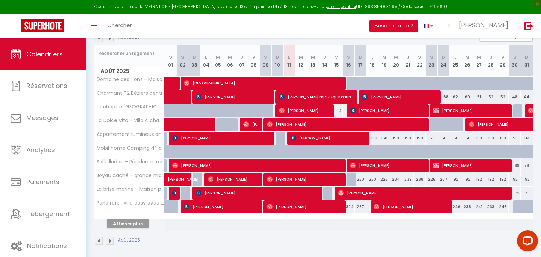
scroll to position [86, 0]
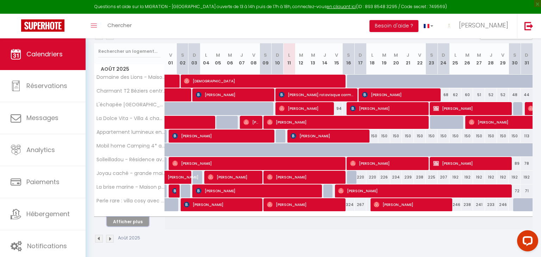
click at [130, 220] on button "Afficher plus" at bounding box center [128, 222] width 42 height 10
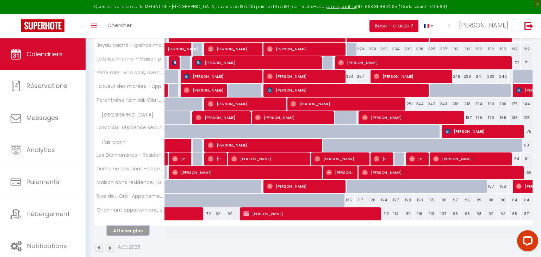
scroll to position [217, 0]
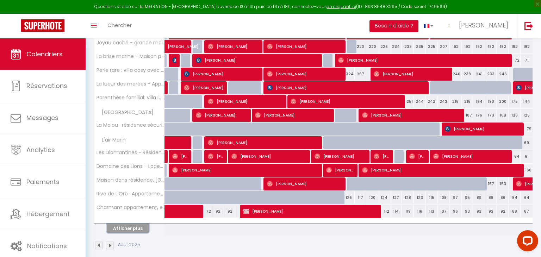
click at [135, 226] on button "Afficher plus" at bounding box center [128, 229] width 42 height 10
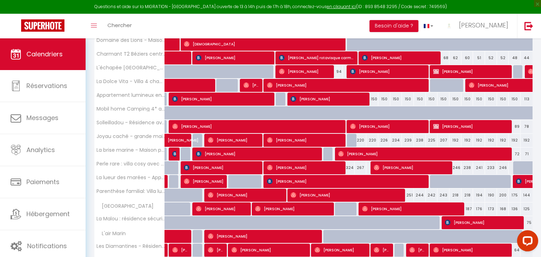
scroll to position [0, 0]
